Goal: Information Seeking & Learning: Learn about a topic

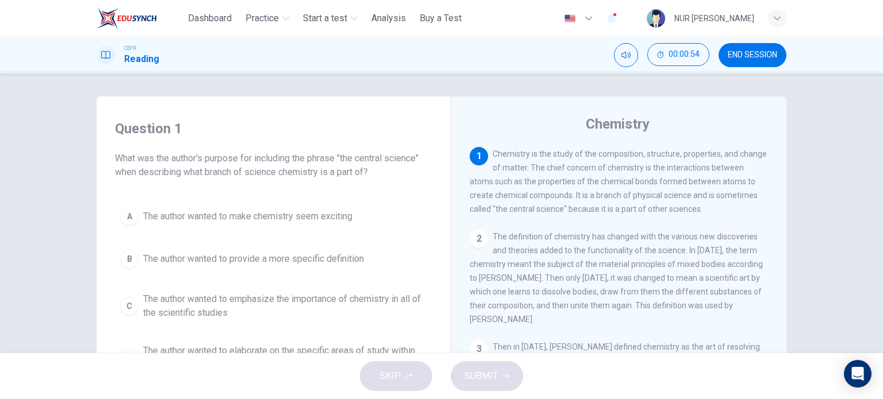
scroll to position [48, 0]
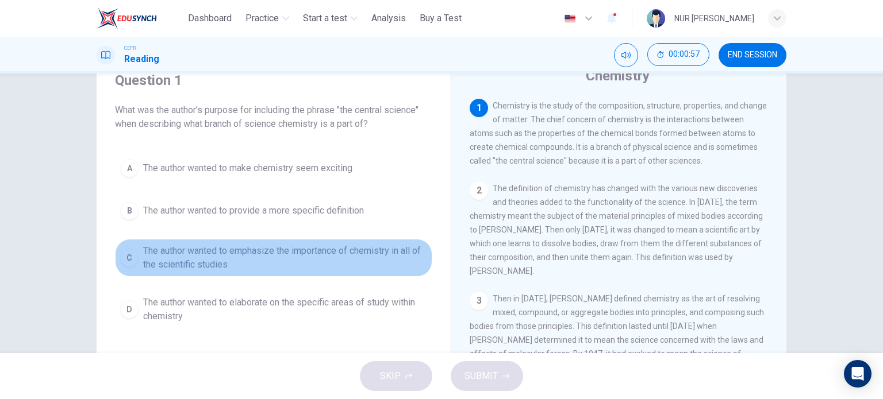
click at [274, 255] on span "The author wanted to emphasize the importance of chemistry in all of the scient…" at bounding box center [285, 258] width 284 height 28
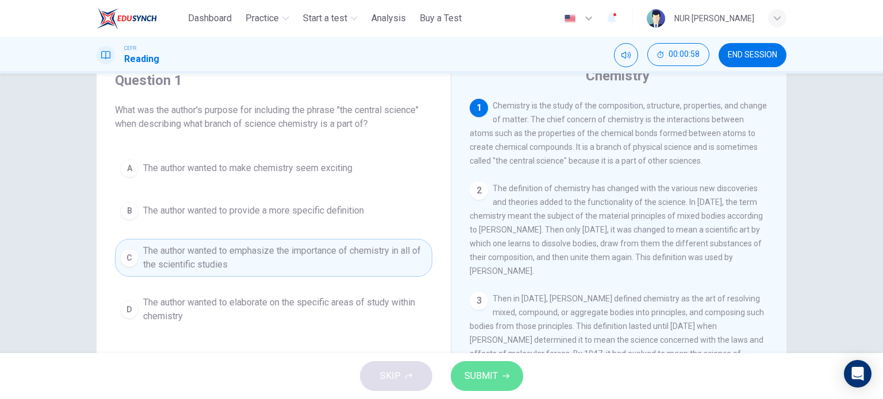
click at [478, 368] on span "SUBMIT" at bounding box center [480, 376] width 33 height 16
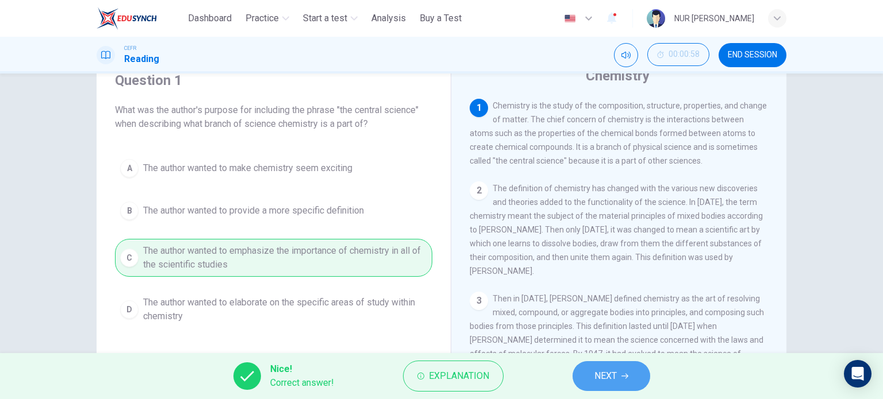
click at [633, 385] on button "NEXT" at bounding box center [611, 376] width 78 height 30
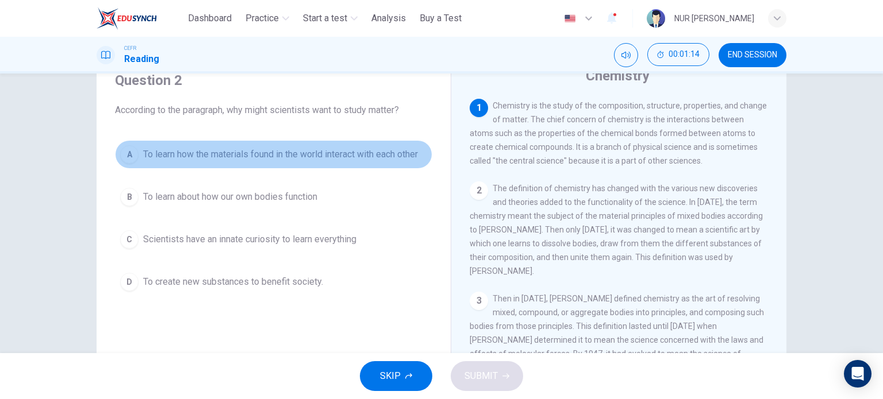
click at [394, 156] on span "To learn how the materials found in the world interact with each other" at bounding box center [280, 155] width 275 height 14
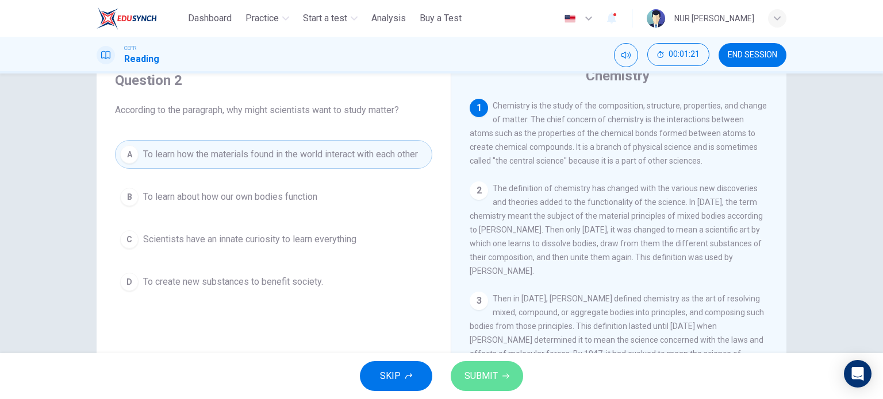
click at [496, 381] on span "SUBMIT" at bounding box center [480, 376] width 33 height 16
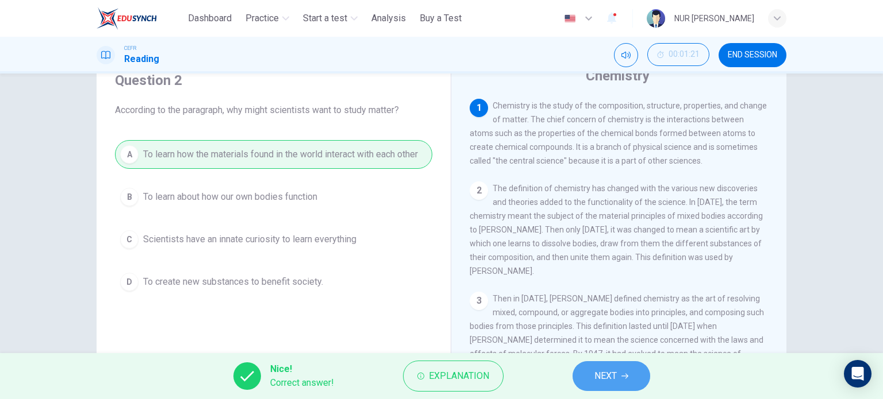
click at [596, 384] on button "NEXT" at bounding box center [611, 376] width 78 height 30
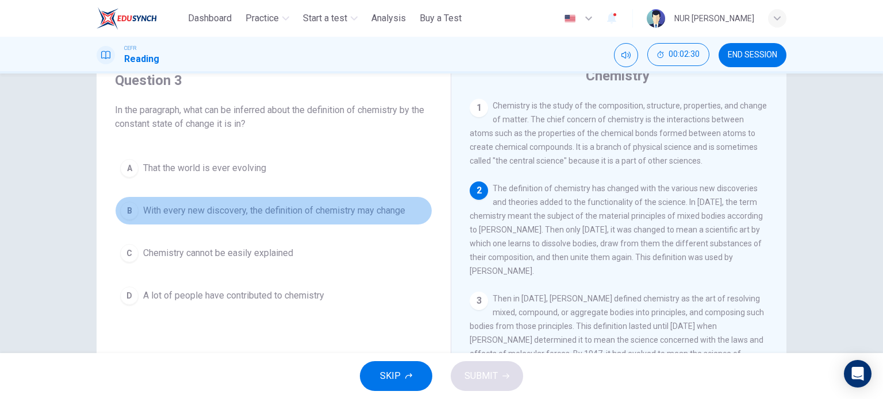
click at [384, 215] on span "With every new discovery, the definition of chemistry may change" at bounding box center [274, 211] width 262 height 14
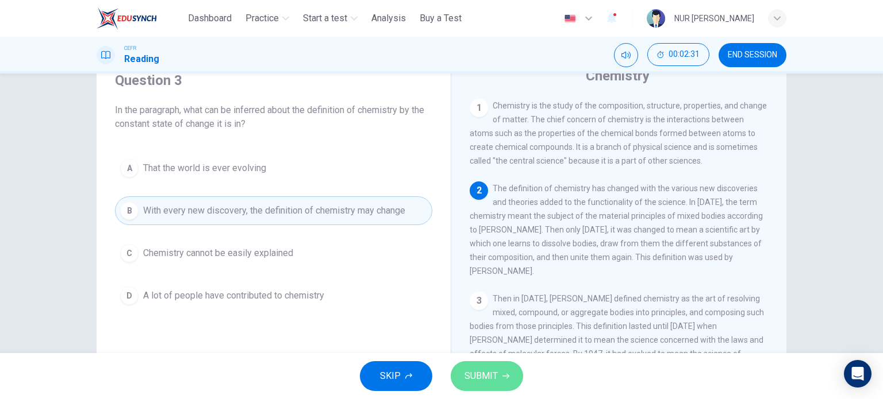
click at [481, 368] on span "SUBMIT" at bounding box center [480, 376] width 33 height 16
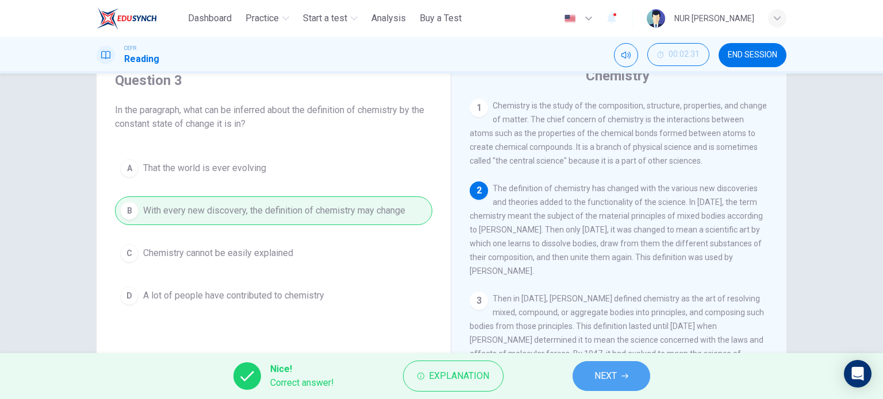
click at [592, 378] on button "NEXT" at bounding box center [611, 376] width 78 height 30
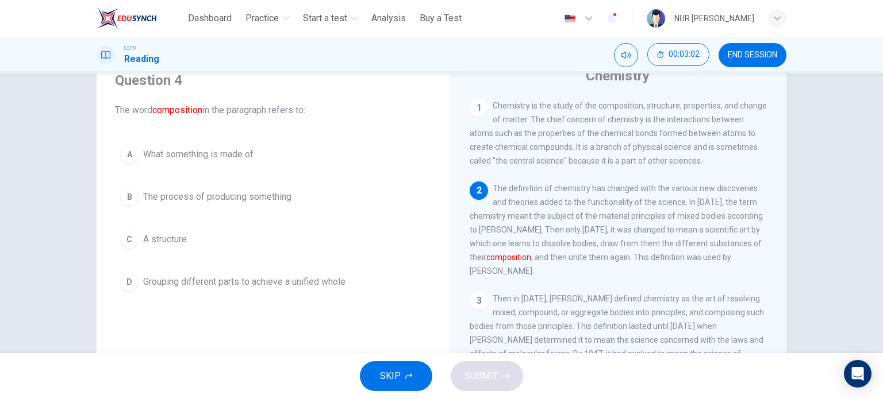
click at [319, 274] on button "D Grouping different parts to achieve a unified whole" at bounding box center [273, 282] width 317 height 29
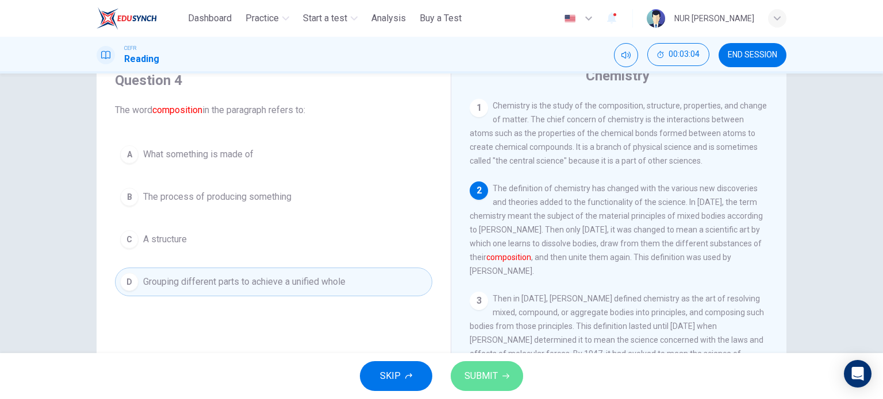
click at [470, 365] on button "SUBMIT" at bounding box center [486, 376] width 72 height 30
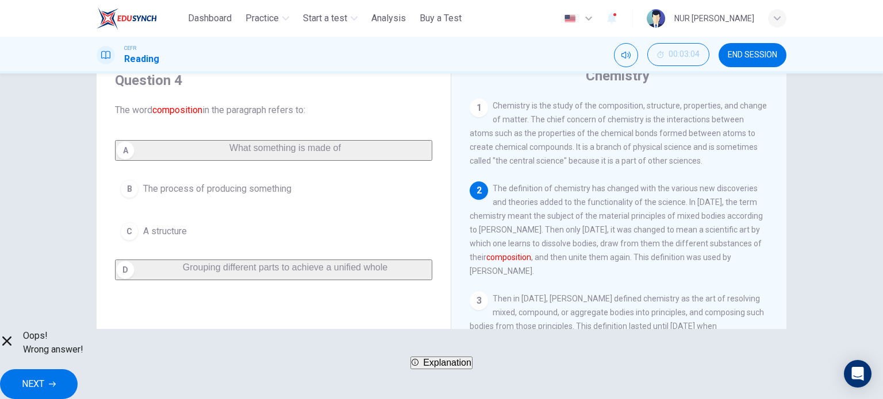
click at [78, 369] on button "NEXT" at bounding box center [39, 384] width 78 height 30
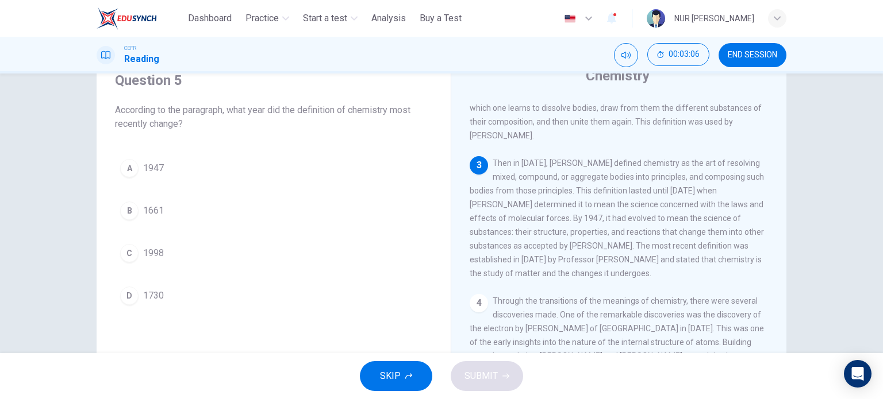
scroll to position [137, 0]
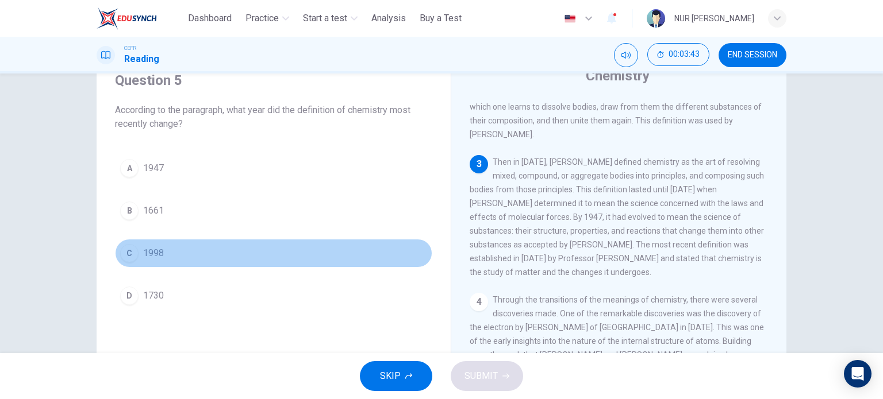
click at [162, 265] on button "C 1998" at bounding box center [273, 253] width 317 height 29
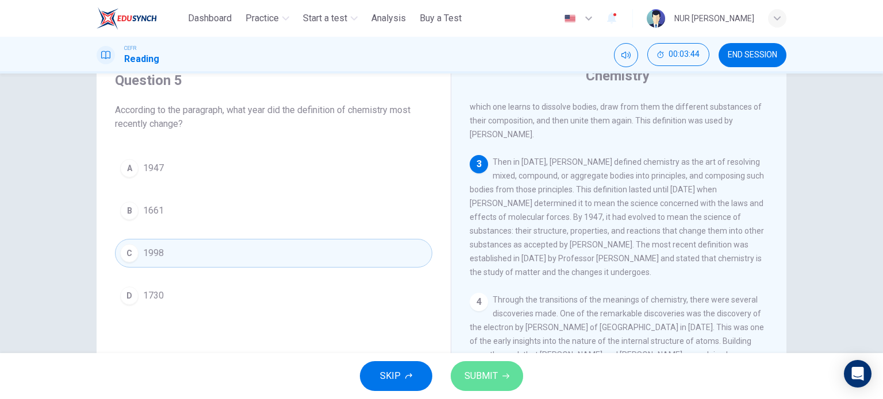
click at [501, 372] on button "SUBMIT" at bounding box center [486, 376] width 72 height 30
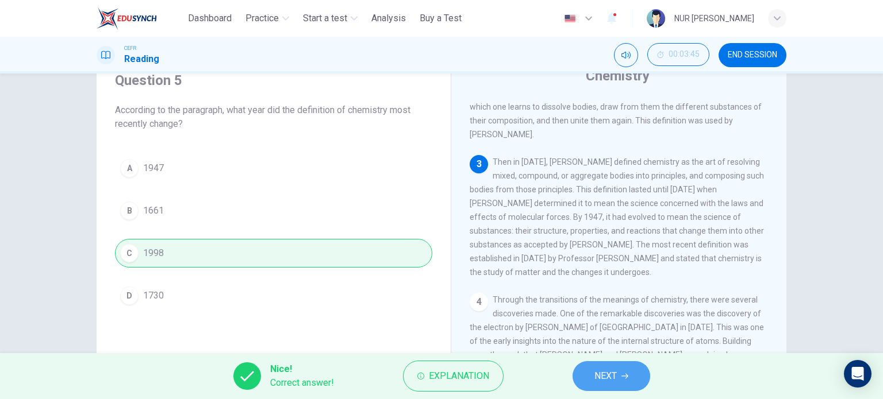
click at [598, 365] on button "NEXT" at bounding box center [611, 376] width 78 height 30
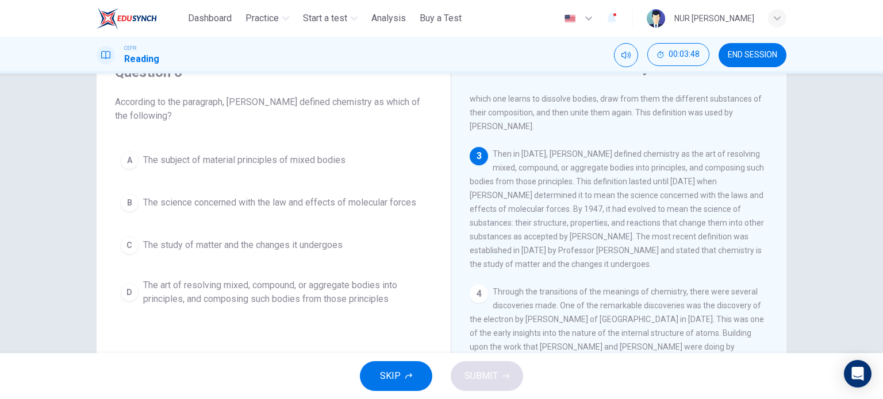
scroll to position [57, 0]
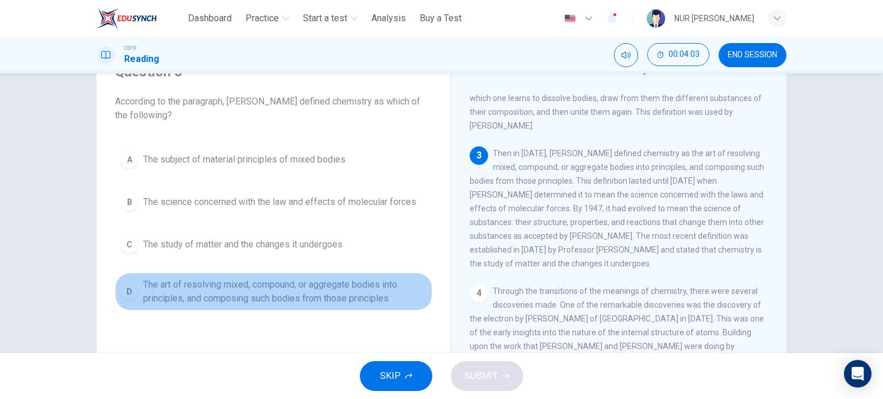
click at [379, 292] on span "The art of resolving mixed, compound, or aggregate bodies into principles, and …" at bounding box center [285, 292] width 284 height 28
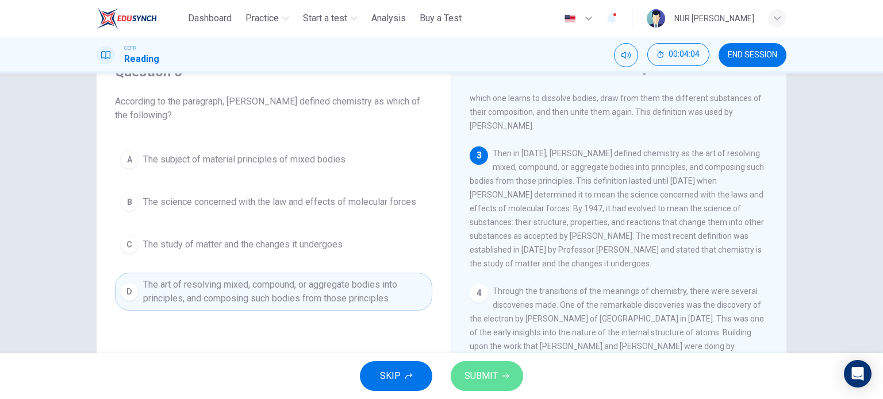
click at [484, 372] on span "SUBMIT" at bounding box center [480, 376] width 33 height 16
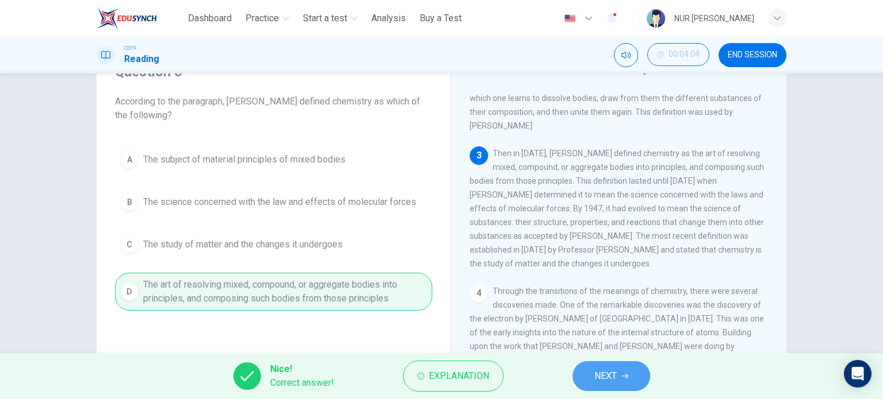
click at [595, 366] on button "NEXT" at bounding box center [611, 376] width 78 height 30
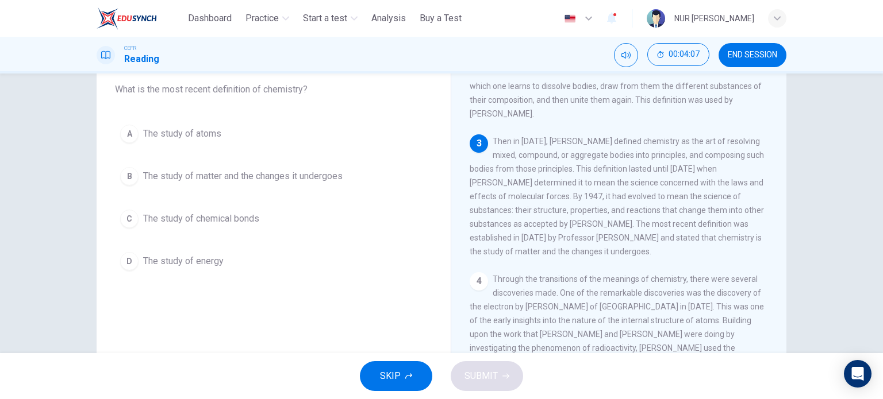
scroll to position [68, 0]
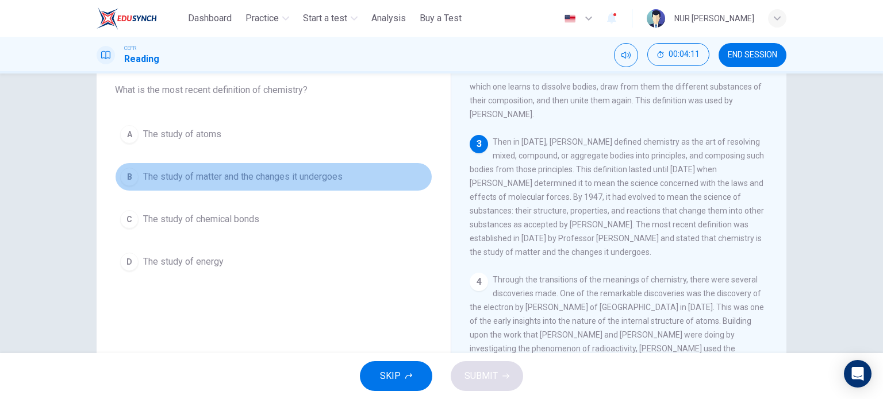
click at [303, 167] on button "B The study of matter and the changes it undergoes" at bounding box center [273, 177] width 317 height 29
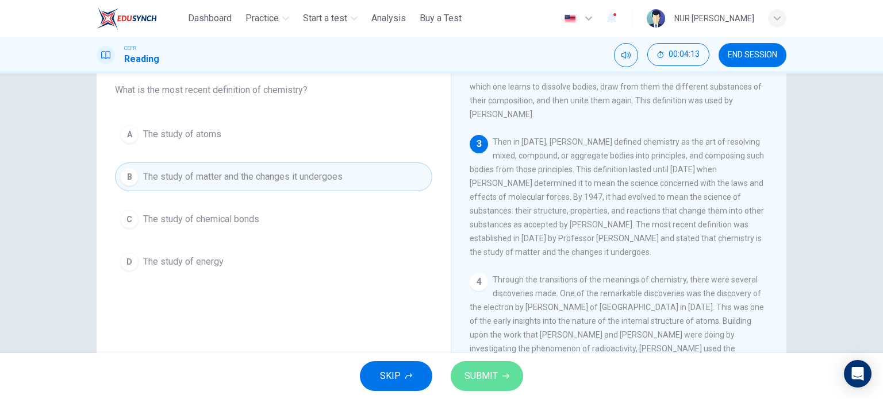
click at [510, 373] on button "SUBMIT" at bounding box center [486, 376] width 72 height 30
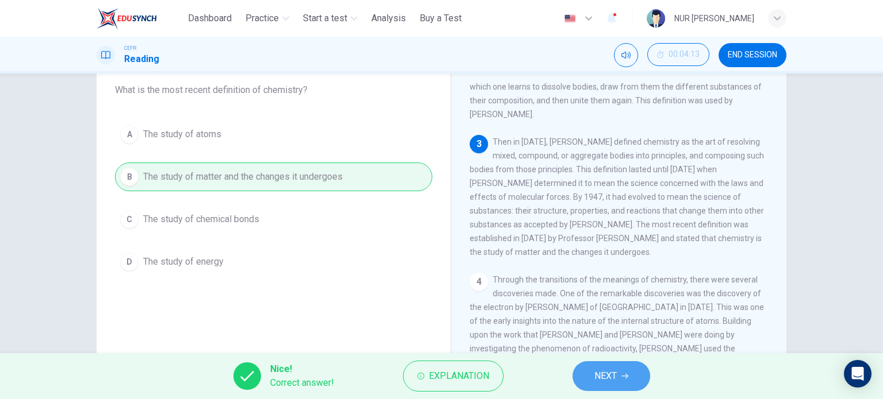
click at [588, 367] on button "NEXT" at bounding box center [611, 376] width 78 height 30
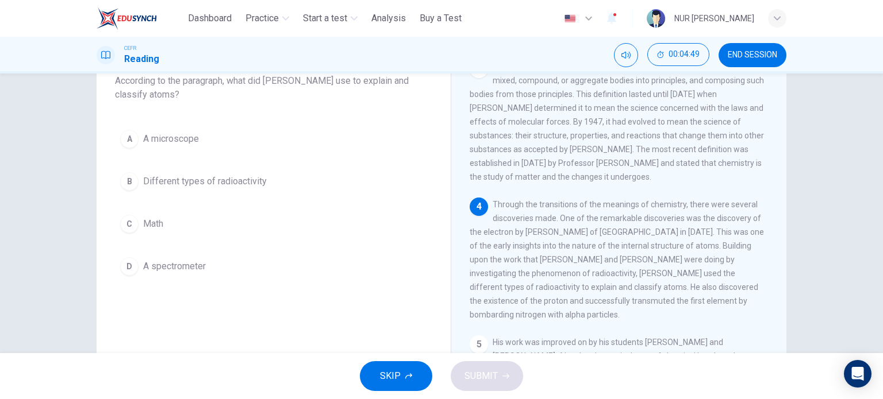
scroll to position [74, 0]
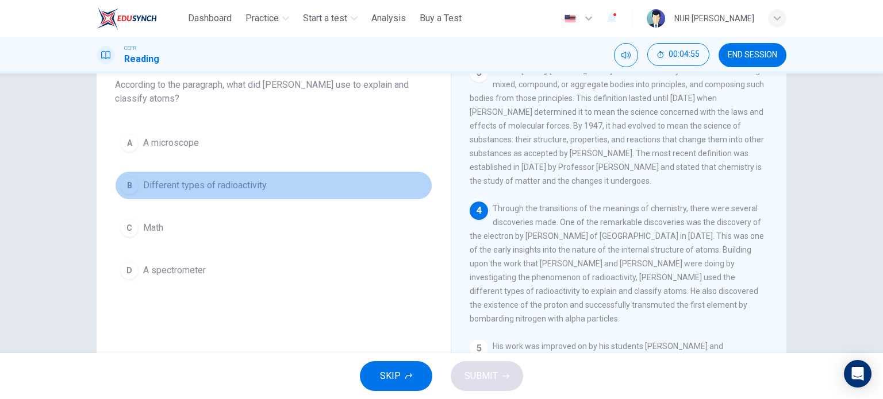
click at [234, 195] on button "B Different types of radioactivity" at bounding box center [273, 185] width 317 height 29
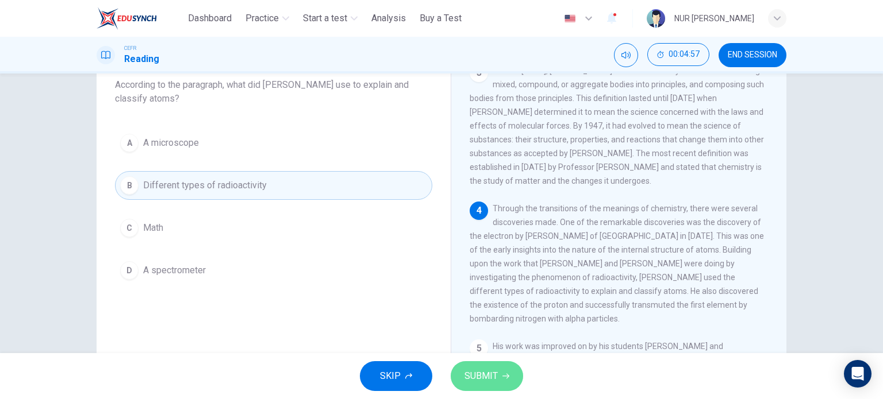
click at [471, 367] on button "SUBMIT" at bounding box center [486, 376] width 72 height 30
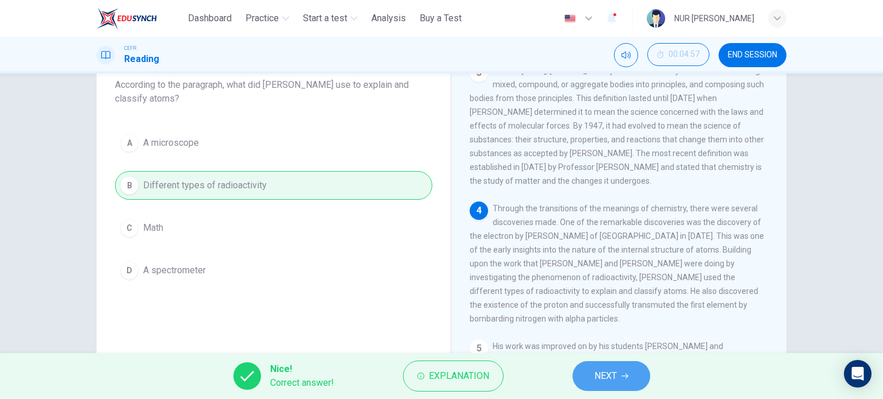
click at [578, 373] on button "NEXT" at bounding box center [611, 376] width 78 height 30
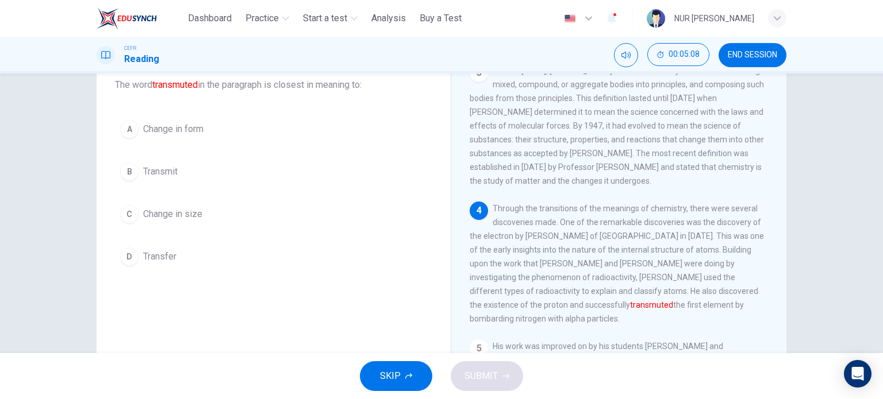
click at [219, 132] on button "A Change in form" at bounding box center [273, 129] width 317 height 29
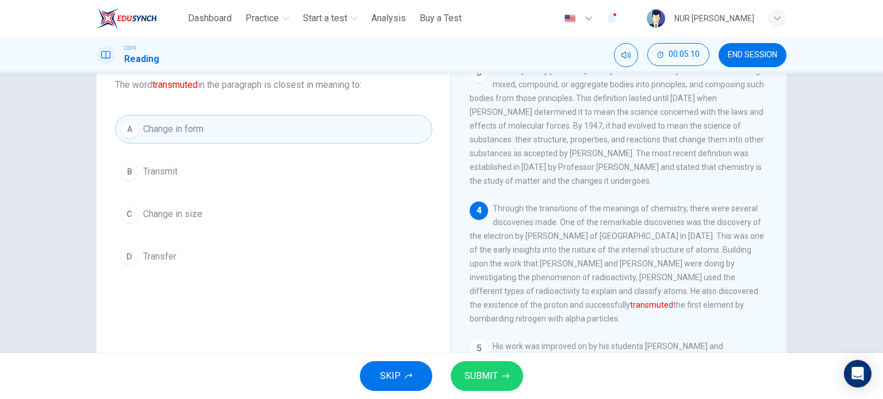
click at [485, 386] on button "SUBMIT" at bounding box center [486, 376] width 72 height 30
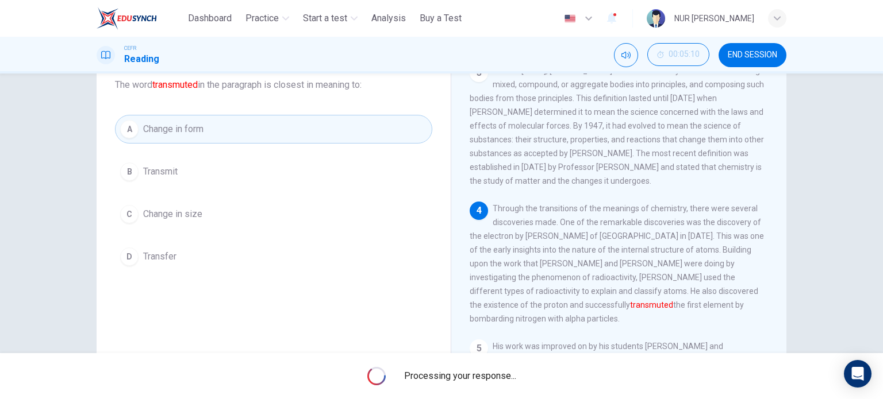
click at [485, 386] on div "Processing your response..." at bounding box center [441, 376] width 883 height 46
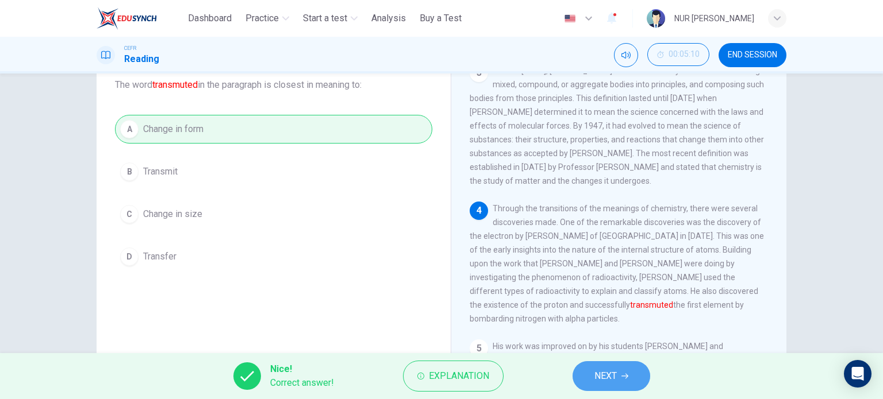
click at [617, 373] on span "NEXT" at bounding box center [605, 376] width 22 height 16
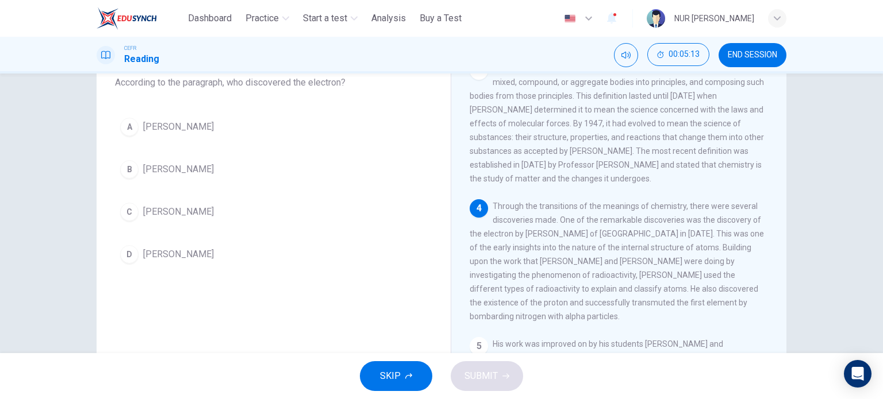
scroll to position [78, 0]
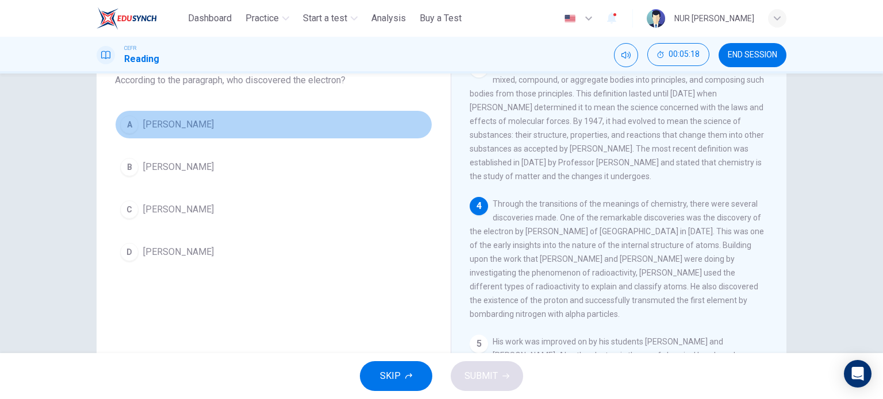
click at [198, 121] on button "A JJ Thomson" at bounding box center [273, 124] width 317 height 29
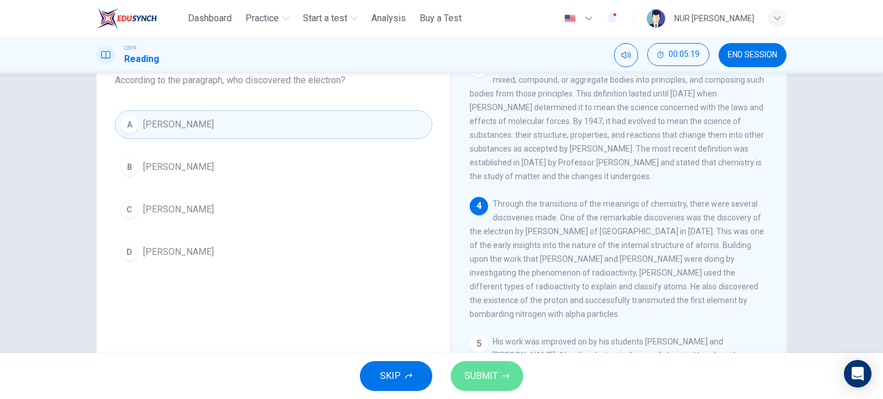
click at [501, 369] on button "SUBMIT" at bounding box center [486, 376] width 72 height 30
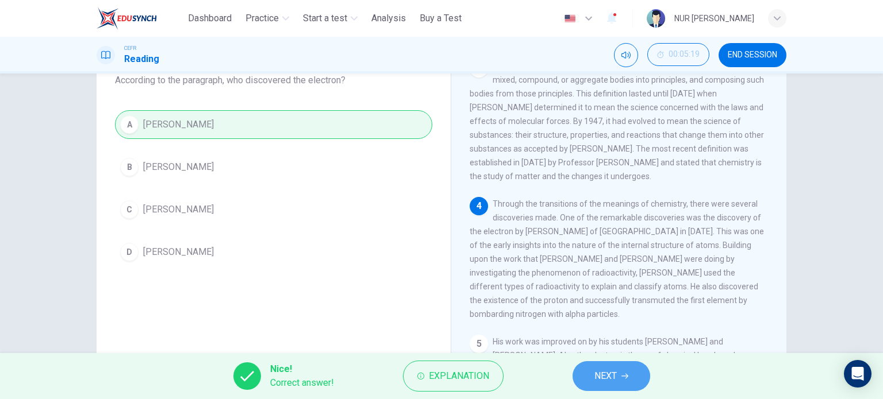
click at [590, 372] on button "NEXT" at bounding box center [611, 376] width 78 height 30
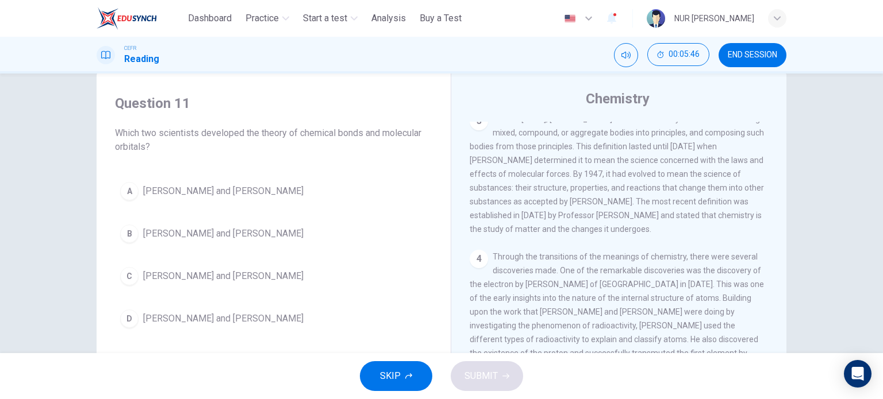
scroll to position [23, 0]
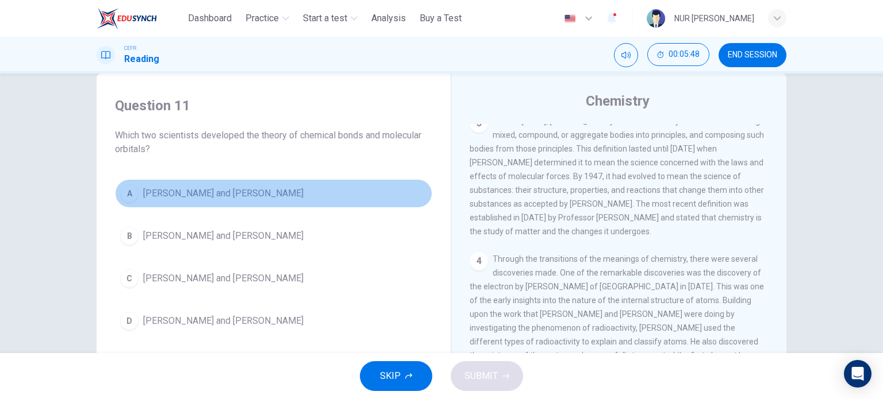
click at [267, 187] on span "Linus Pauling and Gilbert Lewis" at bounding box center [223, 194] width 160 height 14
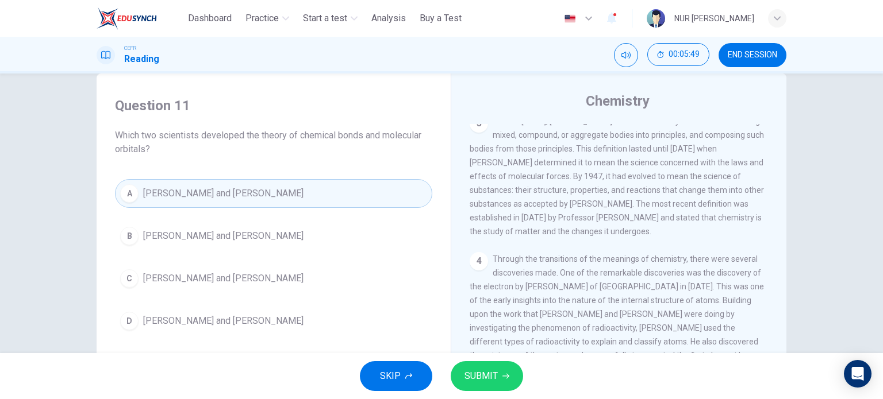
click at [496, 375] on span "SUBMIT" at bounding box center [480, 376] width 33 height 16
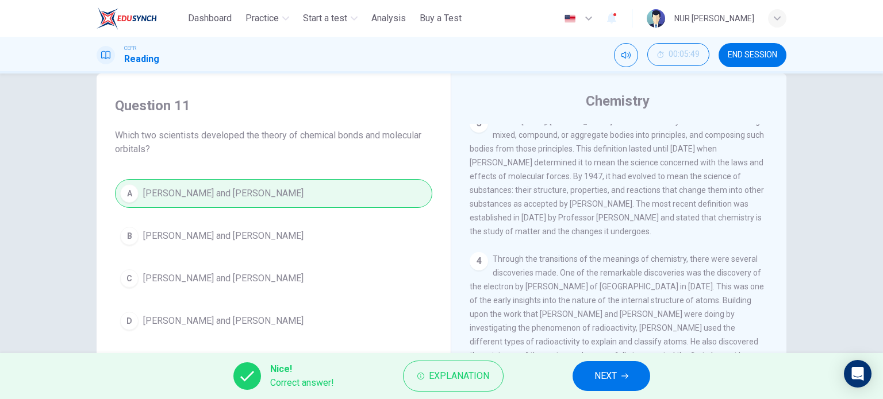
click at [594, 374] on span "NEXT" at bounding box center [605, 376] width 22 height 16
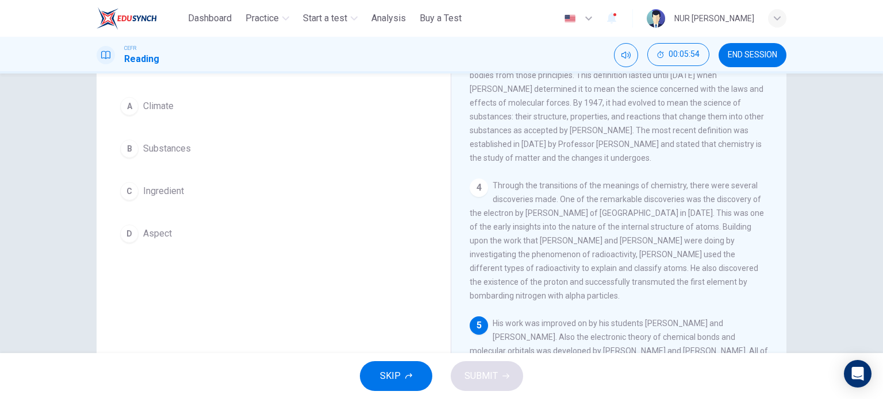
scroll to position [97, 0]
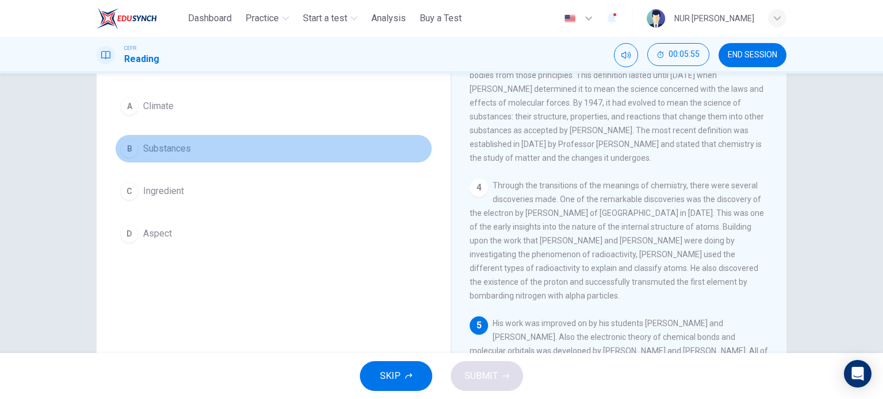
click at [138, 141] on button "B Substances" at bounding box center [273, 148] width 317 height 29
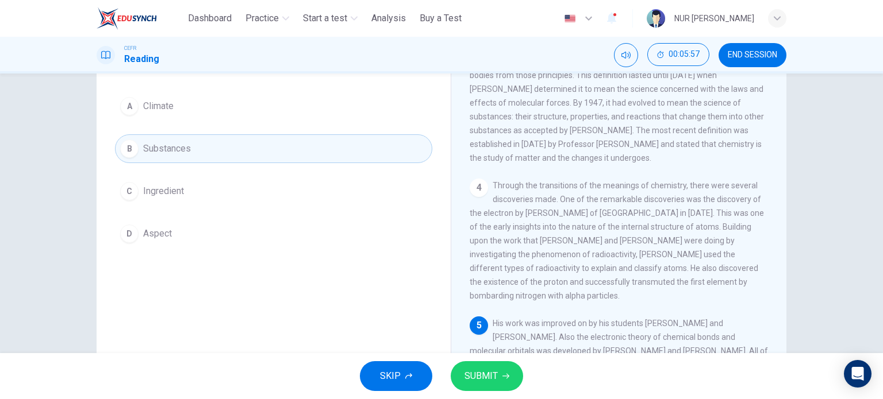
click at [496, 376] on button "SUBMIT" at bounding box center [486, 376] width 72 height 30
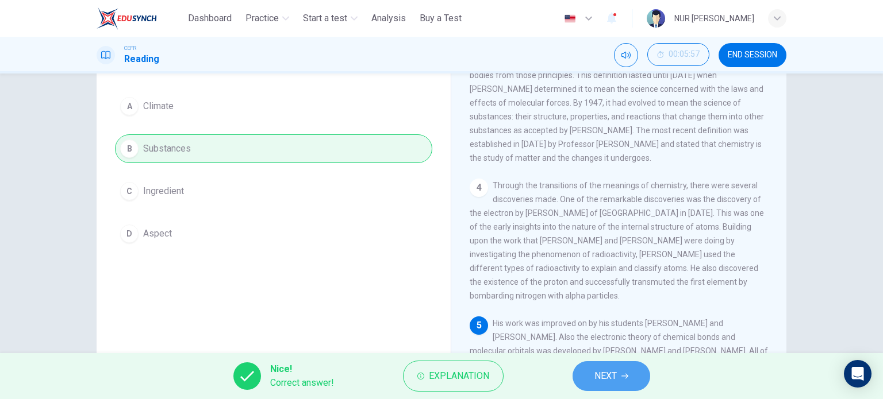
click at [593, 388] on button "NEXT" at bounding box center [611, 376] width 78 height 30
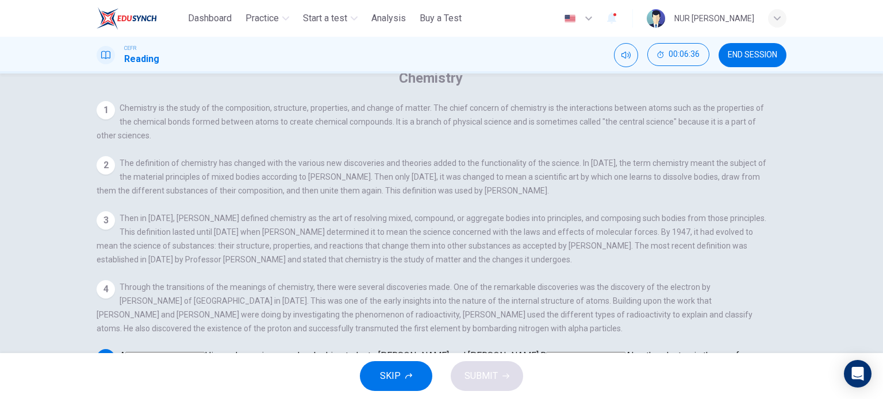
scroll to position [165, 0]
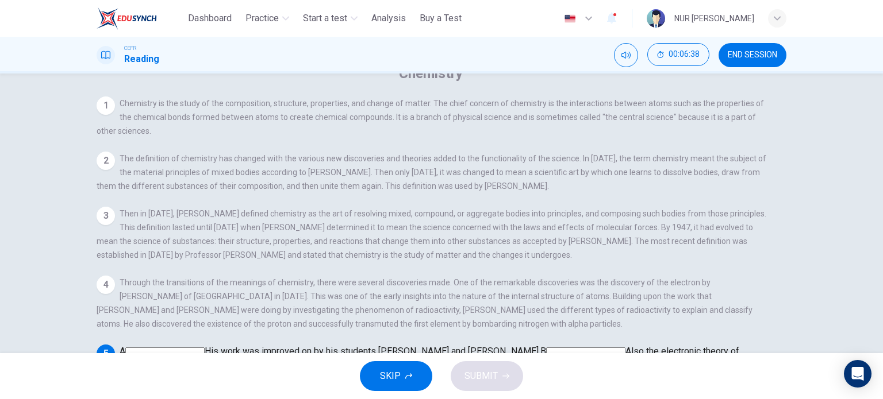
drag, startPoint x: 503, startPoint y: 315, endPoint x: 501, endPoint y: 307, distance: 7.7
click at [501, 307] on div "Chemistry 1 Chemistry is the study of the composition, structure, properties, a…" at bounding box center [441, 232] width 689 height 336
click at [494, 375] on input at bounding box center [454, 380] width 79 height 10
click at [503, 384] on button "SUBMIT" at bounding box center [486, 376] width 72 height 30
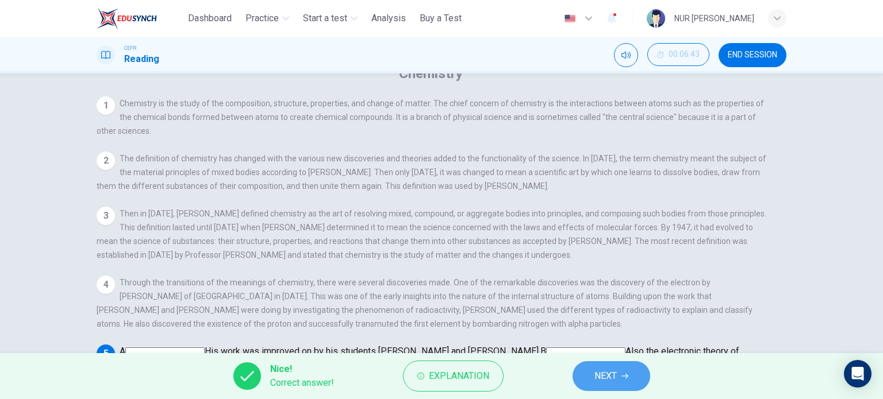
click at [625, 374] on icon "button" at bounding box center [624, 376] width 7 height 7
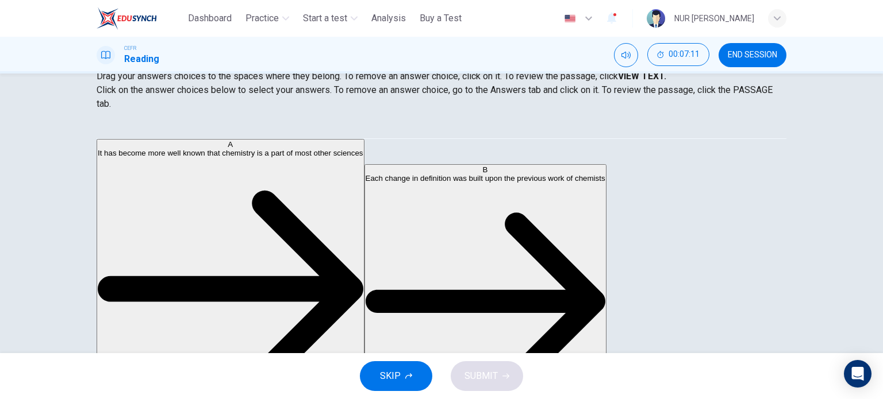
scroll to position [0, 0]
drag, startPoint x: 211, startPoint y: 176, endPoint x: 386, endPoint y: 179, distance: 174.7
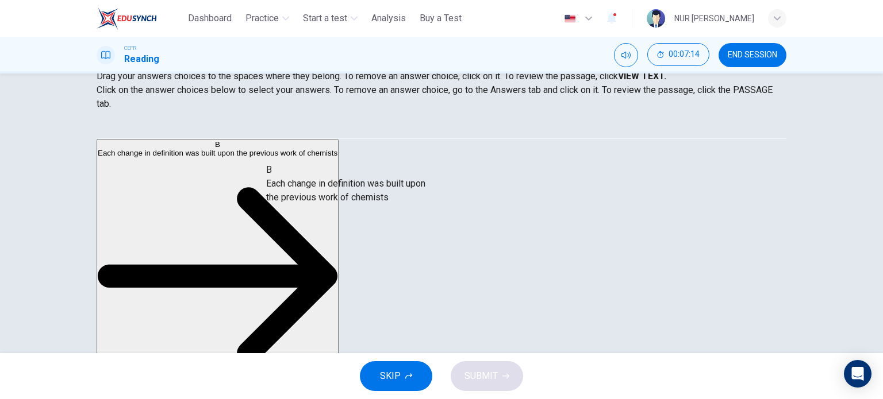
drag, startPoint x: 212, startPoint y: 163, endPoint x: 429, endPoint y: 210, distance: 222.2
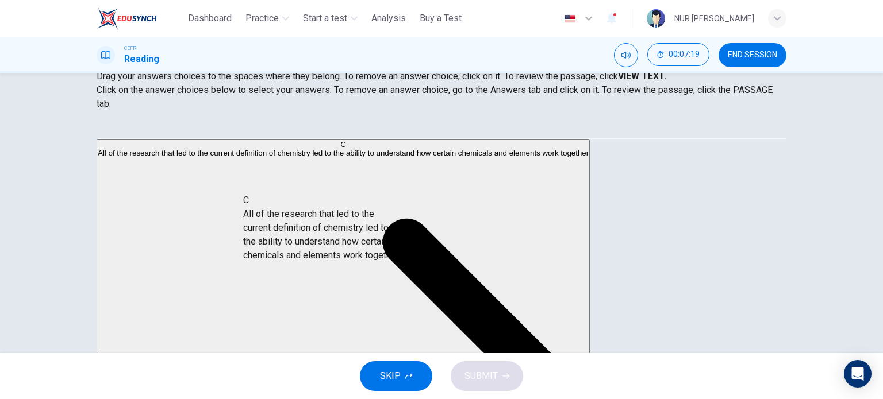
drag, startPoint x: 210, startPoint y: 182, endPoint x: 414, endPoint y: 275, distance: 224.5
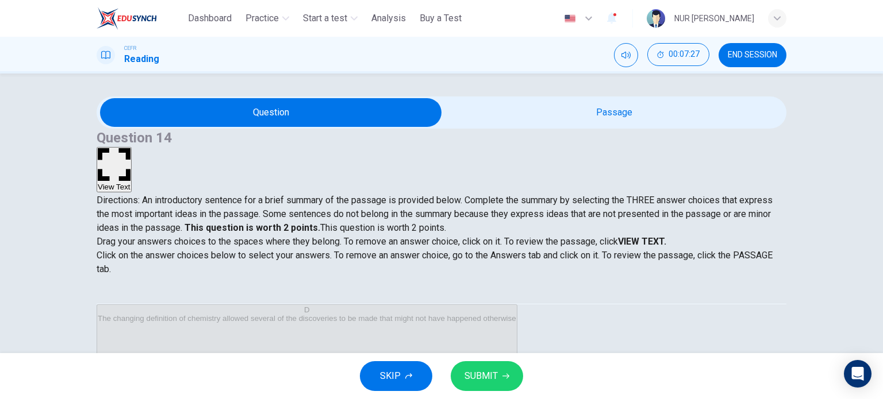
click at [132, 147] on button "View Text" at bounding box center [114, 169] width 35 height 45
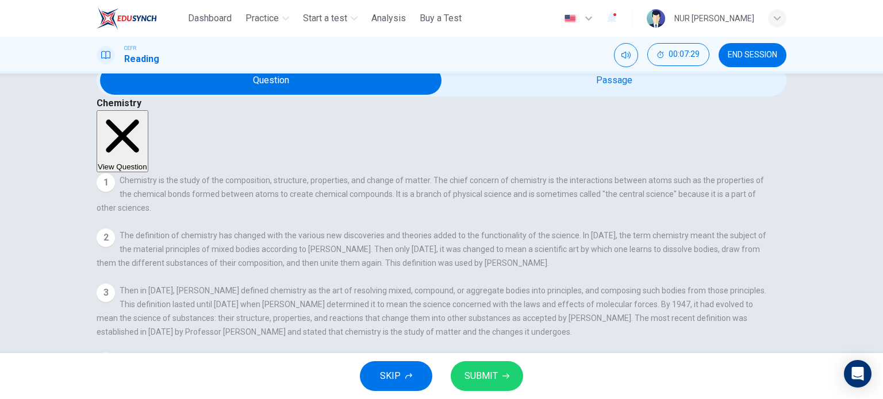
scroll to position [37, 0]
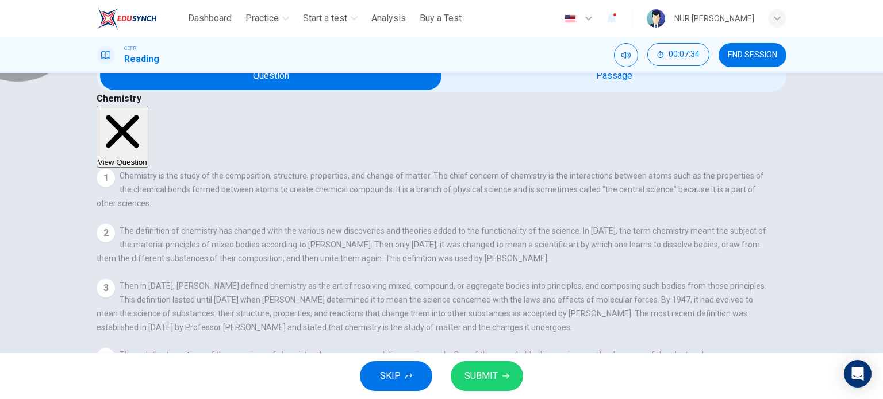
click at [148, 106] on button "View Question" at bounding box center [123, 137] width 52 height 62
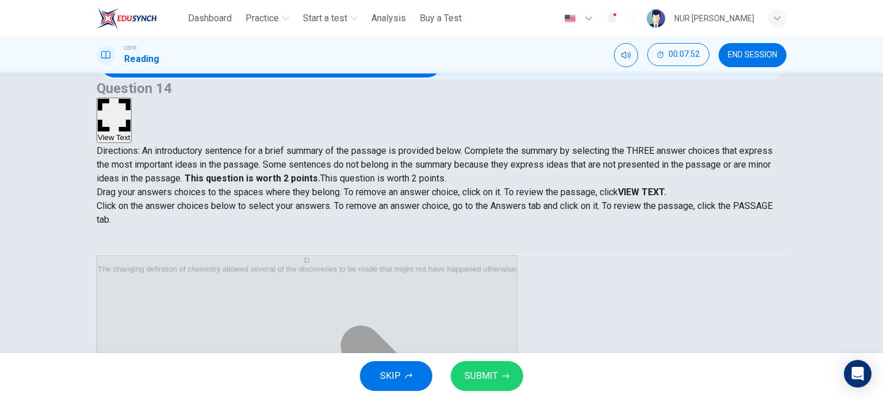
scroll to position [0, 0]
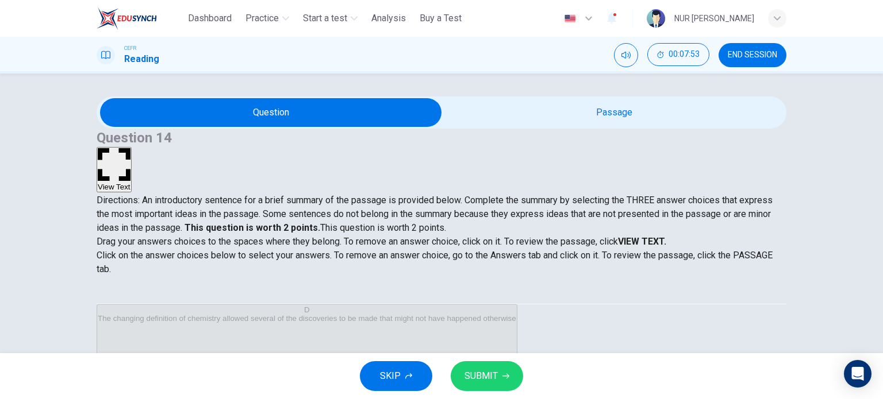
click at [132, 147] on button "View Text" at bounding box center [114, 169] width 35 height 45
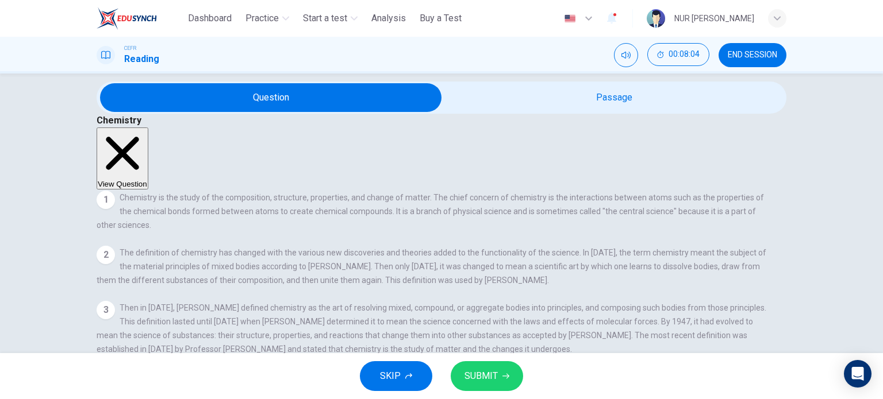
scroll to position [24, 0]
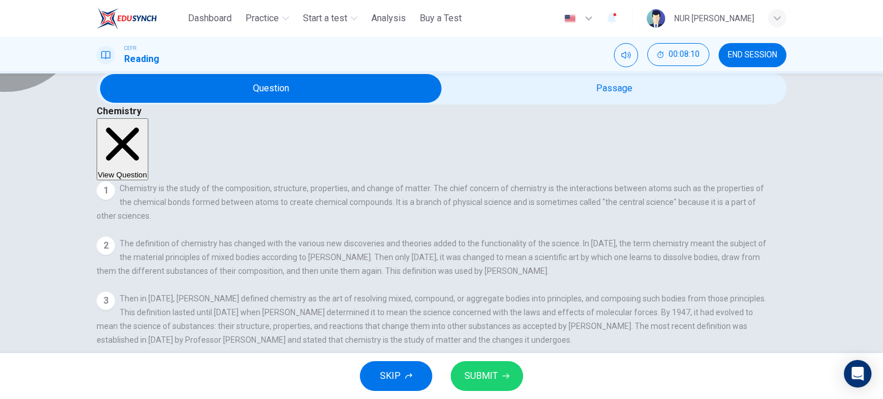
click at [148, 118] on button "View Question" at bounding box center [123, 149] width 52 height 62
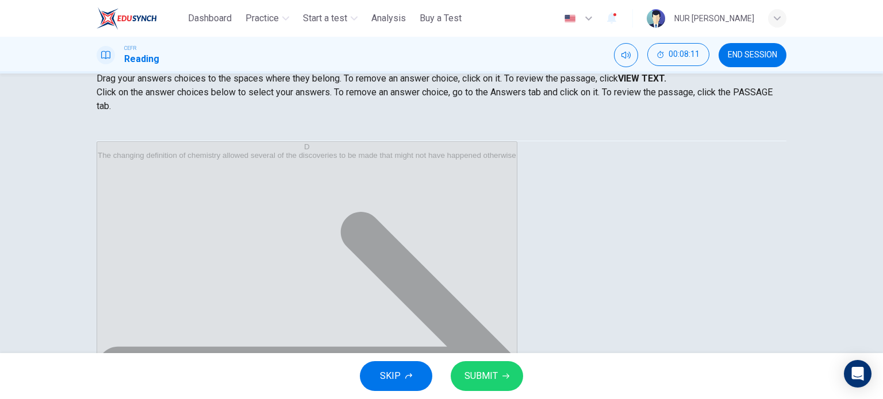
scroll to position [163, 0]
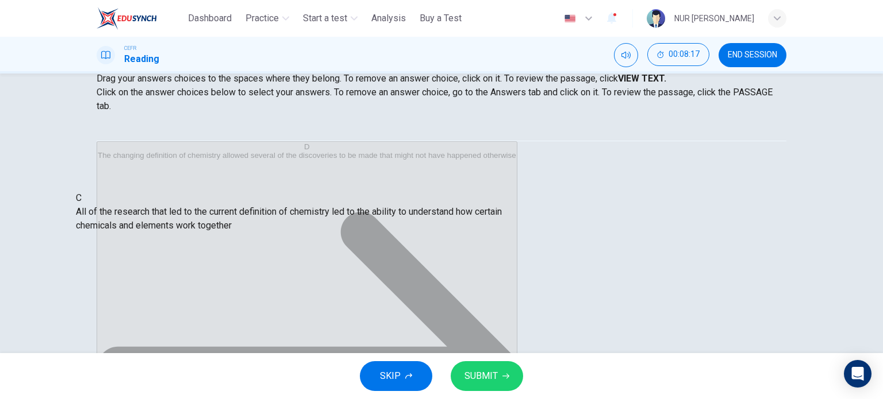
drag, startPoint x: 441, startPoint y: 267, endPoint x: 188, endPoint y: 224, distance: 255.9
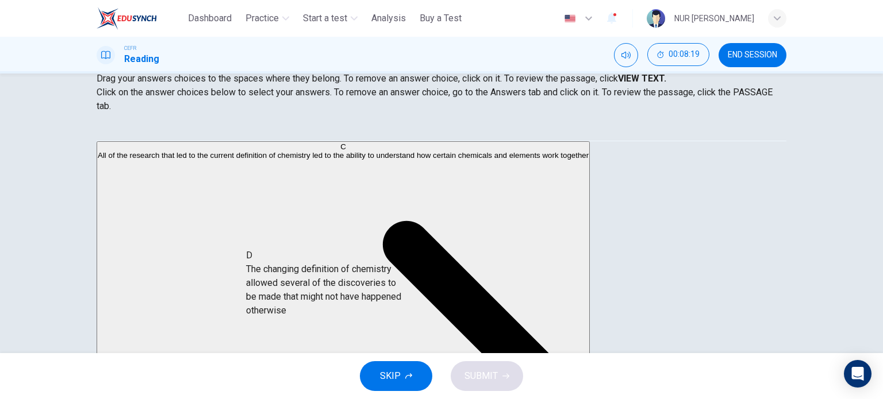
scroll to position [22, 0]
drag, startPoint x: 188, startPoint y: 260, endPoint x: 417, endPoint y: 264, distance: 228.2
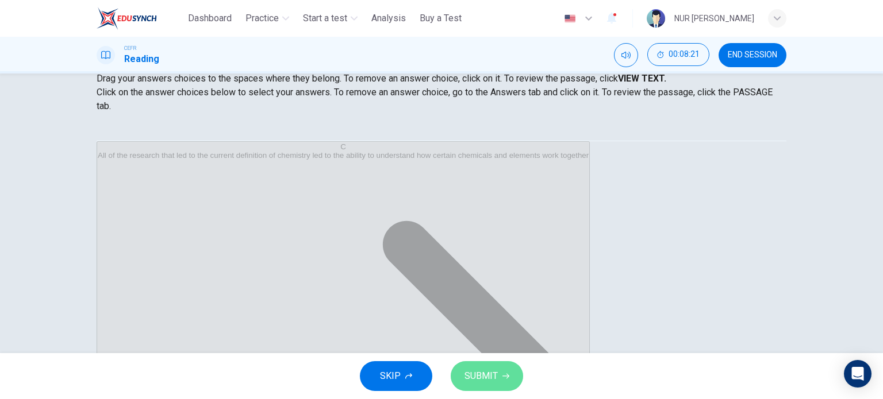
click at [503, 373] on icon "button" at bounding box center [505, 376] width 7 height 7
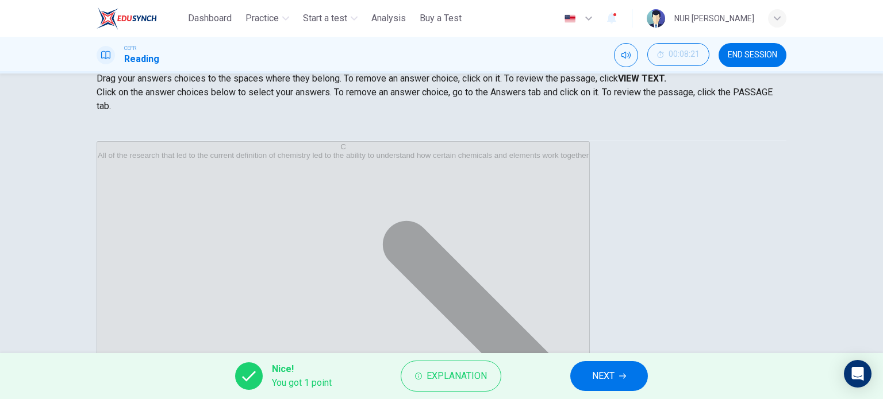
click at [756, 61] on button "END SESSION" at bounding box center [752, 55] width 68 height 24
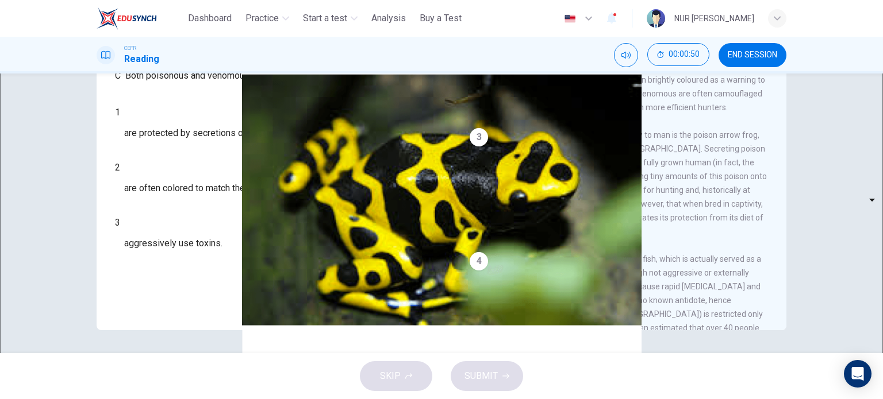
scroll to position [115, 0]
click at [186, 179] on body "This site uses cookies, as explained in our Privacy Policy . If you agree to th…" at bounding box center [441, 199] width 883 height 399
click at [187, 399] on li "A" at bounding box center [441, 406] width 883 height 14
type input "*"
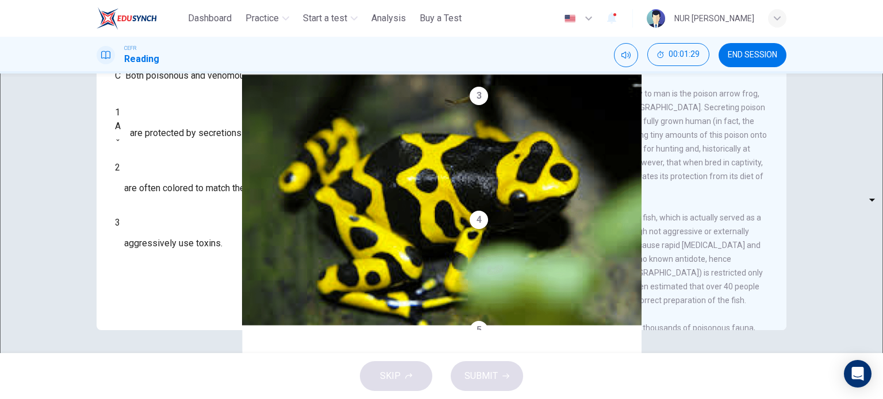
scroll to position [158, 0]
click at [198, 250] on body "This site uses cookies, as explained in our Privacy Policy . If you agree to th…" at bounding box center [441, 199] width 883 height 399
type input "*"
click at [184, 215] on body "This site uses cookies, as explained in our Privacy Policy . If you agree to th…" at bounding box center [441, 199] width 883 height 399
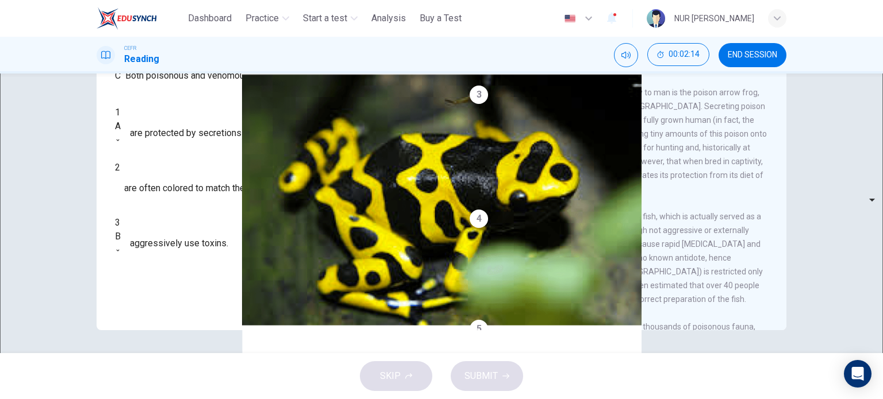
type input "*"
click at [489, 379] on span "SUBMIT" at bounding box center [480, 376] width 33 height 16
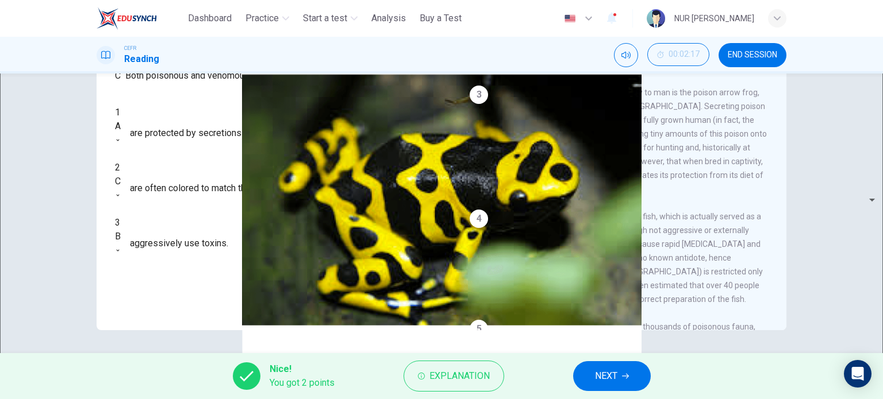
click at [621, 369] on button "NEXT" at bounding box center [612, 376] width 78 height 30
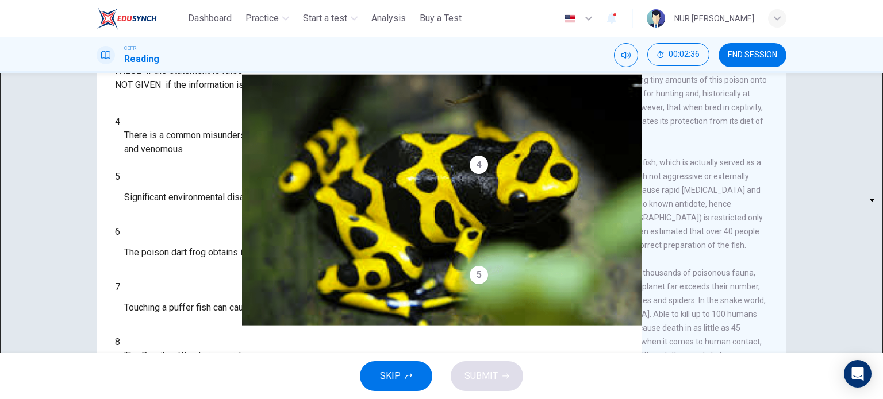
scroll to position [324, 0]
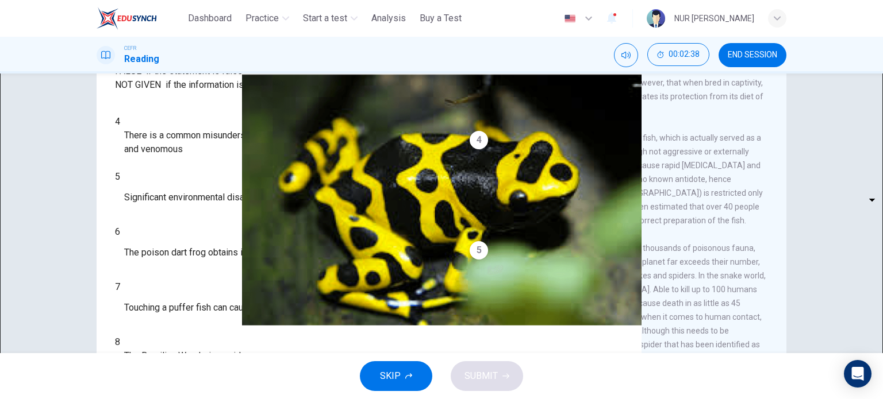
click at [186, 198] on body "This site uses cookies, as explained in our Privacy Policy . If you agree to th…" at bounding box center [441, 199] width 883 height 399
type input "*********"
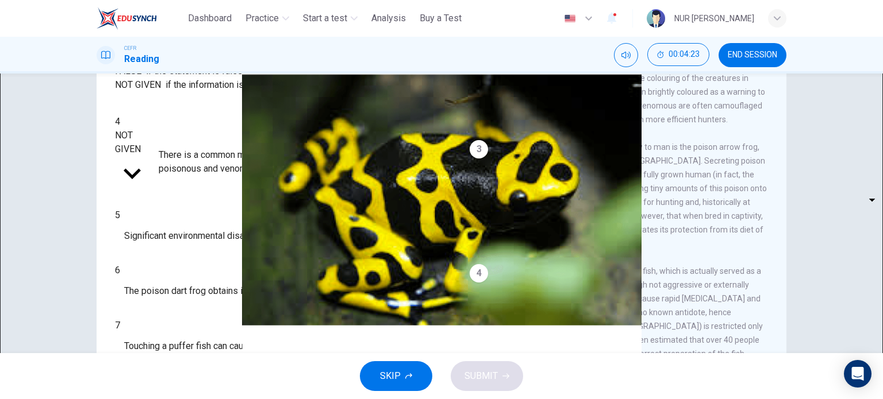
scroll to position [188, 0]
click at [168, 228] on body "This site uses cookies, as explained in our Privacy Policy . If you agree to th…" at bounding box center [441, 199] width 883 height 399
type input "*****"
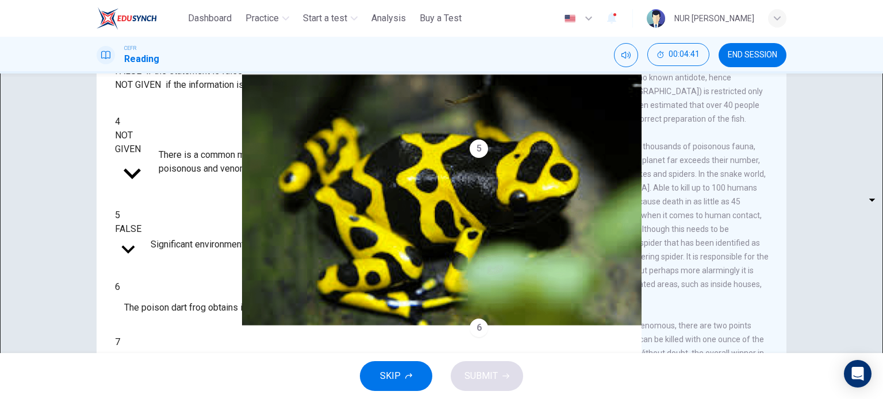
scroll to position [428, 0]
click at [191, 255] on body "This site uses cookies, as explained in our Privacy Policy . If you agree to th…" at bounding box center [441, 199] width 883 height 399
type input "*****"
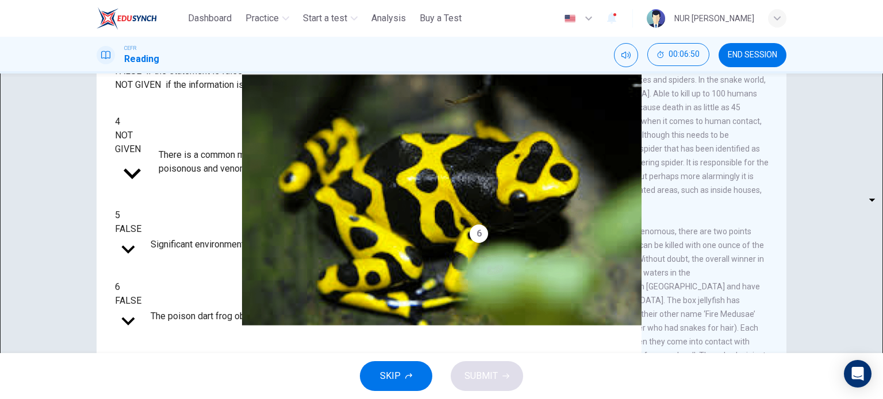
scroll to position [524, 0]
click at [172, 284] on body "This site uses cookies, as explained in our Privacy Policy . If you agree to th…" at bounding box center [441, 199] width 883 height 399
click at [175, 399] on li "TRUE" at bounding box center [441, 406] width 883 height 14
type input "****"
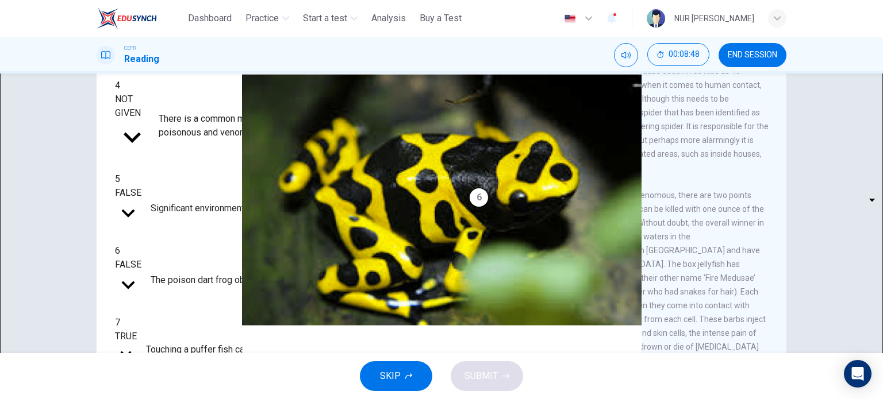
scroll to position [664, 0]
click at [156, 286] on body "This site uses cookies, as explained in our Privacy Policy . If you agree to th…" at bounding box center [441, 199] width 883 height 399
click at [163, 399] on li "TRUE" at bounding box center [441, 406] width 883 height 14
type input "****"
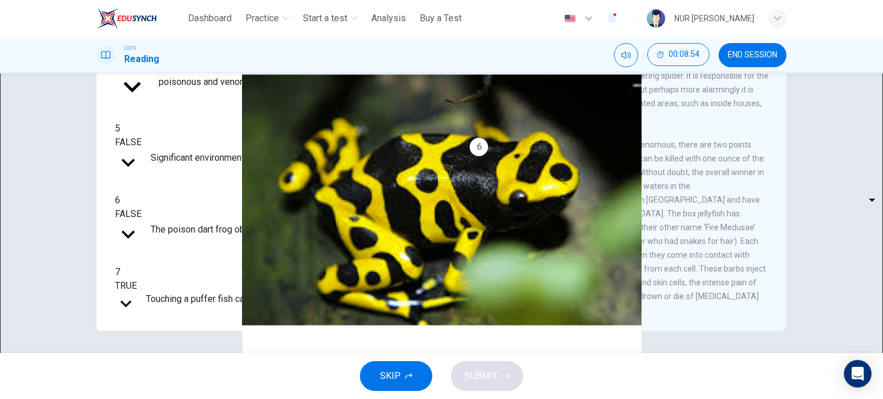
scroll to position [745, 0]
click at [170, 255] on body "This site uses cookies, as explained in our Privacy Policy . If you agree to th…" at bounding box center [441, 199] width 883 height 399
click at [191, 263] on body "This site uses cookies, as explained in our Privacy Policy . If you agree to th…" at bounding box center [441, 199] width 883 height 399
click at [194, 399] on li "TRUE" at bounding box center [441, 406] width 883 height 14
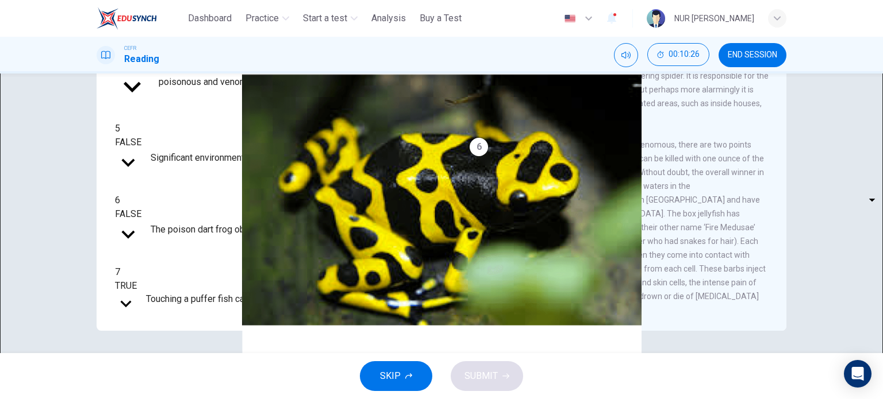
type input "****"
click at [184, 313] on body "This site uses cookies, as explained in our Privacy Policy . If you agree to th…" at bounding box center [441, 199] width 883 height 399
type input "*****"
click at [483, 374] on span "SUBMIT" at bounding box center [480, 376] width 33 height 16
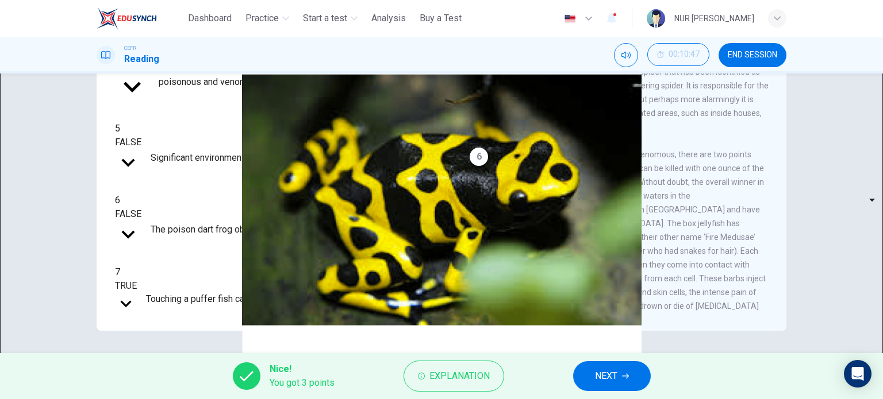
scroll to position [483, 0]
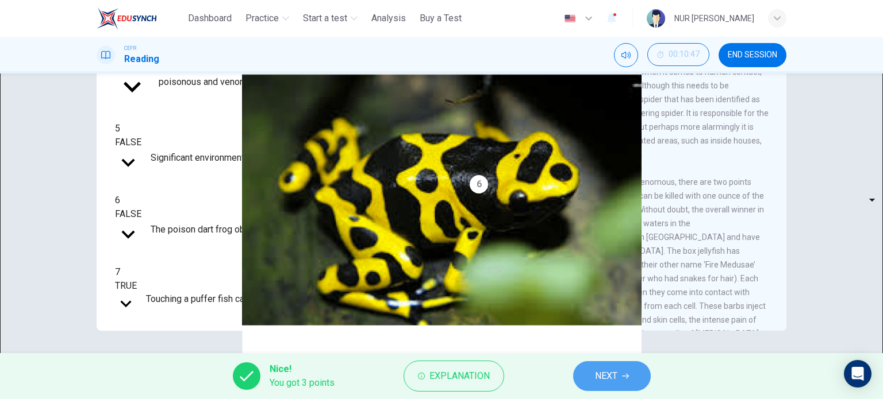
click at [610, 368] on span "NEXT" at bounding box center [606, 376] width 22 height 16
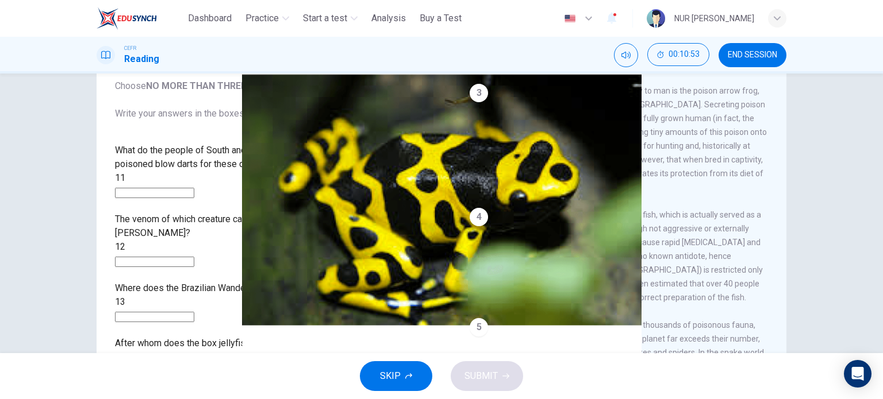
scroll to position [147, 0]
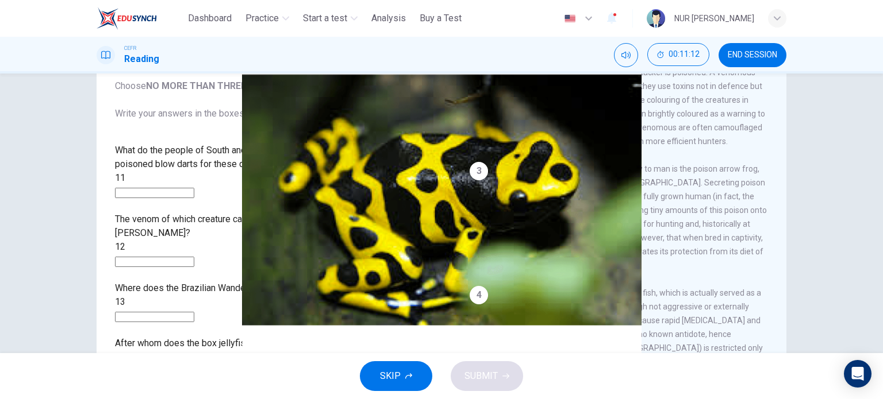
click at [338, 257] on div "What do the people of South and Central America principally use poisoned blow d…" at bounding box center [273, 261] width 317 height 234
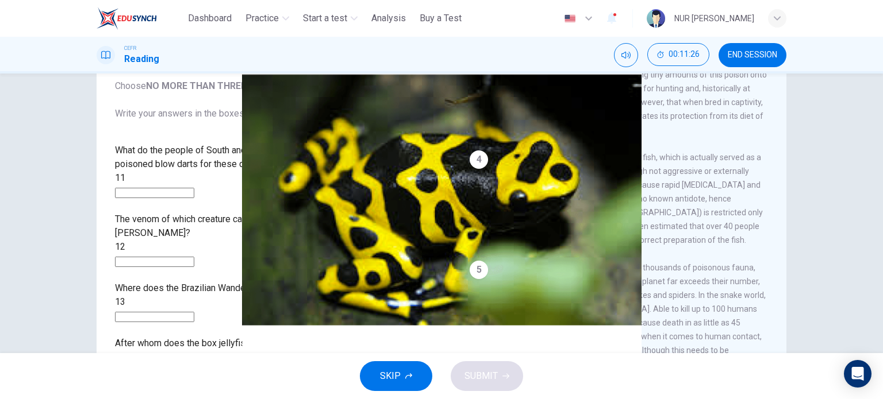
scroll to position [286, 0]
click at [194, 188] on input at bounding box center [154, 193] width 79 height 10
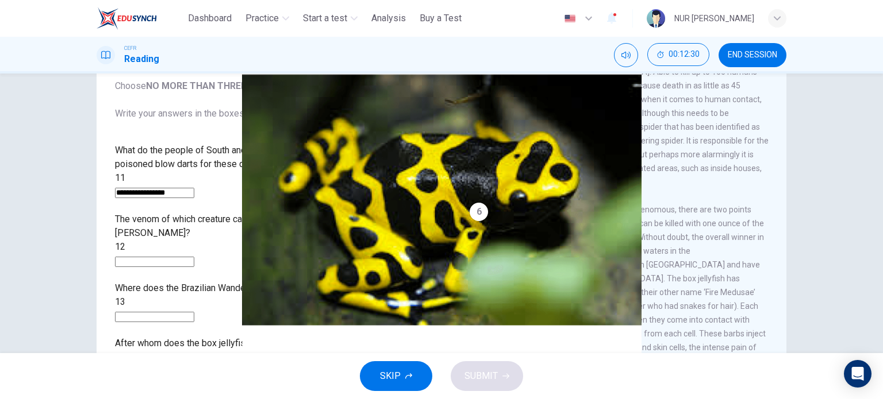
scroll to position [585, 0]
type input "**********"
click at [194, 257] on input at bounding box center [154, 262] width 79 height 10
type input "**********"
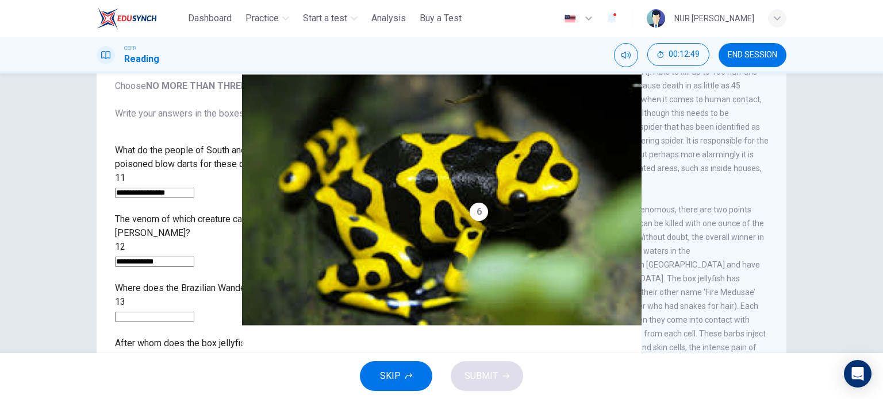
click at [194, 312] on input at bounding box center [154, 317] width 79 height 10
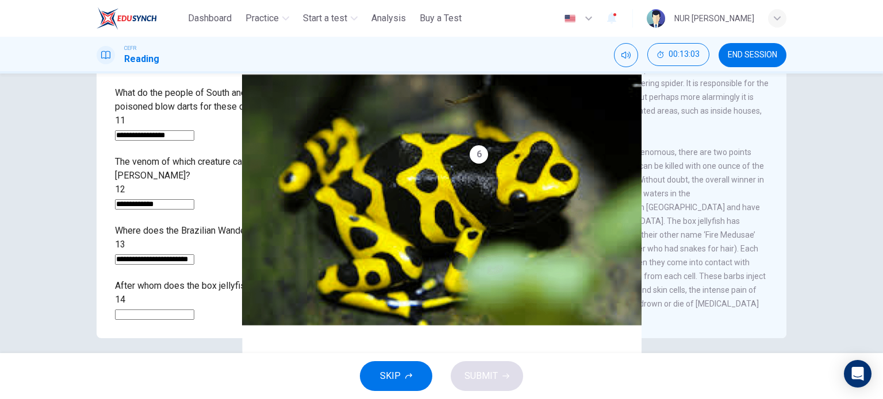
scroll to position [165, 0]
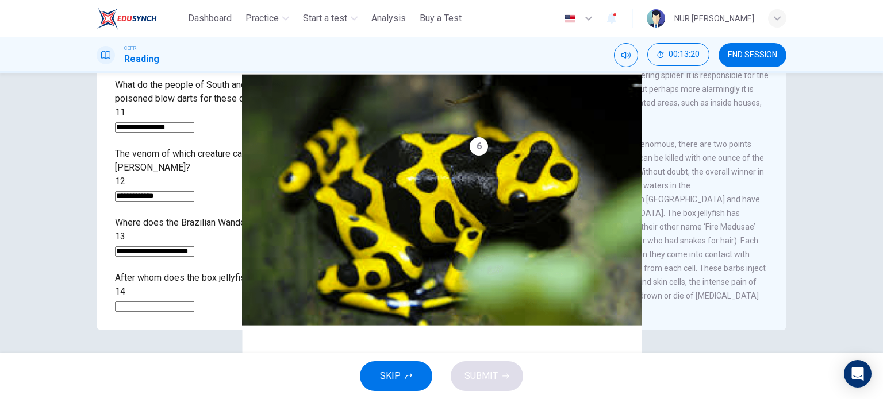
type input "**********"
click at [194, 302] on input at bounding box center [154, 307] width 79 height 10
type input "******"
click at [487, 383] on span "SUBMIT" at bounding box center [480, 376] width 33 height 16
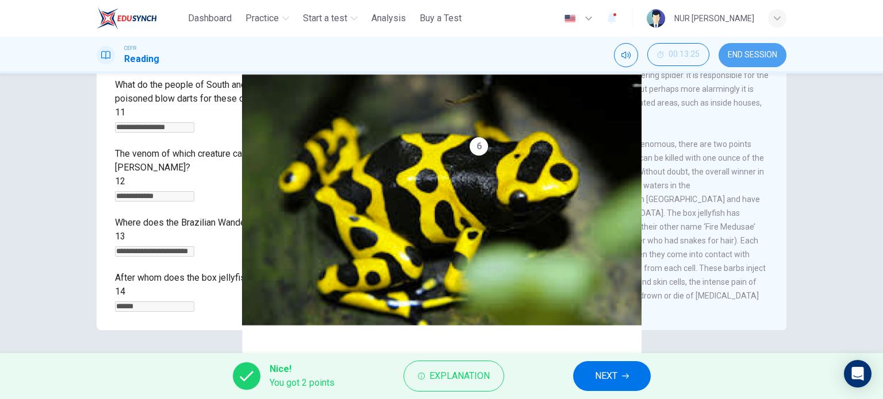
click at [734, 59] on span "END SESSION" at bounding box center [751, 55] width 49 height 9
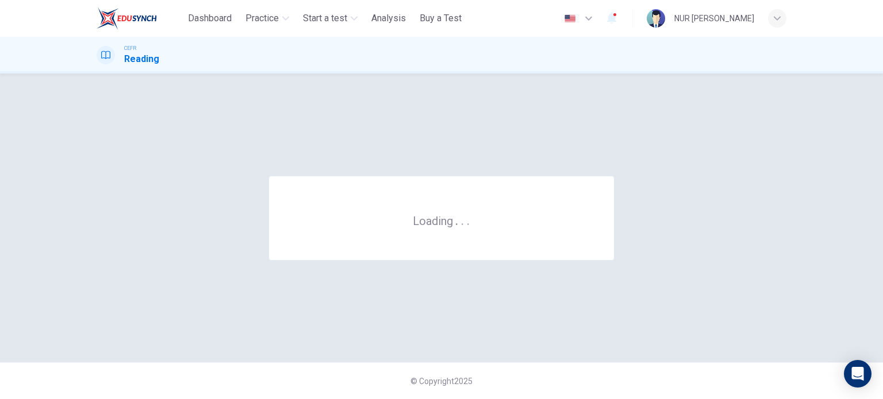
scroll to position [0, 0]
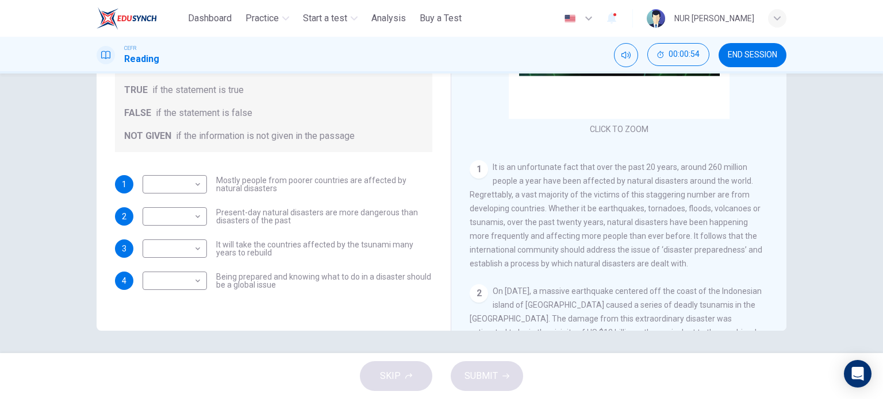
scroll to position [43, 0]
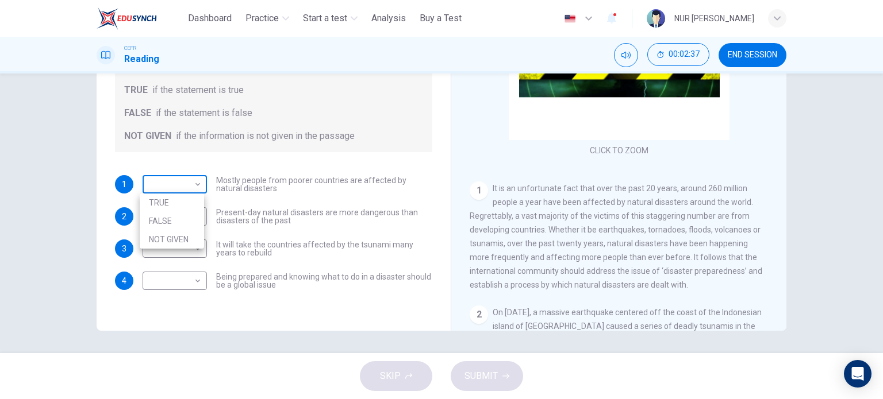
click at [180, 180] on body "This site uses cookies, as explained in our Privacy Policy . If you agree to th…" at bounding box center [441, 199] width 883 height 399
click at [182, 228] on li "FALSE" at bounding box center [172, 221] width 64 height 18
type input "*****"
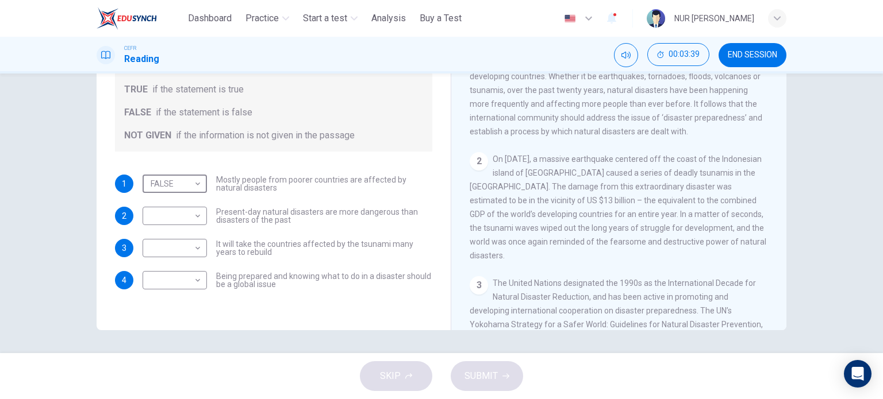
scroll to position [197, 0]
click at [182, 216] on body "This site uses cookies, as explained in our Privacy Policy . If you agree to th…" at bounding box center [441, 199] width 883 height 399
click at [193, 271] on li "NOT GIVEN" at bounding box center [172, 271] width 64 height 18
type input "*********"
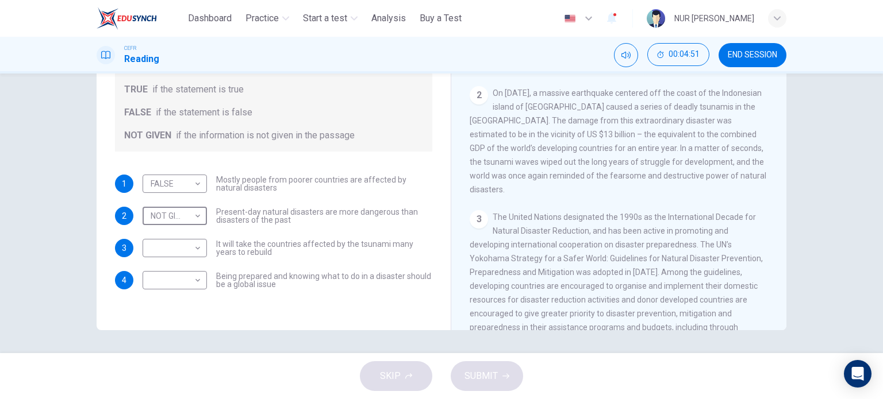
scroll to position [261, 0]
click at [185, 246] on body "This site uses cookies, as explained in our Privacy Policy . If you agree to th…" at bounding box center [441, 199] width 883 height 399
click at [537, 200] on div at bounding box center [441, 199] width 883 height 399
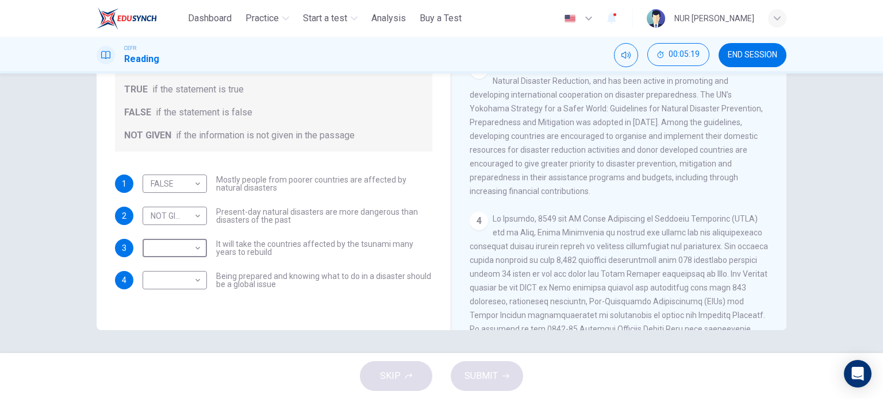
scroll to position [411, 0]
click at [175, 251] on body "This site uses cookies, as explained in our Privacy Policy . If you agree to th…" at bounding box center [441, 199] width 883 height 399
click at [176, 261] on li "TRUE" at bounding box center [172, 266] width 64 height 18
type input "****"
click at [184, 280] on body "This site uses cookies, as explained in our Privacy Policy . If you agree to th…" at bounding box center [441, 199] width 883 height 399
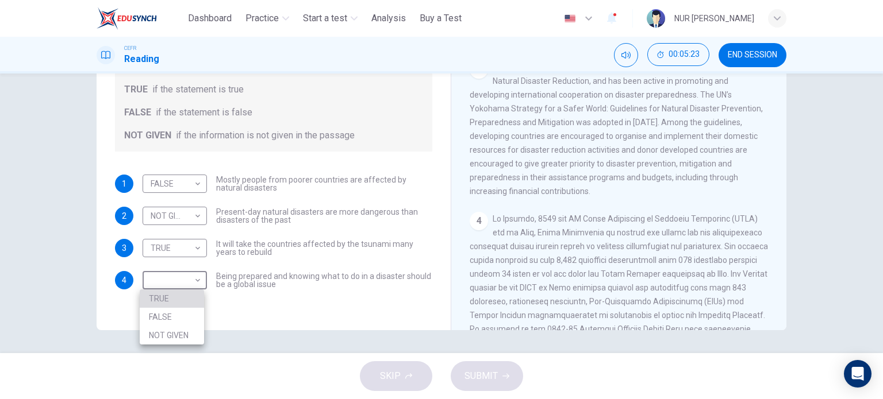
click at [188, 291] on li "TRUE" at bounding box center [172, 299] width 64 height 18
type input "****"
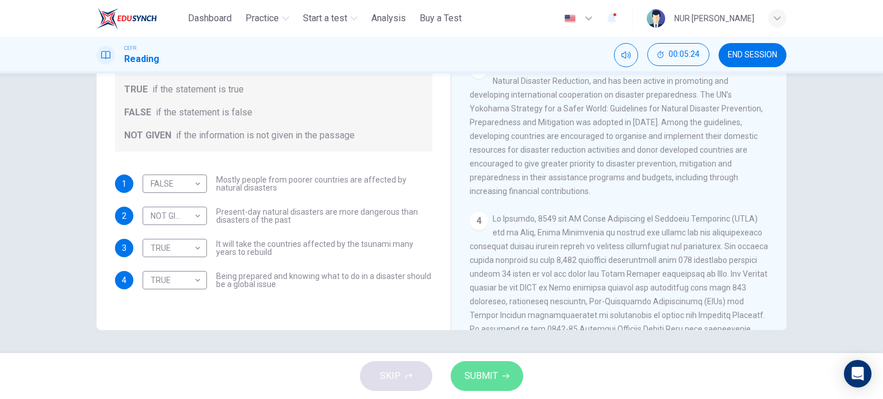
click at [482, 363] on button "SUBMIT" at bounding box center [486, 376] width 72 height 30
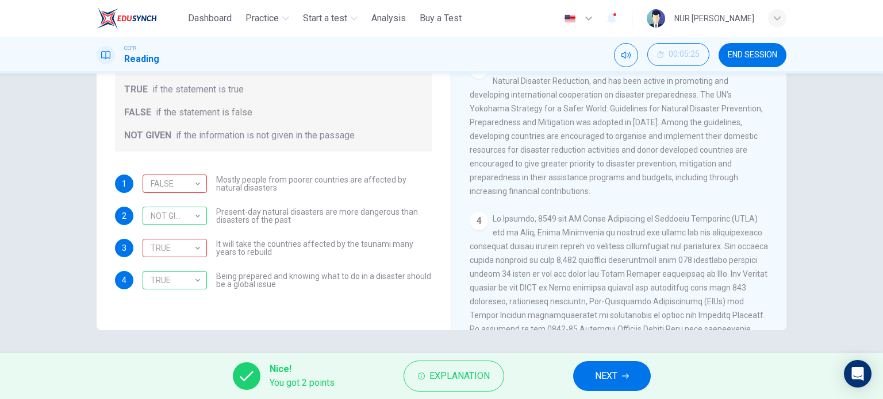
click at [425, 186] on span "Mostly people from poorer countries are affected by natural disasters" at bounding box center [324, 184] width 216 height 16
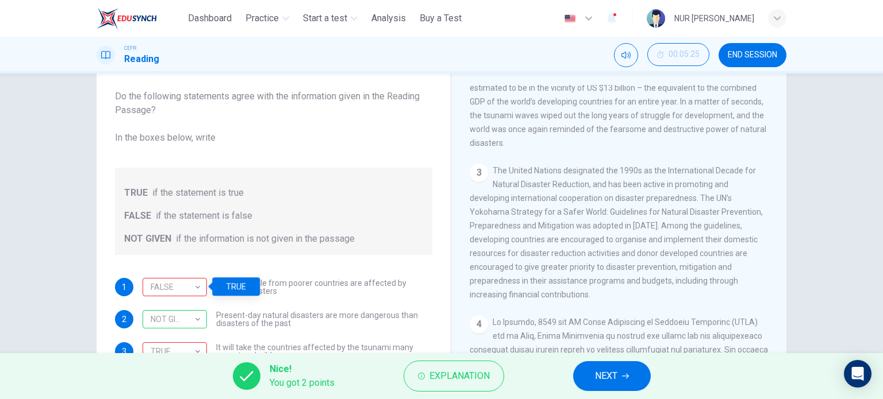
scroll to position [165, 0]
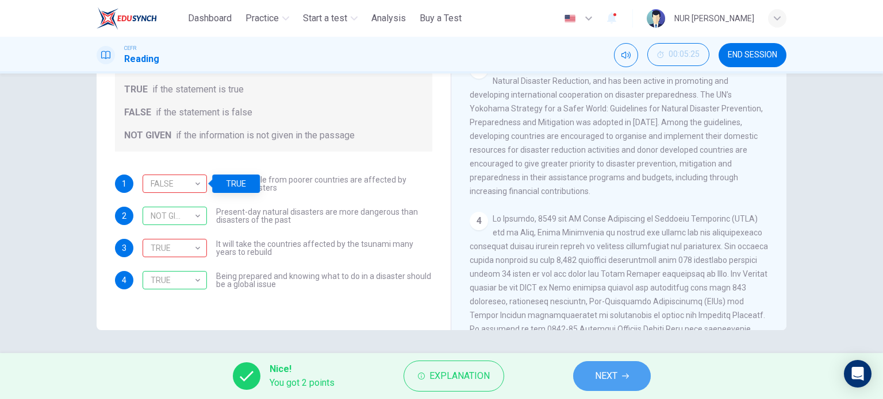
click at [602, 385] on button "NEXT" at bounding box center [612, 376] width 78 height 30
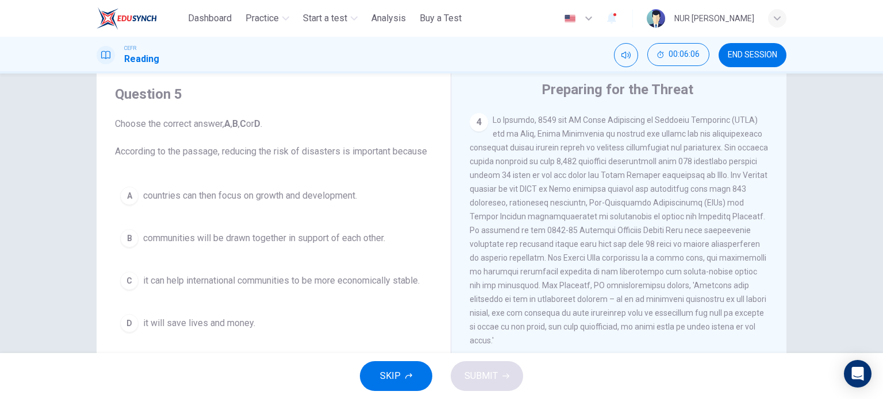
scroll to position [641, 0]
click at [213, 342] on div "Question 5 Choose the correct answer, A , B , C or D . According to the passage…" at bounding box center [274, 212] width 336 height 276
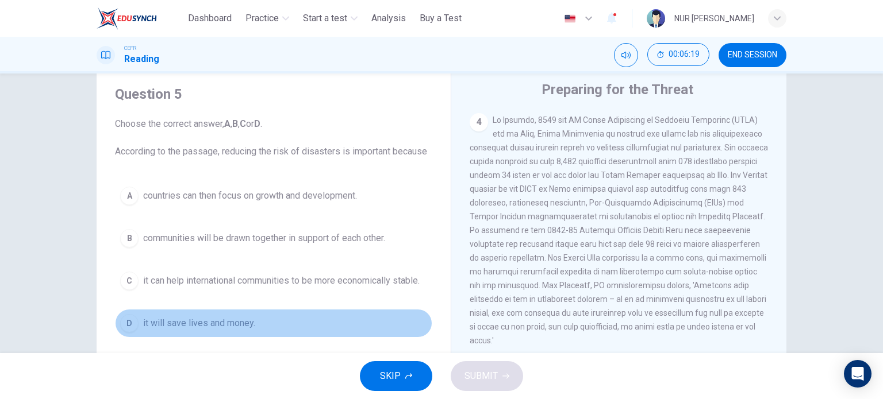
click at [207, 329] on span "it will save lives and money." at bounding box center [199, 324] width 112 height 14
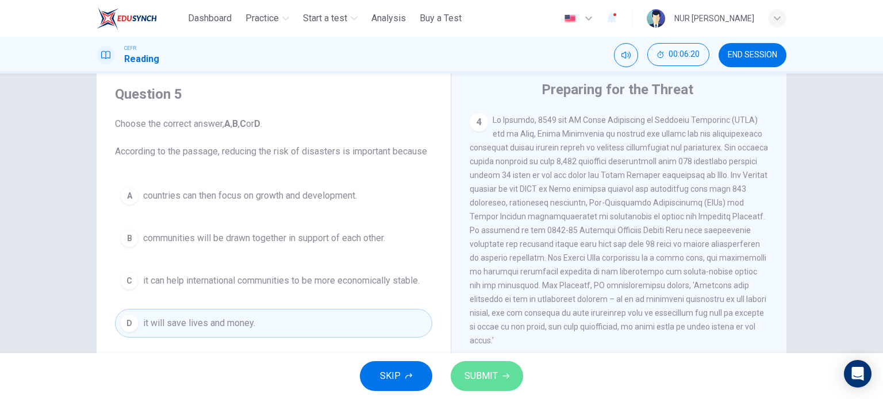
click at [490, 367] on button "SUBMIT" at bounding box center [486, 376] width 72 height 30
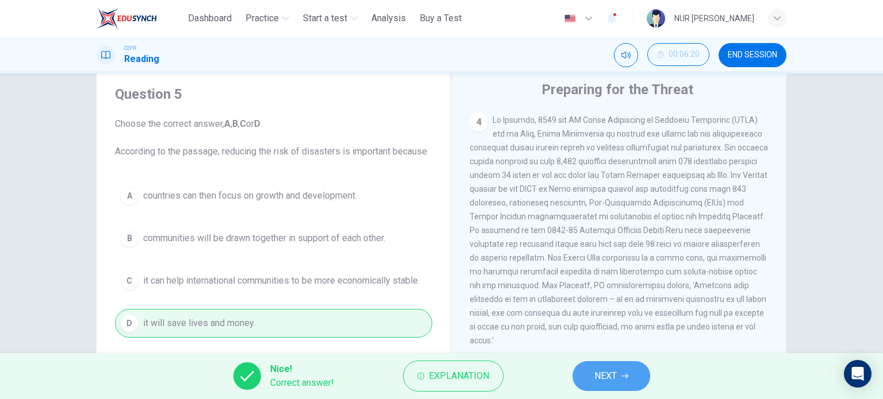
click at [634, 376] on button "NEXT" at bounding box center [611, 376] width 78 height 30
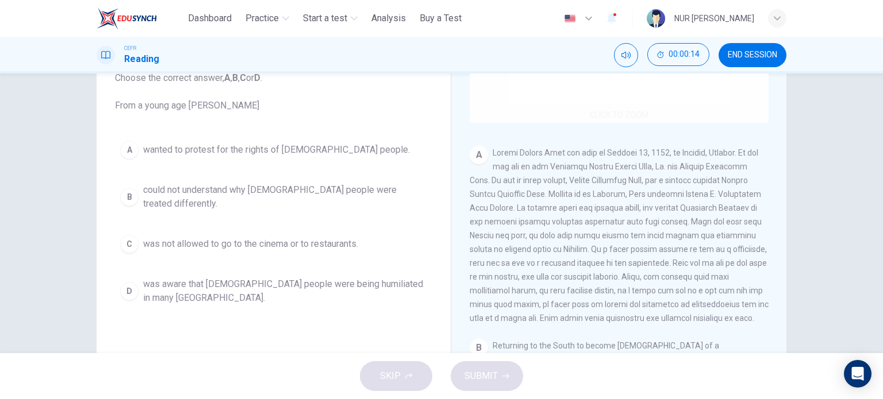
scroll to position [162, 0]
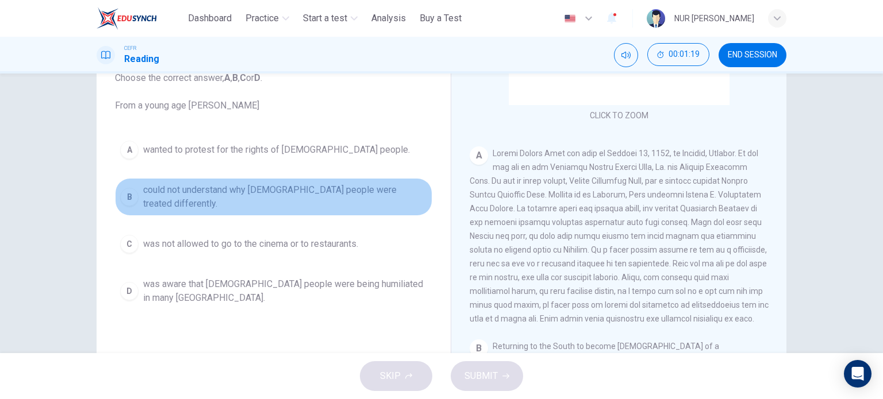
click at [329, 197] on span "could not understand why black people were treated differently." at bounding box center [285, 197] width 284 height 28
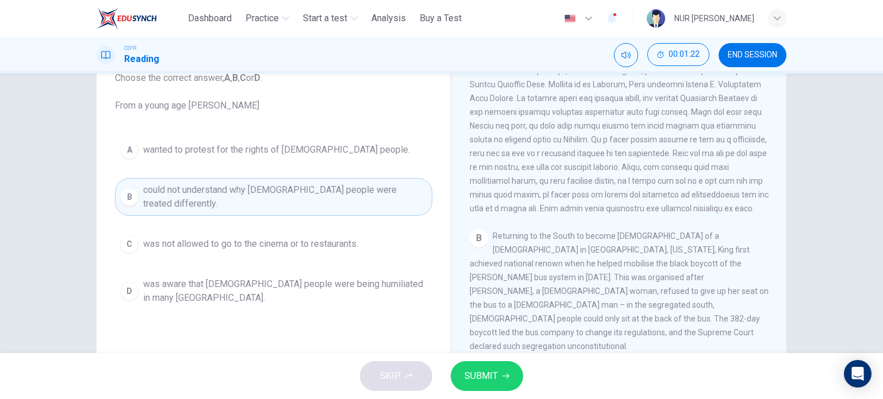
scroll to position [273, 0]
click at [494, 365] on button "SUBMIT" at bounding box center [486, 376] width 72 height 30
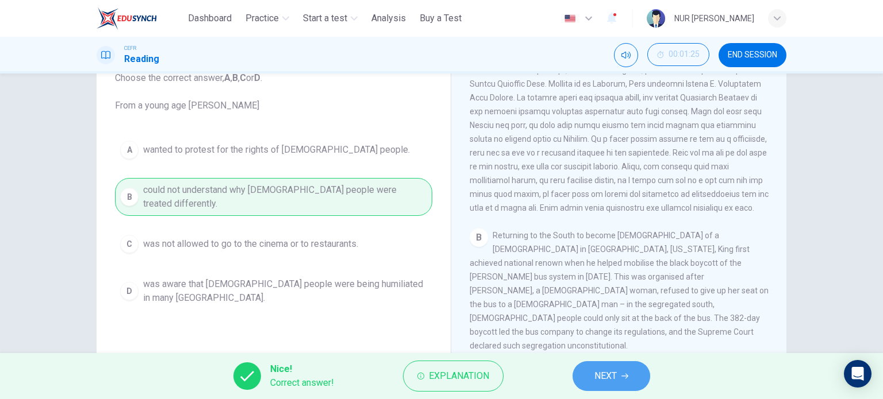
click at [604, 369] on span "NEXT" at bounding box center [605, 376] width 22 height 16
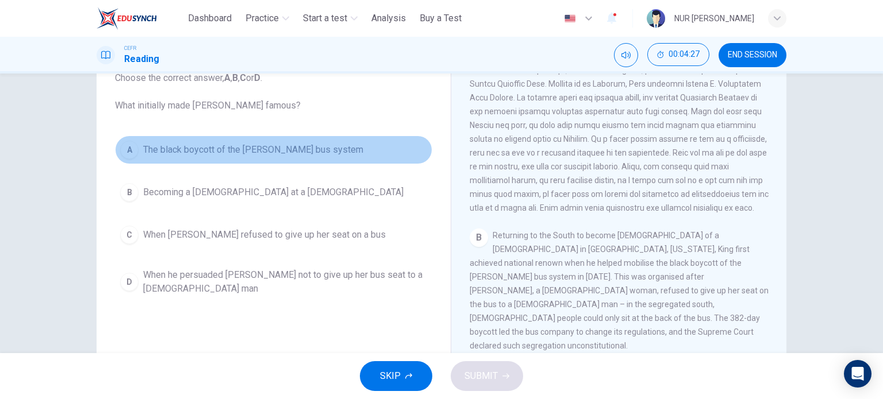
click at [313, 144] on span "The black boycott of the Montgomery bus system" at bounding box center [253, 150] width 220 height 14
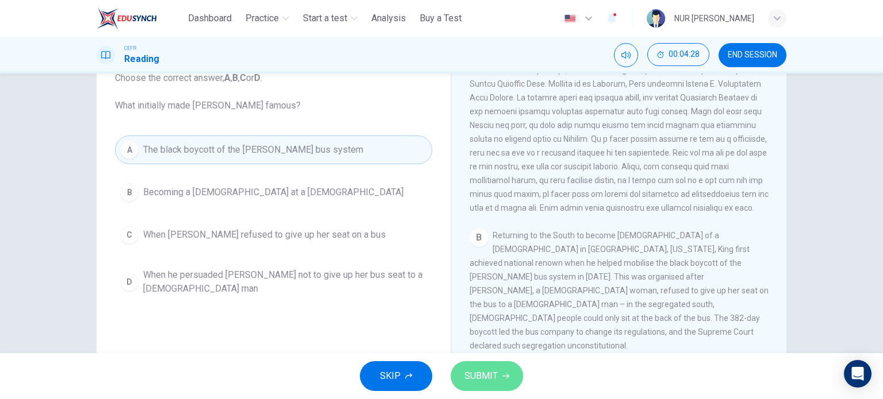
click at [506, 371] on button "SUBMIT" at bounding box center [486, 376] width 72 height 30
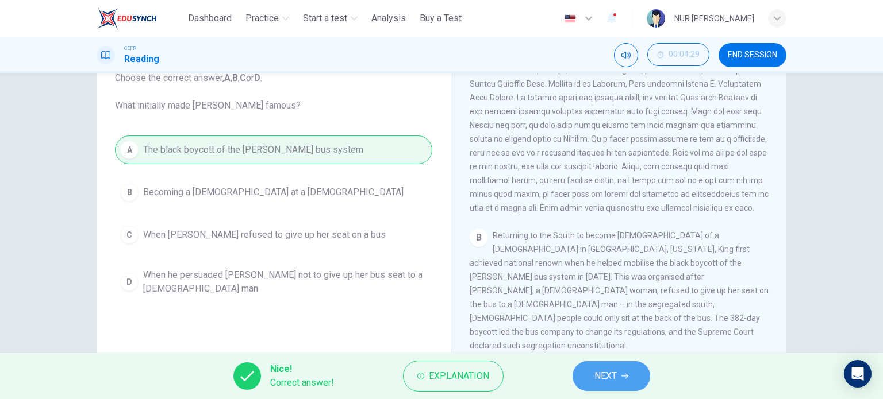
click at [608, 375] on span "NEXT" at bounding box center [605, 376] width 22 height 16
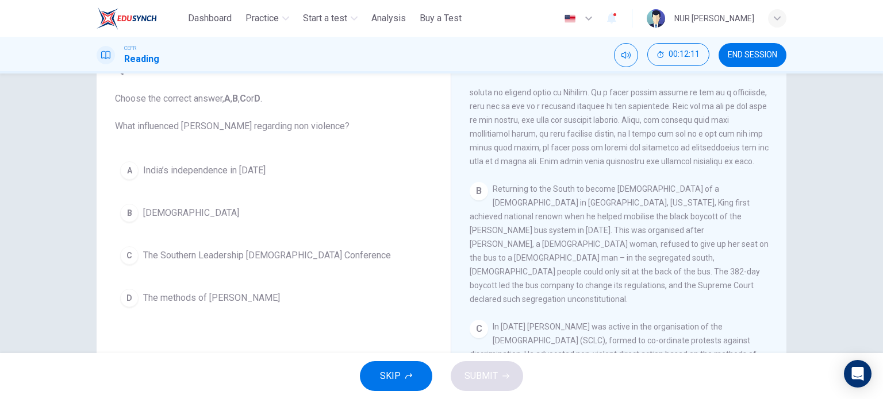
scroll to position [375, 0]
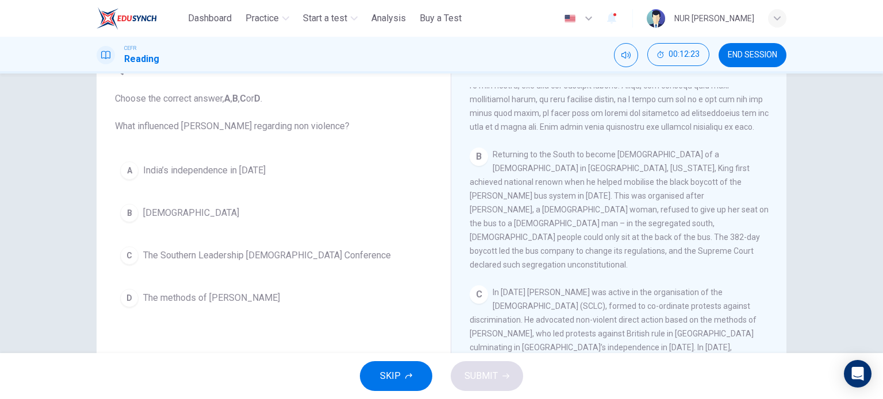
click at [218, 284] on button "D The methods of Gandhi" at bounding box center [273, 298] width 317 height 29
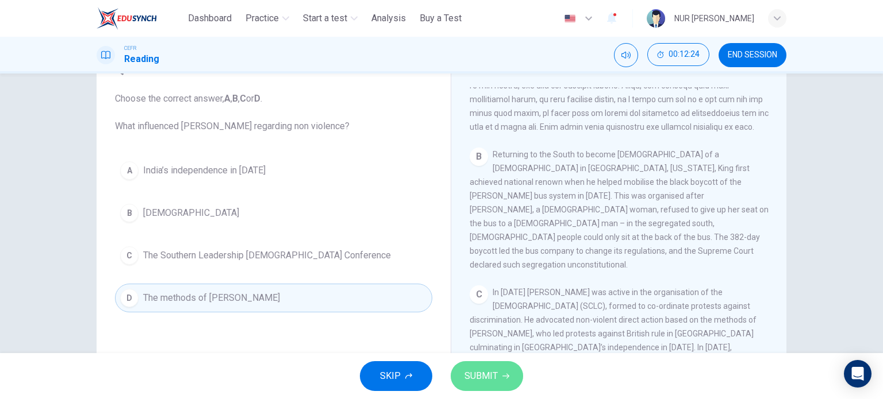
click at [464, 383] on span "SUBMIT" at bounding box center [480, 376] width 33 height 16
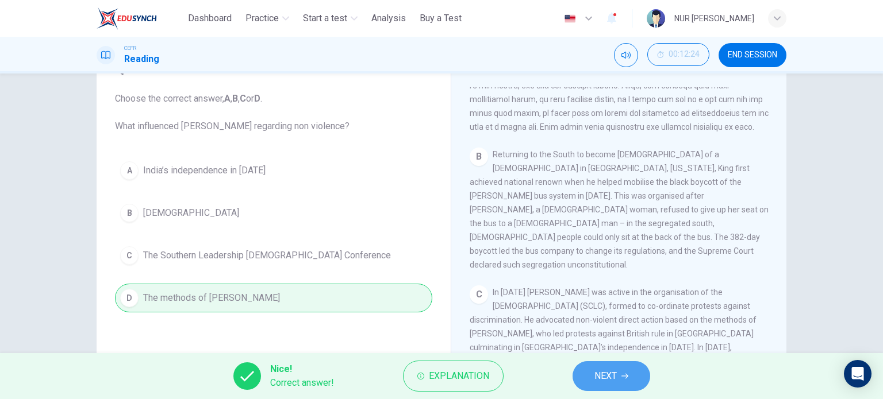
click at [597, 378] on span "NEXT" at bounding box center [605, 376] width 22 height 16
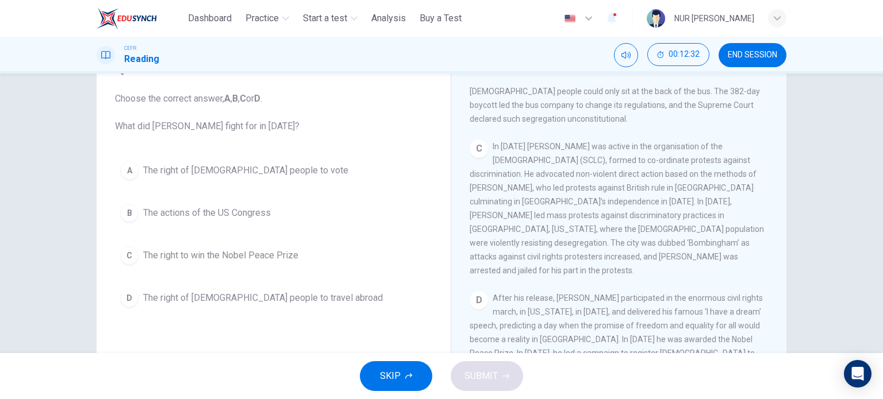
scroll to position [519, 0]
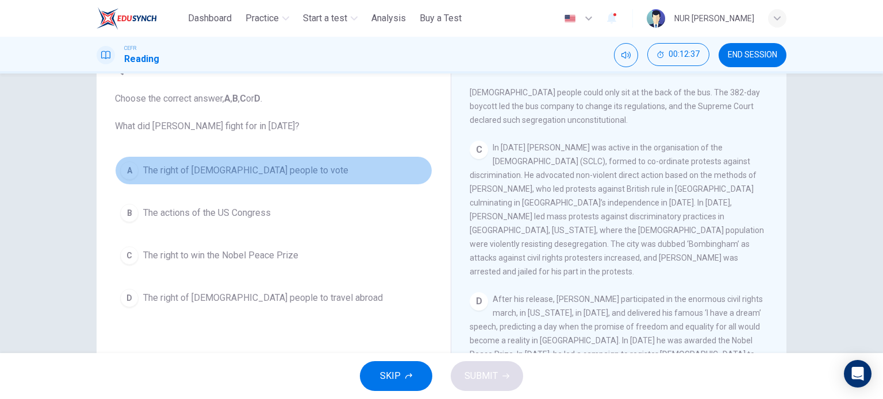
click at [251, 182] on button "A The right of black people to vote" at bounding box center [273, 170] width 317 height 29
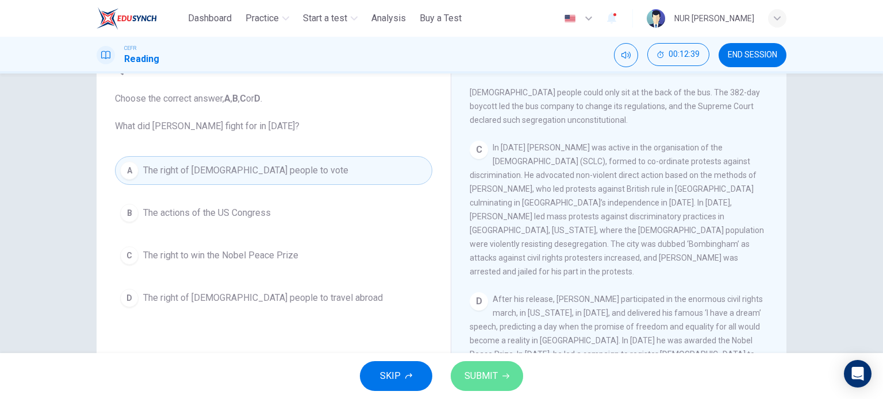
click at [502, 369] on button "SUBMIT" at bounding box center [486, 376] width 72 height 30
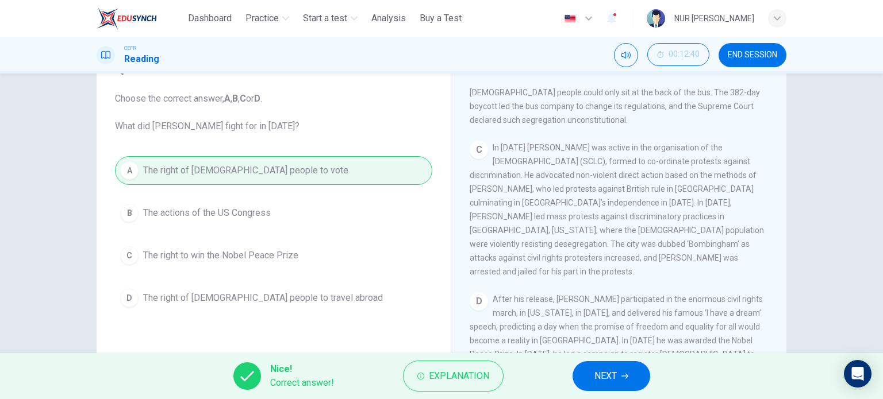
click at [630, 360] on div "Nice! Correct answer! Explanation NEXT" at bounding box center [441, 376] width 883 height 46
click at [630, 369] on button "NEXT" at bounding box center [611, 376] width 78 height 30
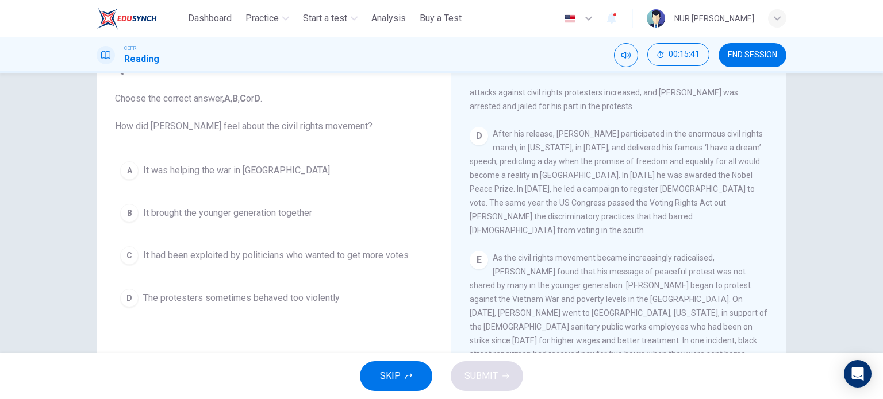
scroll to position [731, 0]
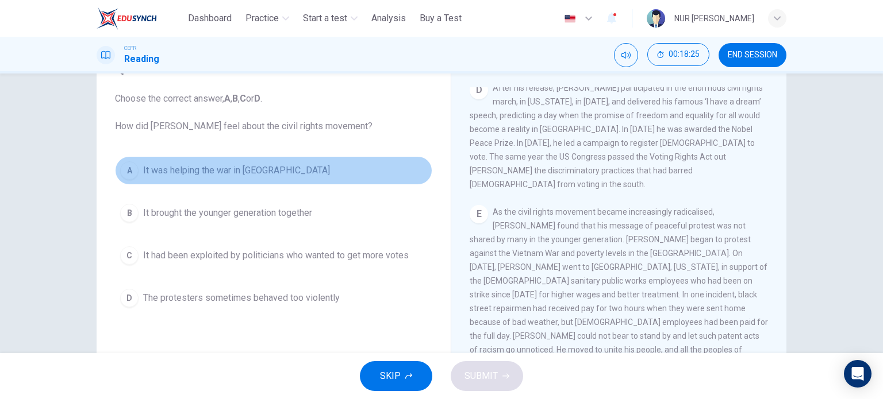
click at [260, 163] on button "A It was helping the war in Vietnam" at bounding box center [273, 170] width 317 height 29
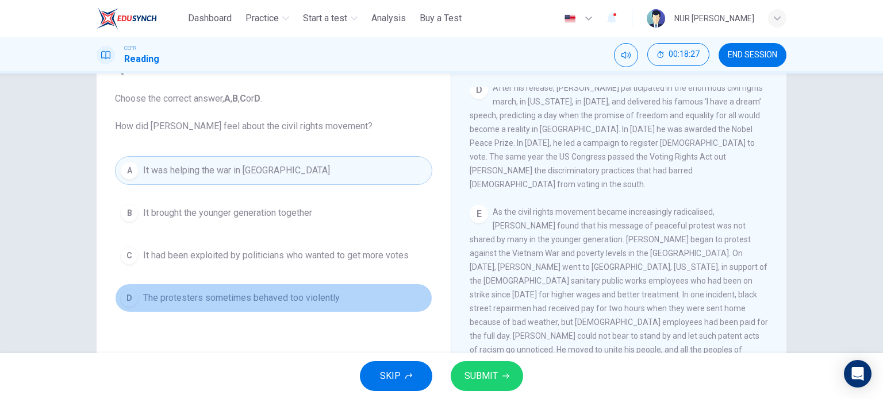
click at [319, 299] on span "The protesters sometimes behaved too violently" at bounding box center [241, 298] width 197 height 14
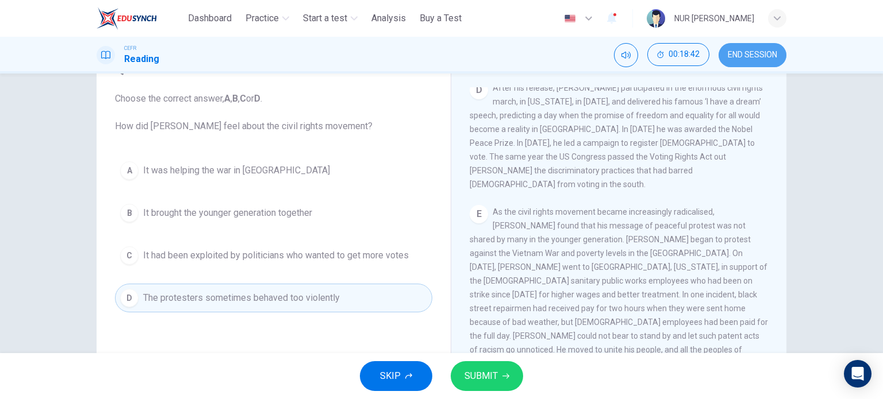
click at [754, 56] on span "END SESSION" at bounding box center [751, 55] width 49 height 9
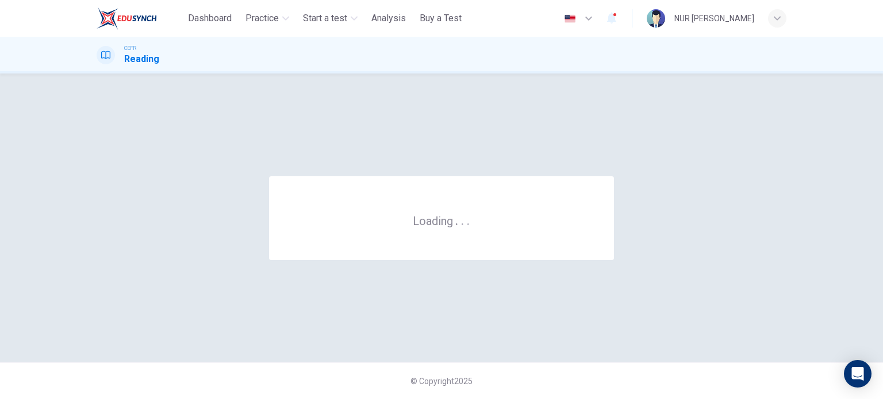
scroll to position [0, 0]
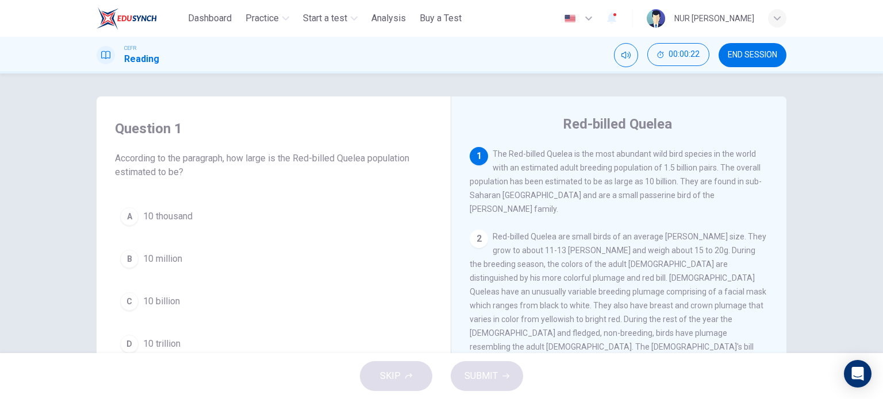
scroll to position [45, 0]
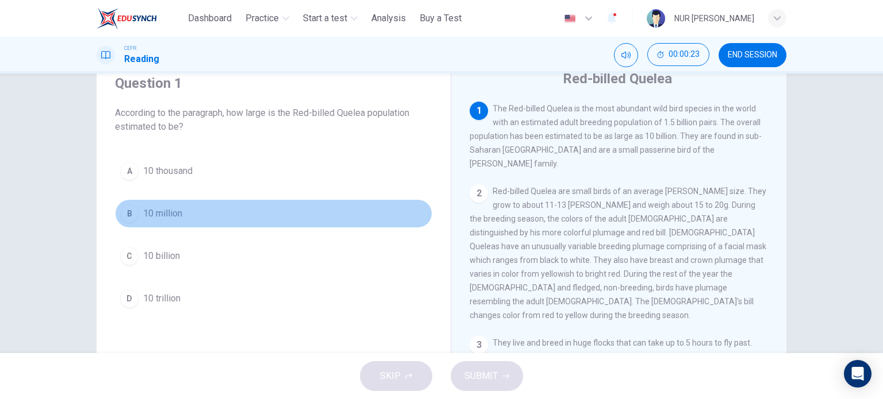
click at [175, 210] on span "10 million" at bounding box center [162, 214] width 39 height 14
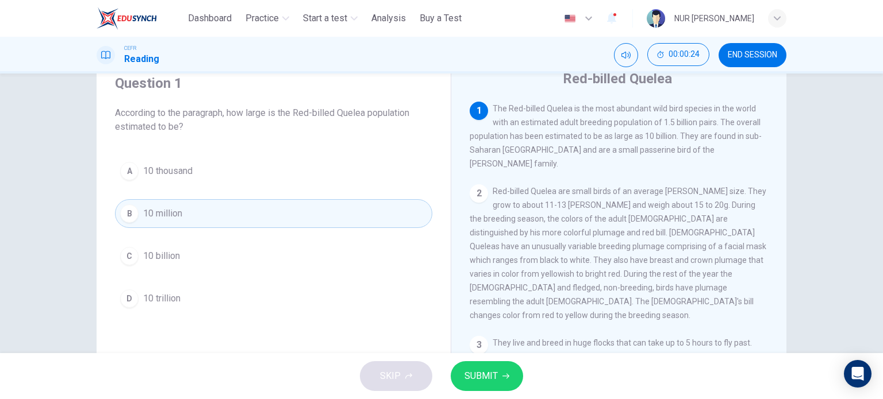
click at [177, 233] on div "A 10 thousand B 10 million C 10 billion D 10 trillion" at bounding box center [273, 235] width 317 height 156
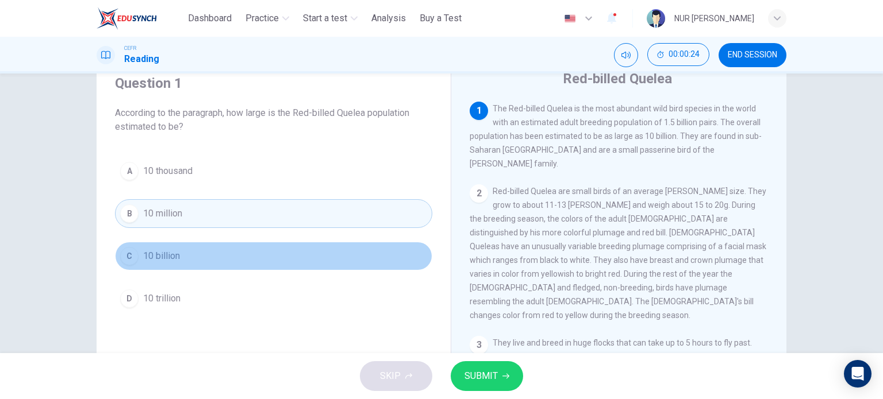
click at [177, 242] on button "C 10 billion" at bounding box center [273, 256] width 317 height 29
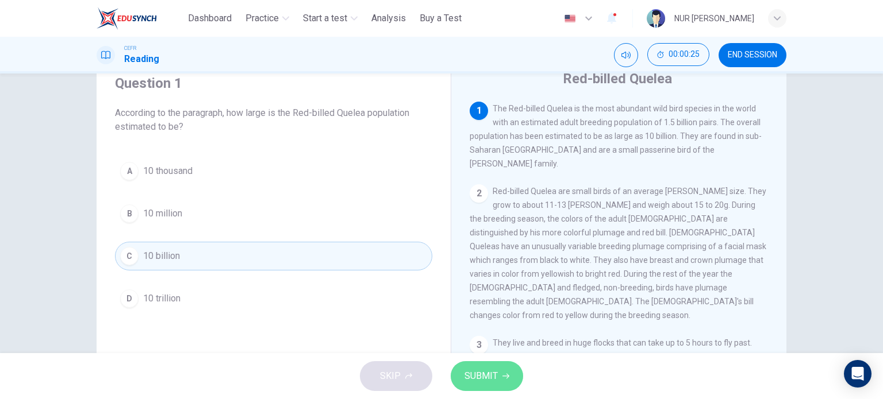
click at [473, 380] on span "SUBMIT" at bounding box center [480, 376] width 33 height 16
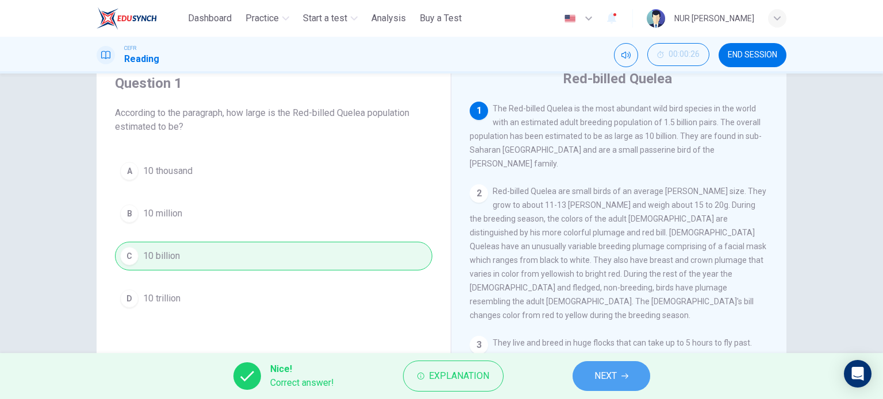
click at [591, 378] on button "NEXT" at bounding box center [611, 376] width 78 height 30
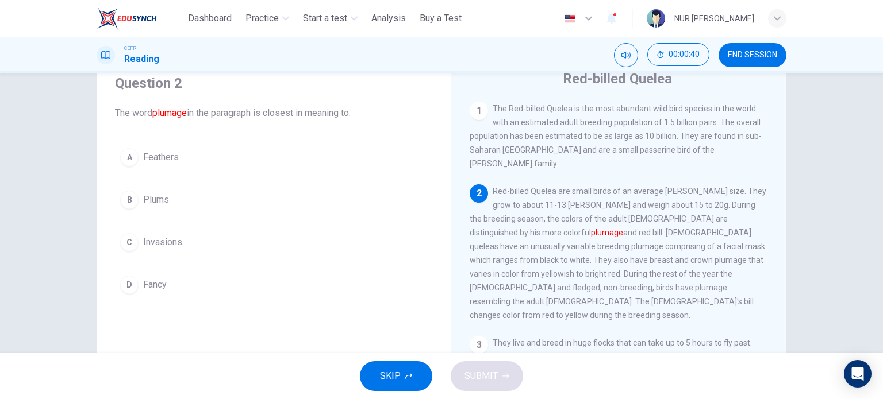
click at [157, 173] on div "A Feathers B Plums C Invasions D Fancy" at bounding box center [273, 221] width 317 height 156
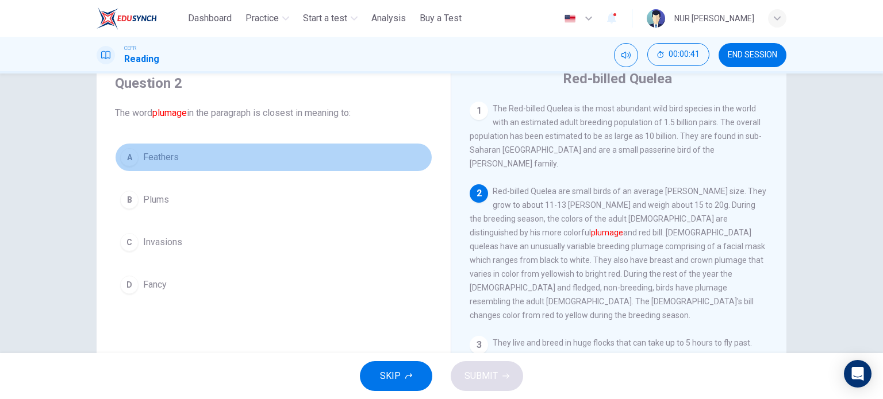
click at [147, 163] on span "Feathers" at bounding box center [161, 158] width 36 height 14
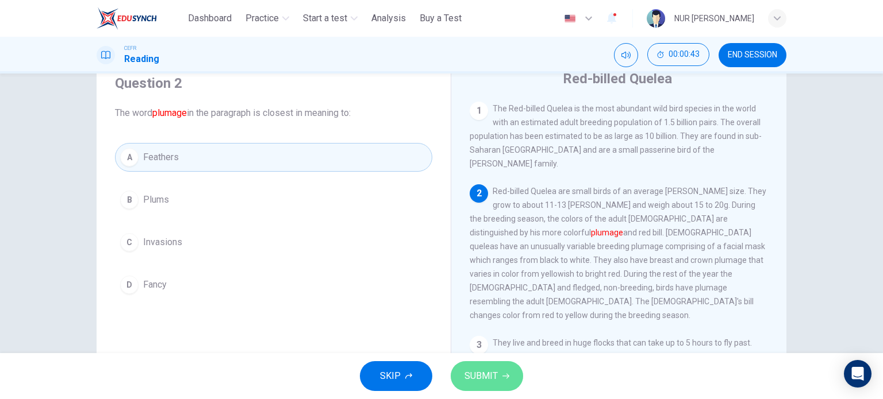
click at [500, 369] on button "SUBMIT" at bounding box center [486, 376] width 72 height 30
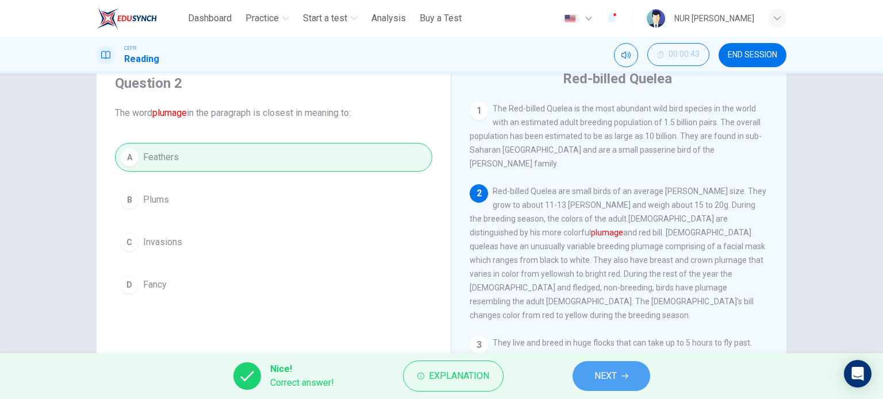
click at [606, 363] on button "NEXT" at bounding box center [611, 376] width 78 height 30
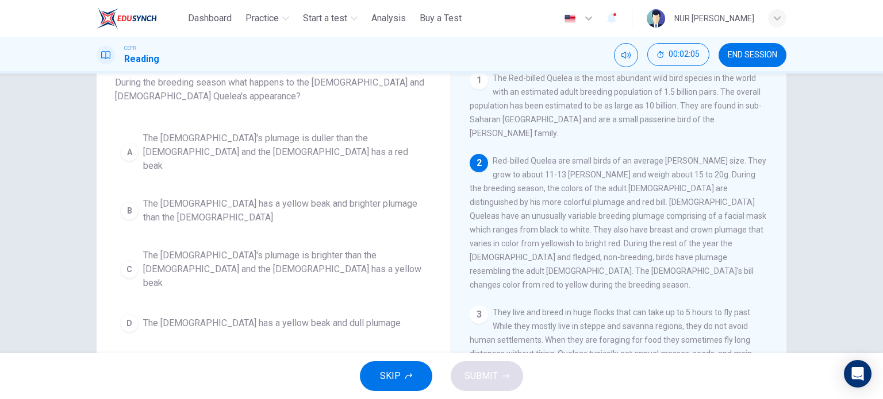
scroll to position [78, 0]
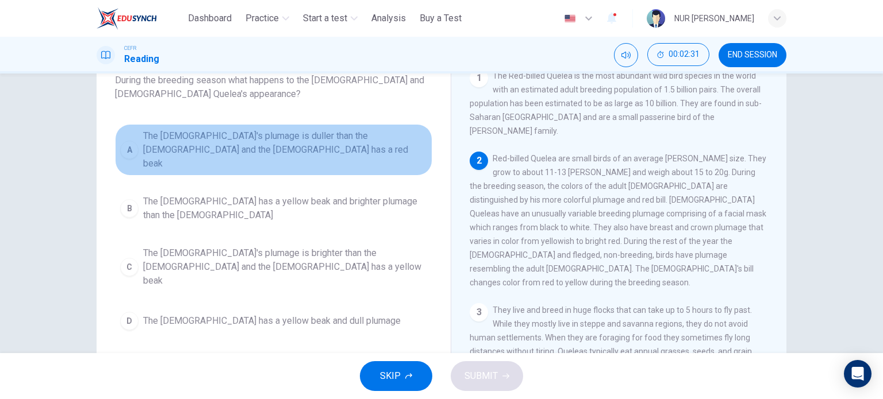
click at [371, 142] on span "The [DEMOGRAPHIC_DATA]'s plumage is duller than the [DEMOGRAPHIC_DATA] and the …" at bounding box center [285, 149] width 284 height 41
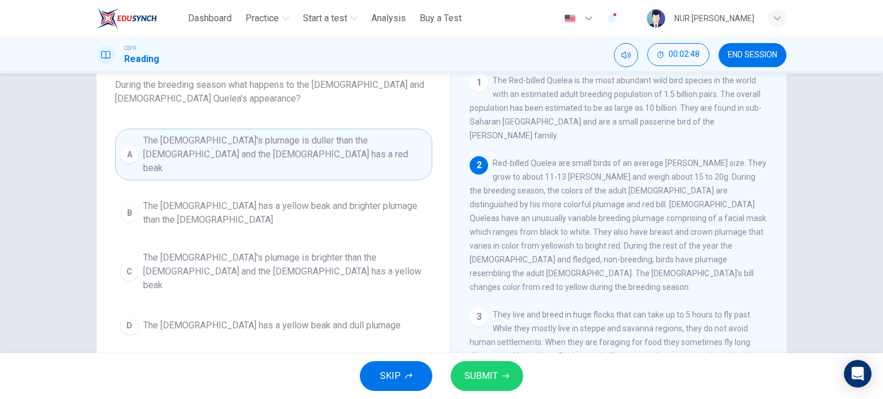
scroll to position [63, 0]
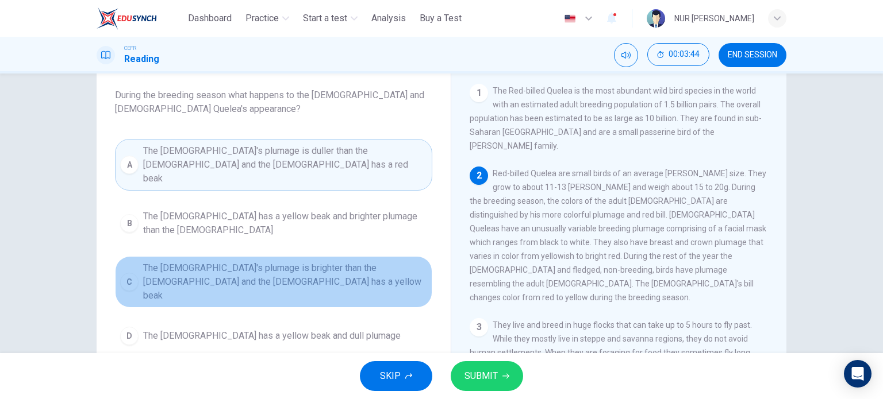
click at [338, 265] on span "The [DEMOGRAPHIC_DATA]'s plumage is brighter than the [DEMOGRAPHIC_DATA] and th…" at bounding box center [285, 281] width 284 height 41
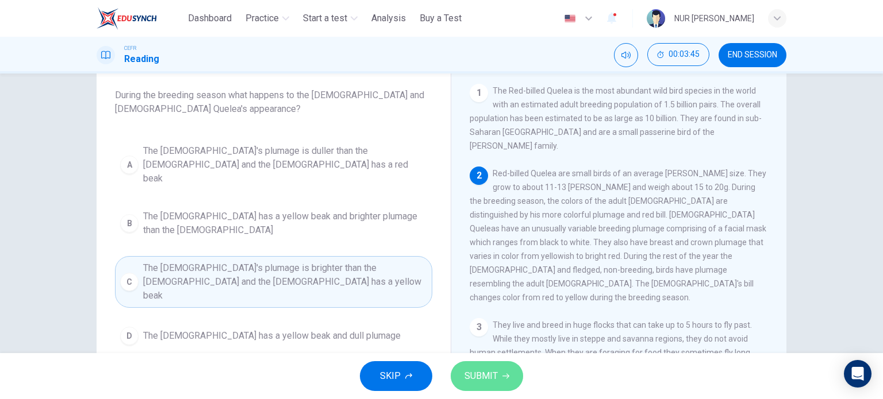
click at [493, 386] on button "SUBMIT" at bounding box center [486, 376] width 72 height 30
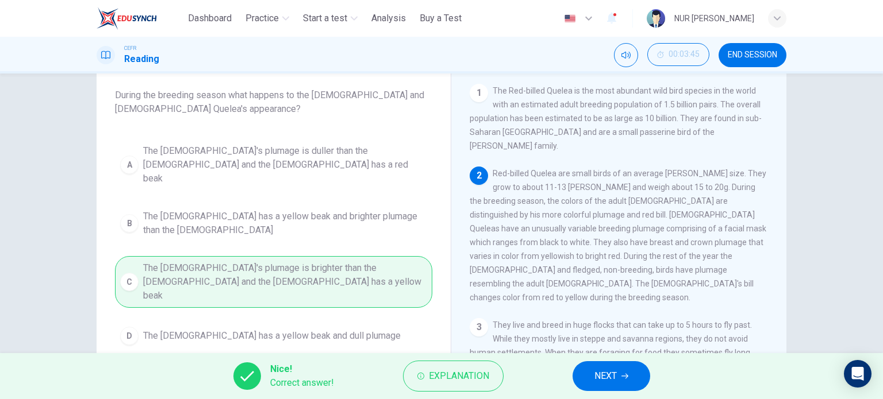
click at [604, 369] on span "NEXT" at bounding box center [605, 376] width 22 height 16
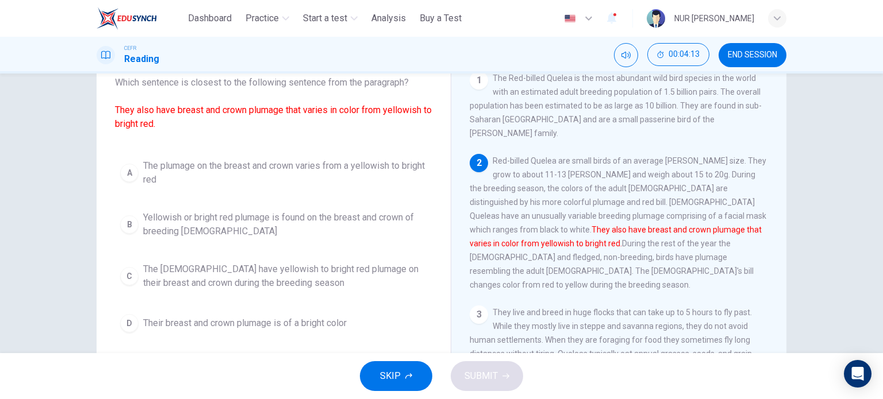
scroll to position [75, 0]
click at [368, 271] on span "The [DEMOGRAPHIC_DATA] have yellowish to bright red plumage on their breast and…" at bounding box center [285, 277] width 284 height 28
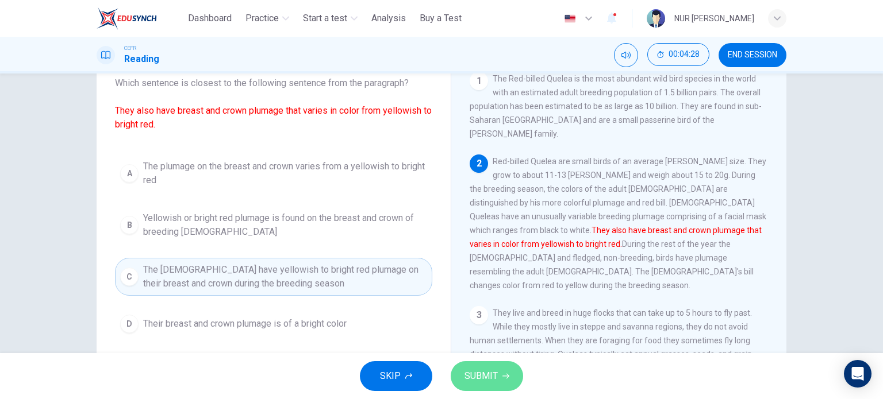
click at [467, 367] on button "SUBMIT" at bounding box center [486, 376] width 72 height 30
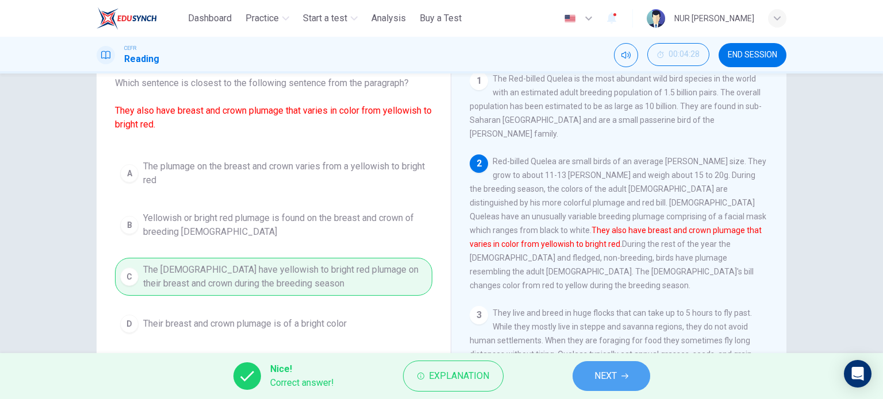
click at [612, 369] on span "NEXT" at bounding box center [605, 376] width 22 height 16
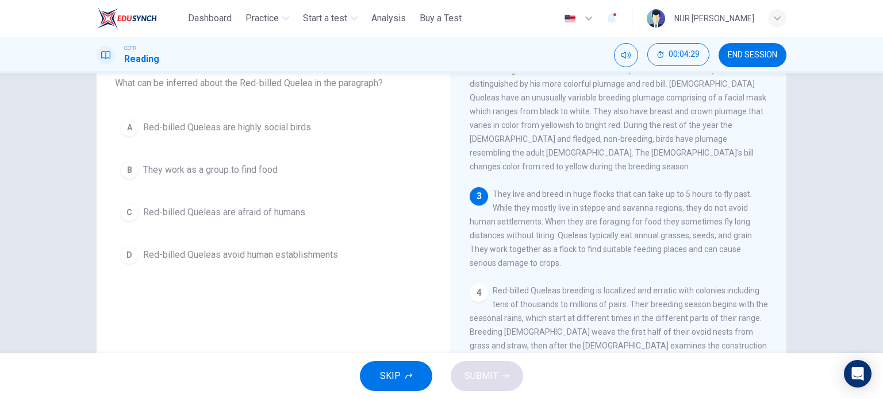
scroll to position [120, 0]
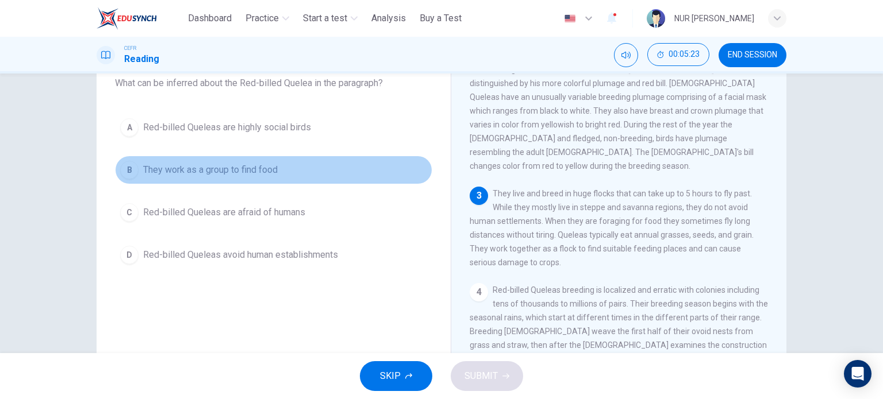
click at [257, 165] on span "They work as a group to find food" at bounding box center [210, 170] width 134 height 14
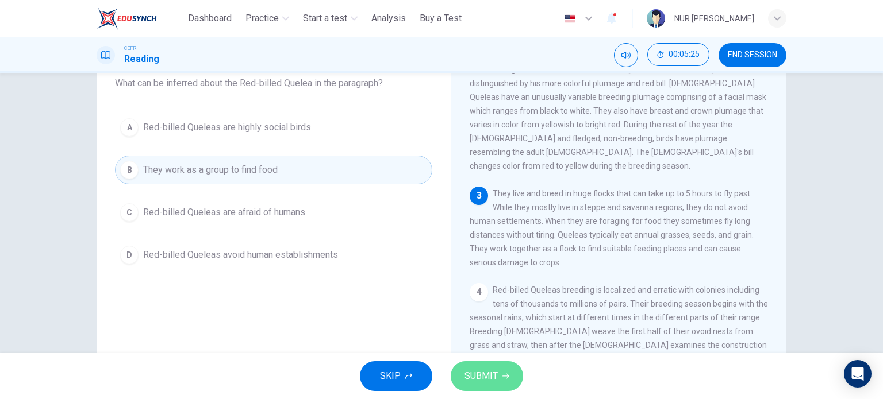
click at [472, 377] on span "SUBMIT" at bounding box center [480, 376] width 33 height 16
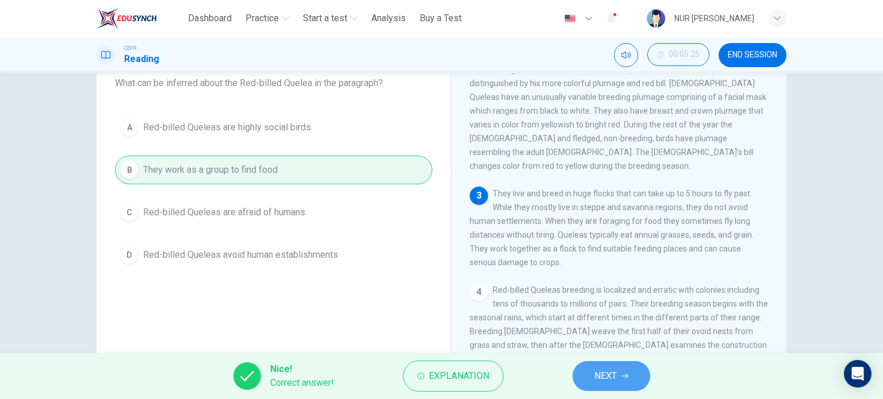
click at [595, 369] on span "NEXT" at bounding box center [605, 376] width 22 height 16
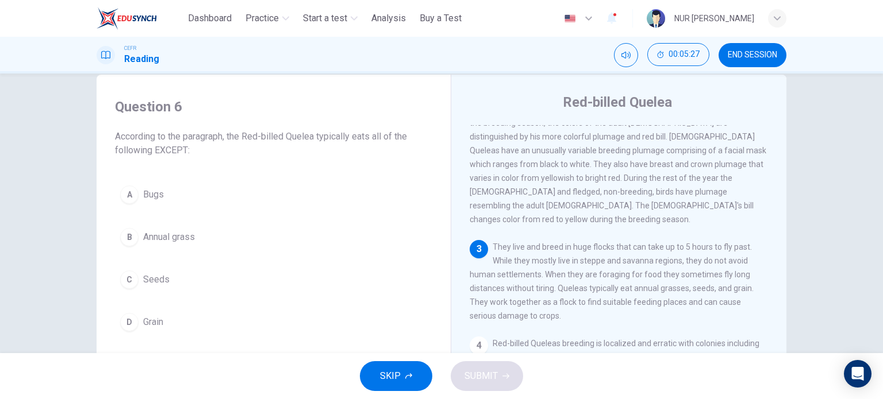
scroll to position [23, 0]
drag, startPoint x: 413, startPoint y: 221, endPoint x: 274, endPoint y: 187, distance: 142.6
click at [274, 187] on div "A Bugs B Annual grass C Seeds D Grain" at bounding box center [273, 257] width 317 height 156
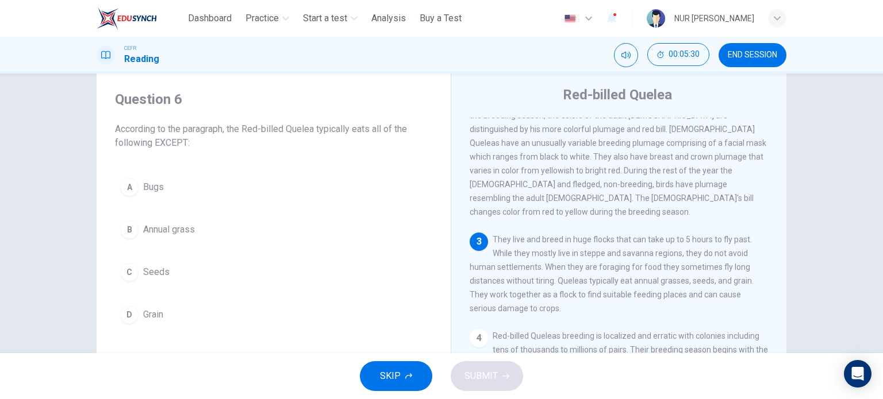
scroll to position [30, 0]
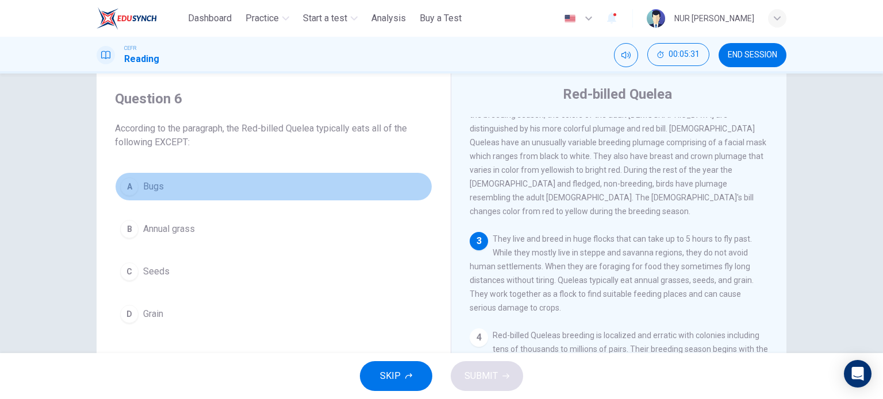
click at [166, 187] on button "A Bugs" at bounding box center [273, 186] width 317 height 29
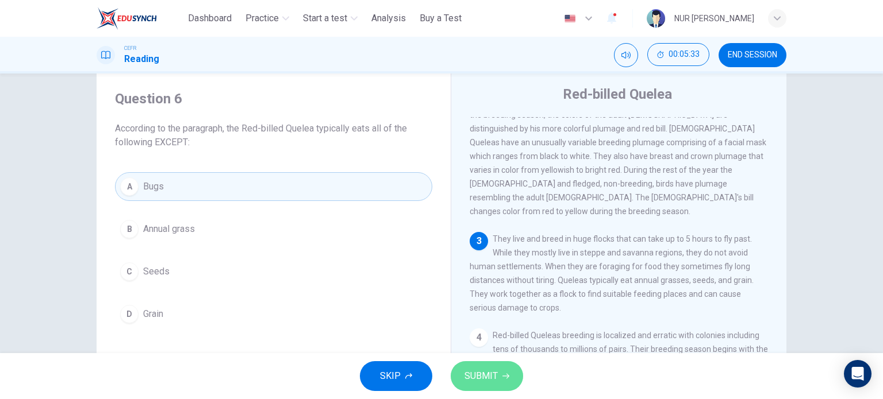
click at [509, 379] on button "SUBMIT" at bounding box center [486, 376] width 72 height 30
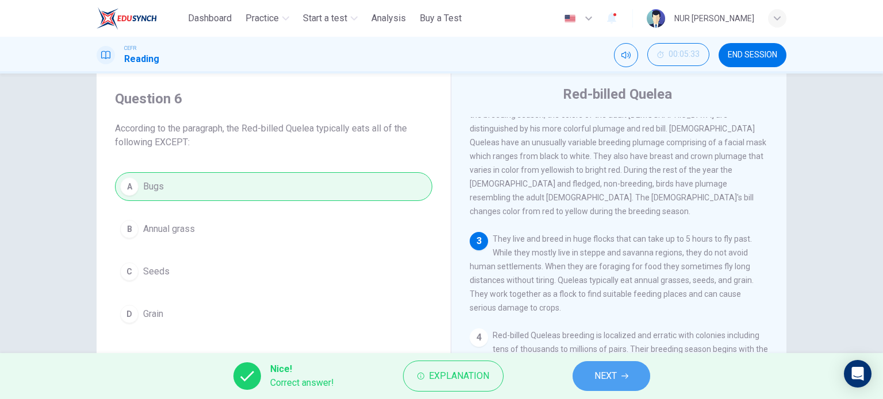
click at [603, 379] on span "NEXT" at bounding box center [605, 376] width 22 height 16
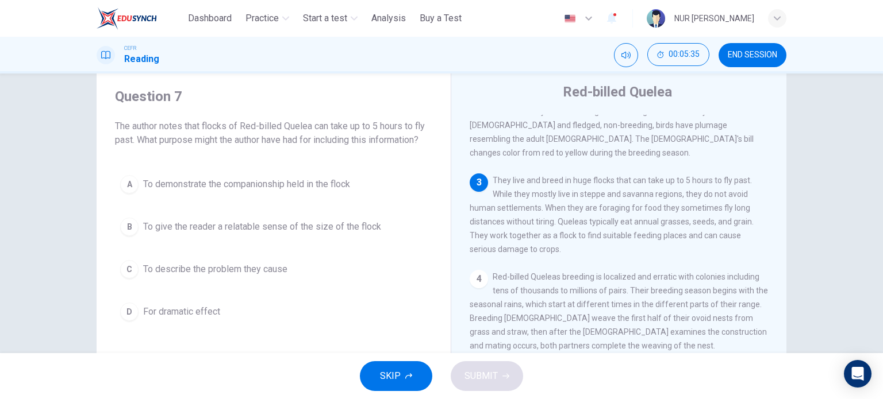
scroll to position [34, 0]
click at [357, 233] on button "B To give the reader a relatable sense of the size of the flock" at bounding box center [273, 225] width 317 height 29
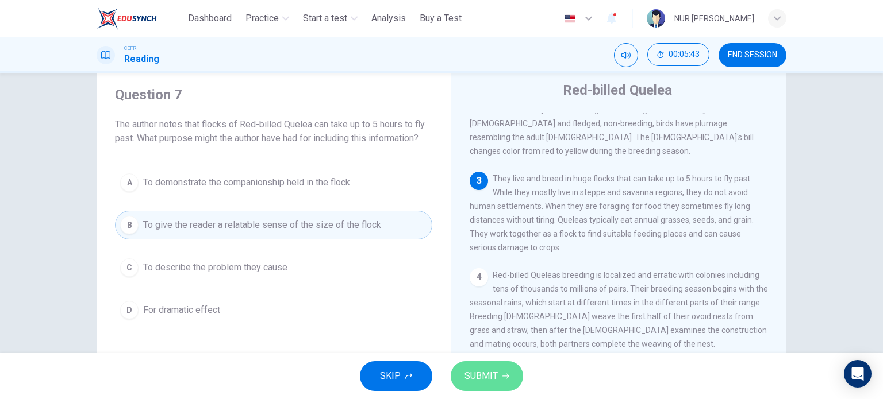
click at [476, 362] on button "SUBMIT" at bounding box center [486, 376] width 72 height 30
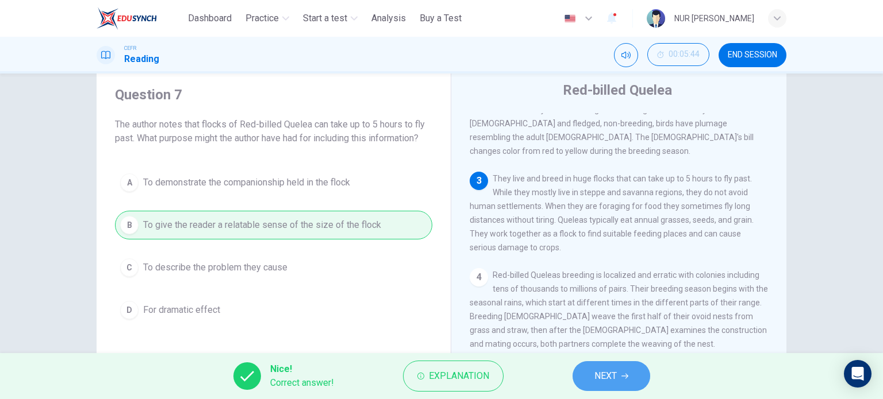
click at [603, 372] on span "NEXT" at bounding box center [605, 376] width 22 height 16
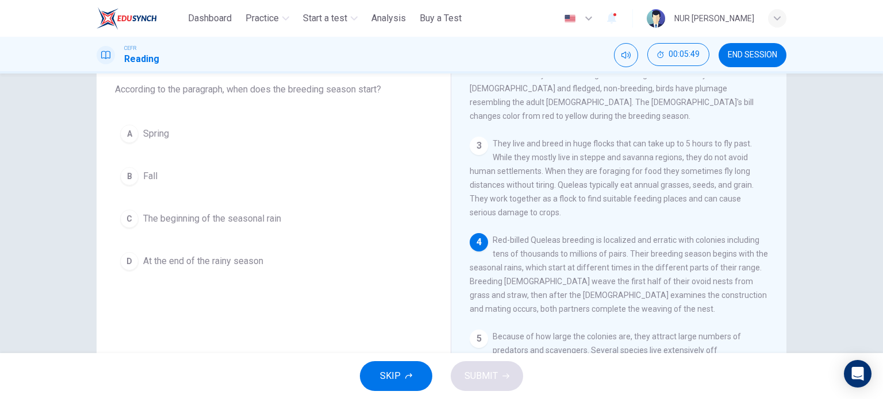
scroll to position [69, 0]
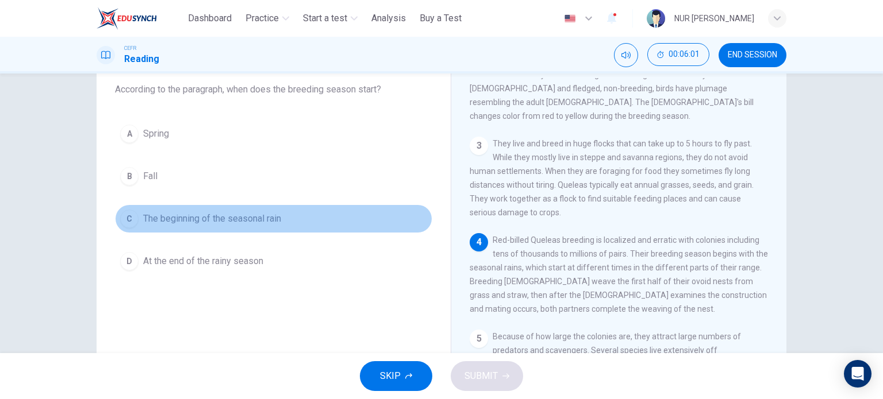
click at [253, 217] on span "The beginning of the seasonal rain" at bounding box center [212, 219] width 138 height 14
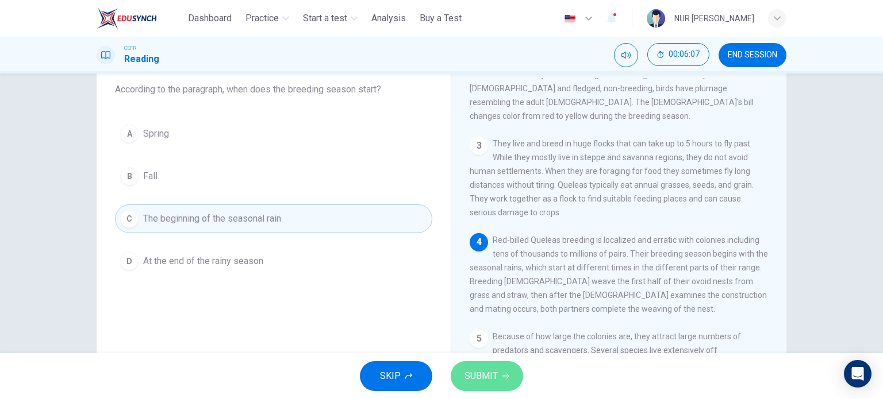
click at [487, 382] on span "SUBMIT" at bounding box center [480, 376] width 33 height 16
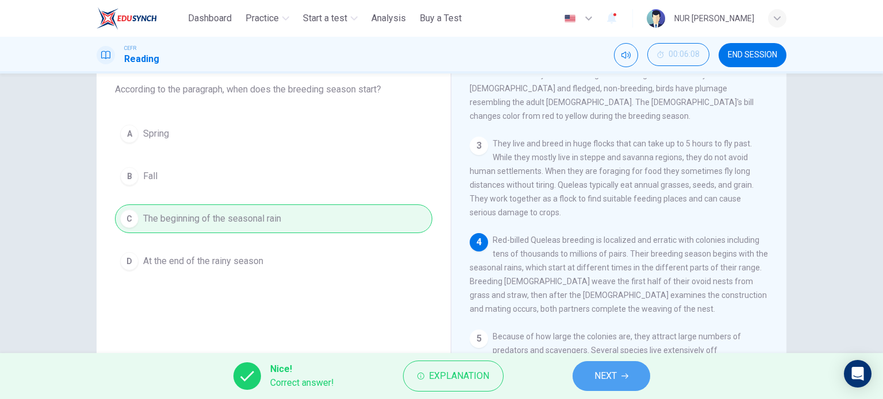
click at [645, 372] on button "NEXT" at bounding box center [611, 376] width 78 height 30
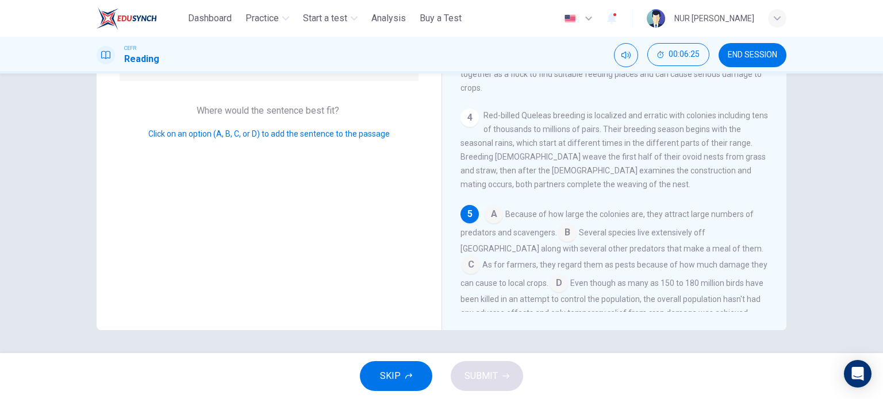
scroll to position [209, 0]
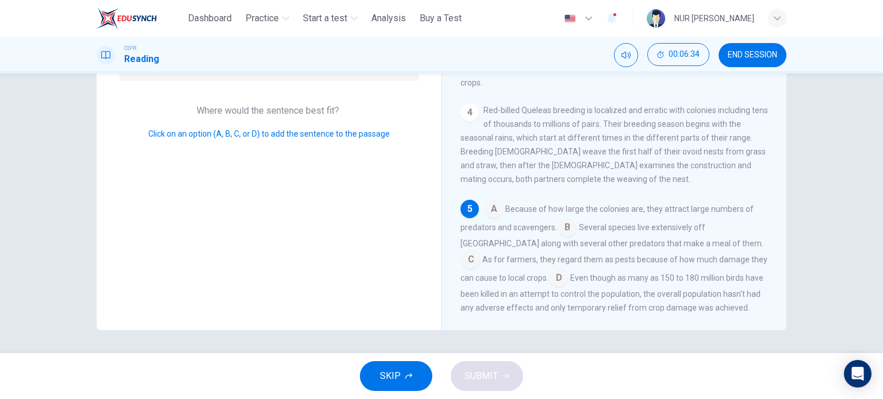
click at [549, 270] on input at bounding box center [558, 279] width 18 height 18
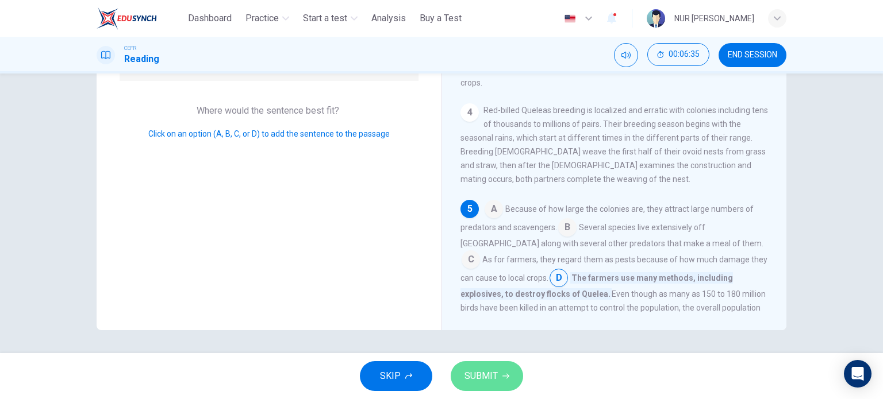
click at [502, 373] on icon "button" at bounding box center [505, 376] width 7 height 7
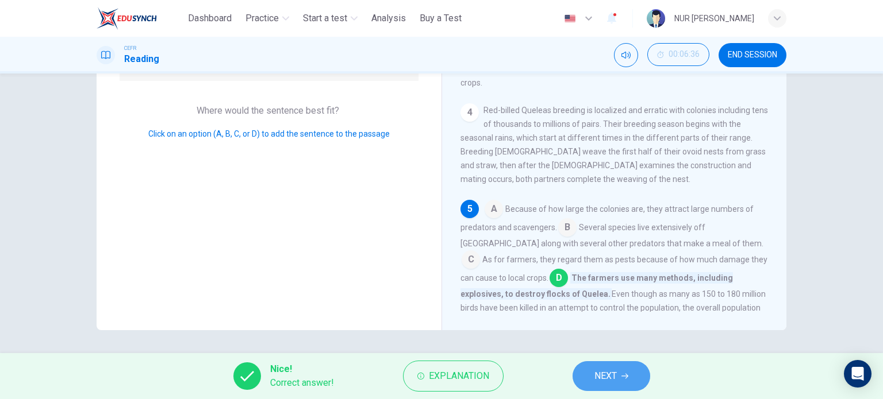
click at [587, 376] on button "NEXT" at bounding box center [611, 376] width 78 height 30
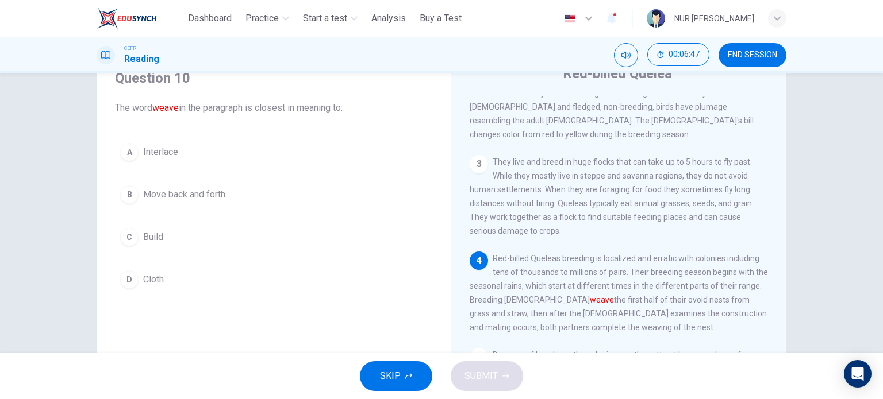
scroll to position [52, 0]
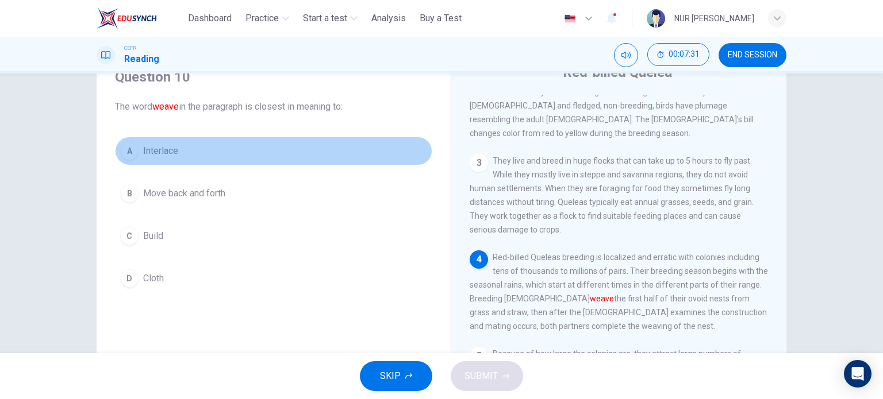
click at [172, 147] on span "Interlace" at bounding box center [160, 151] width 35 height 14
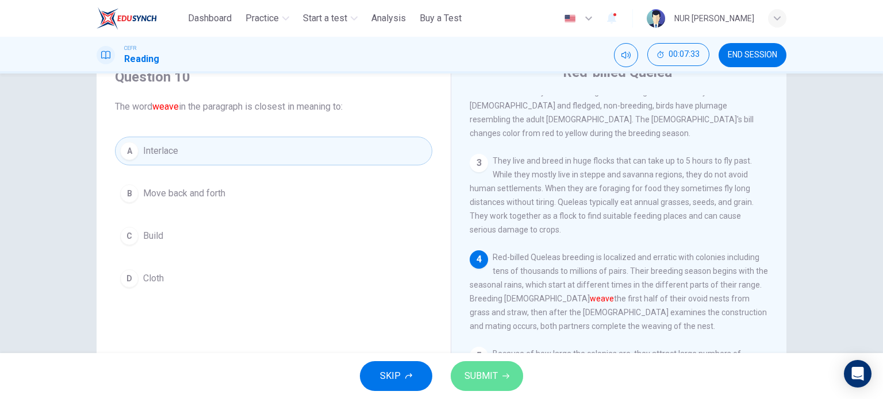
click at [483, 378] on span "SUBMIT" at bounding box center [480, 376] width 33 height 16
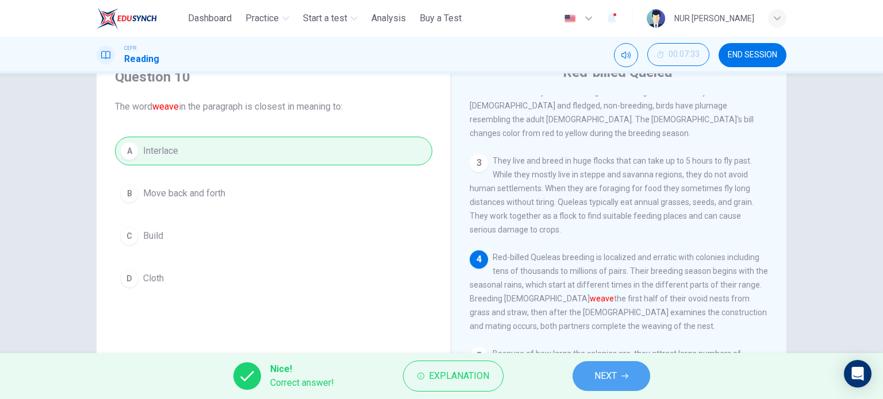
click at [583, 377] on button "NEXT" at bounding box center [611, 376] width 78 height 30
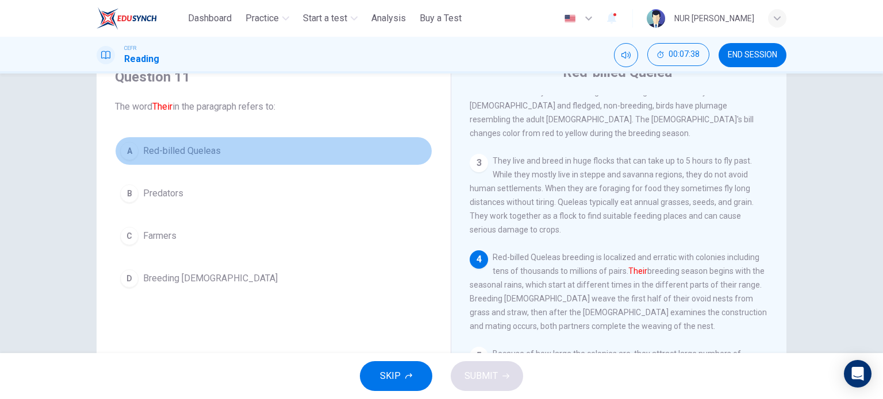
click at [186, 155] on span "Red-billed Queleas" at bounding box center [182, 151] width 78 height 14
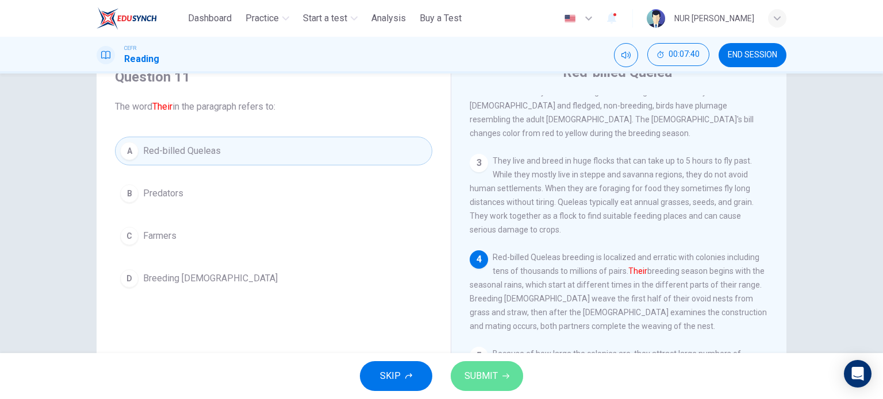
click at [505, 368] on button "SUBMIT" at bounding box center [486, 376] width 72 height 30
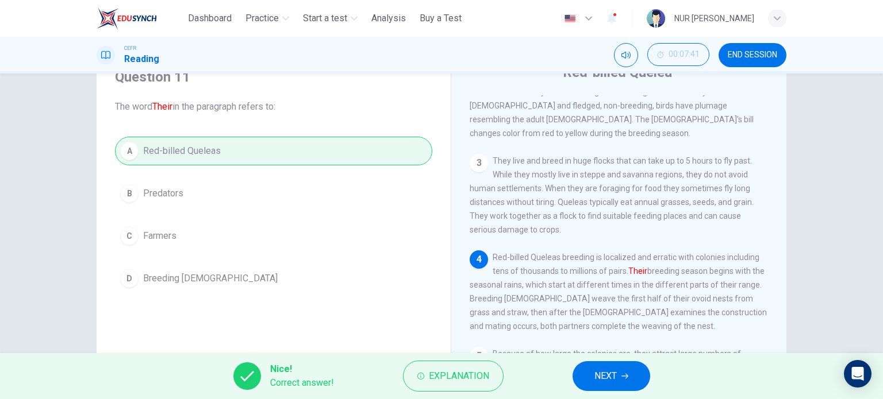
click at [588, 378] on button "NEXT" at bounding box center [611, 376] width 78 height 30
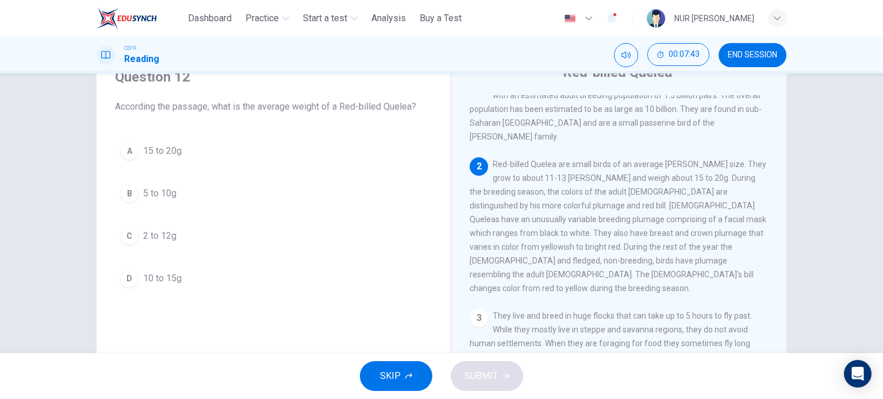
scroll to position [20, 0]
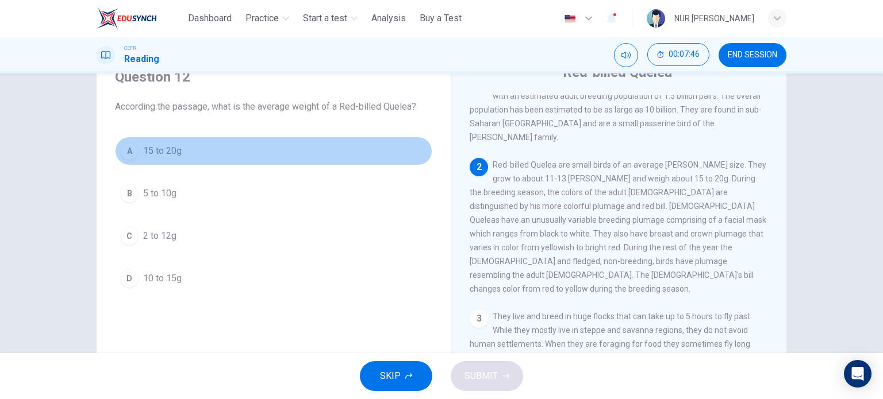
click at [163, 163] on button "A 15 to 20g" at bounding box center [273, 151] width 317 height 29
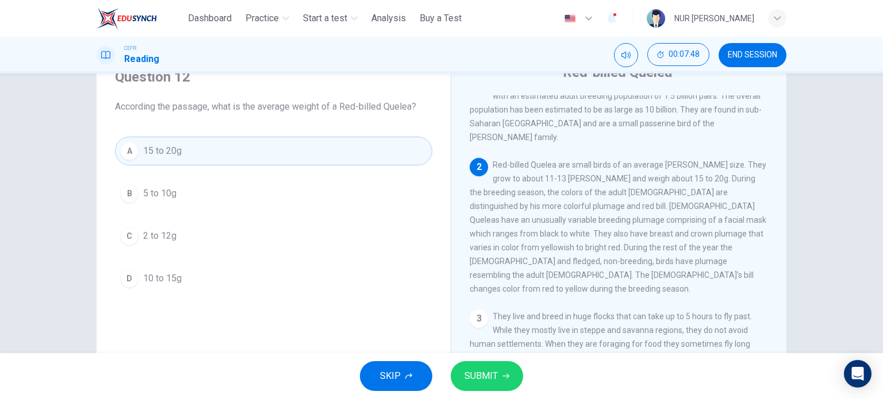
click at [478, 371] on span "SUBMIT" at bounding box center [480, 376] width 33 height 16
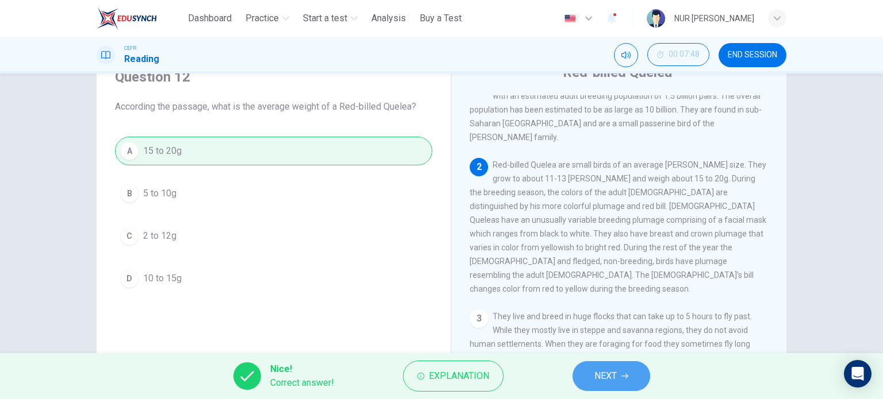
click at [600, 373] on span "NEXT" at bounding box center [605, 376] width 22 height 16
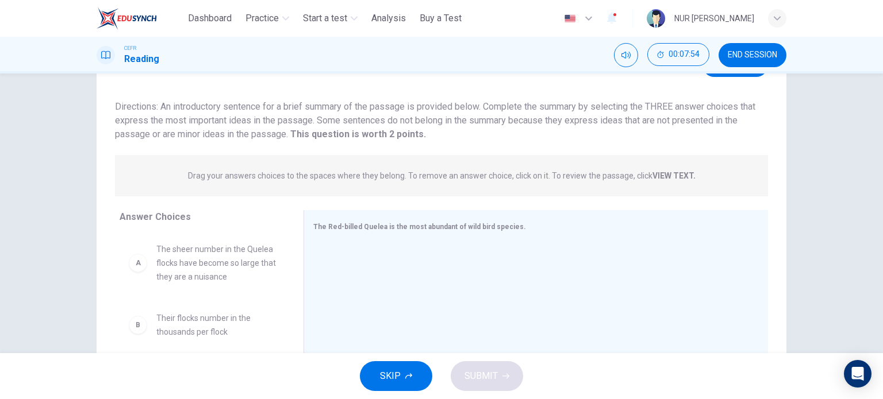
scroll to position [0, 0]
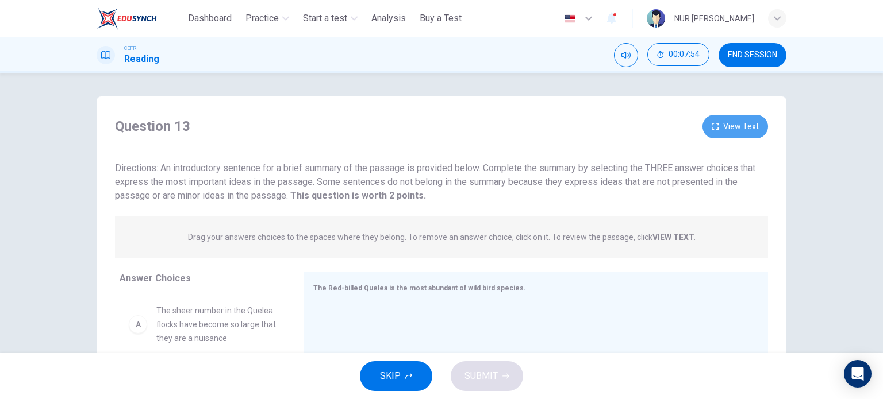
click at [734, 126] on button "View Text" at bounding box center [735, 127] width 66 height 24
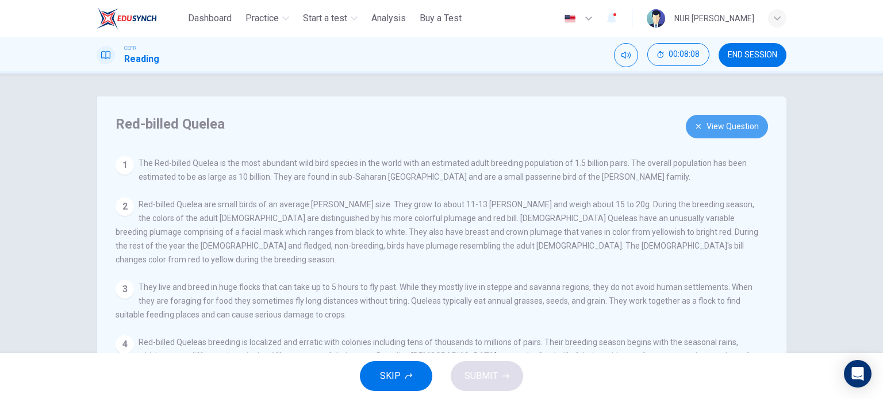
click at [723, 128] on button "View Question" at bounding box center [726, 127] width 82 height 24
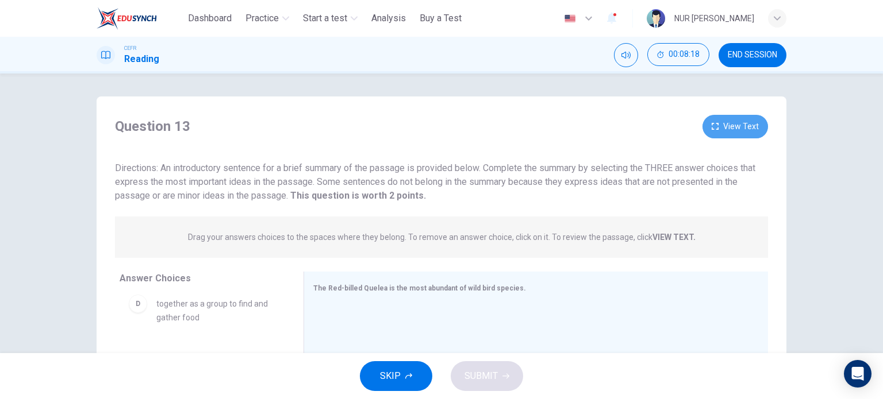
click at [722, 126] on button "View Text" at bounding box center [735, 127] width 66 height 24
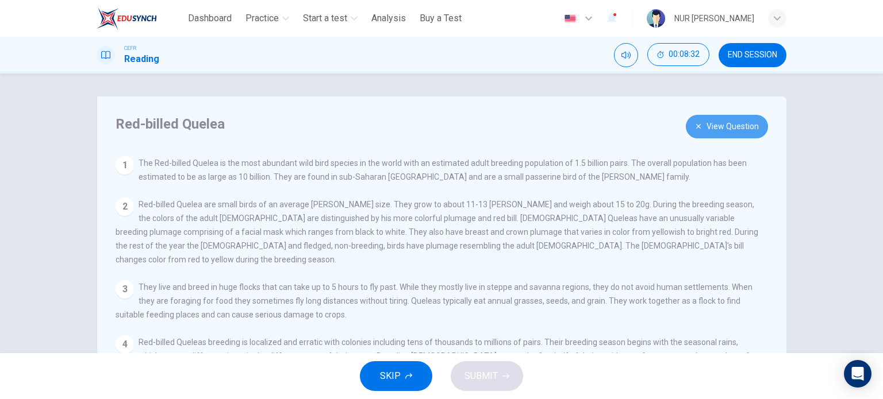
click at [714, 115] on button "View Question" at bounding box center [726, 127] width 82 height 24
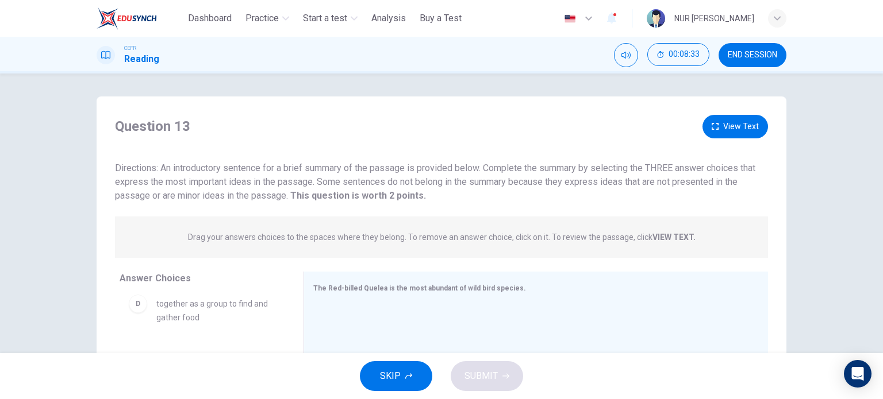
scroll to position [165, 0]
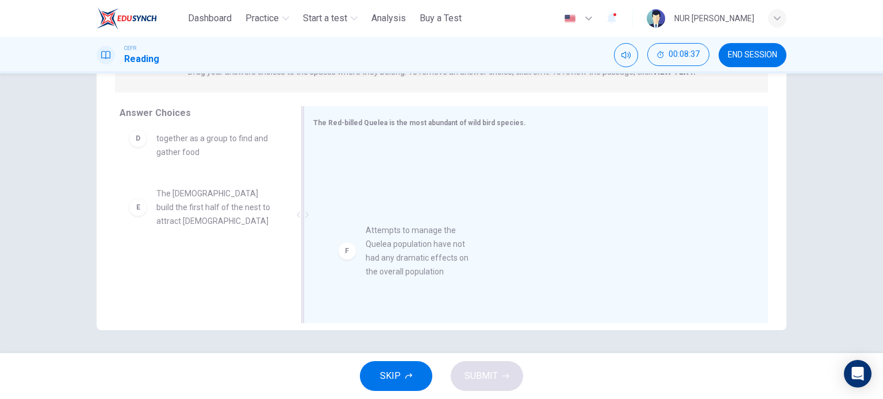
drag, startPoint x: 222, startPoint y: 266, endPoint x: 464, endPoint y: 257, distance: 242.1
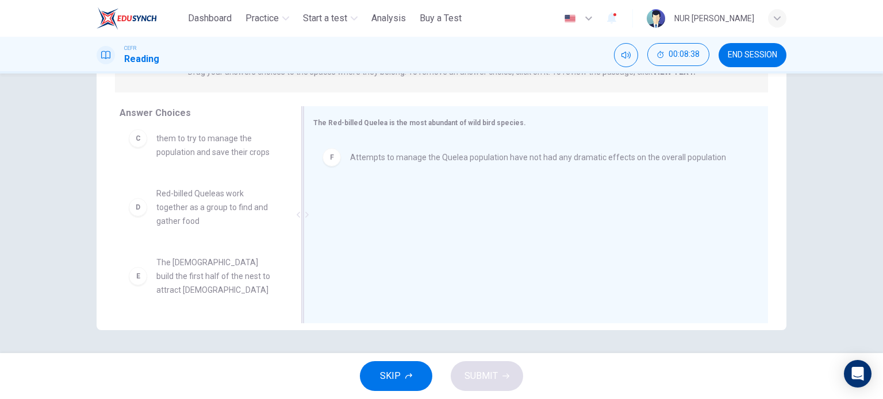
scroll to position [131, 0]
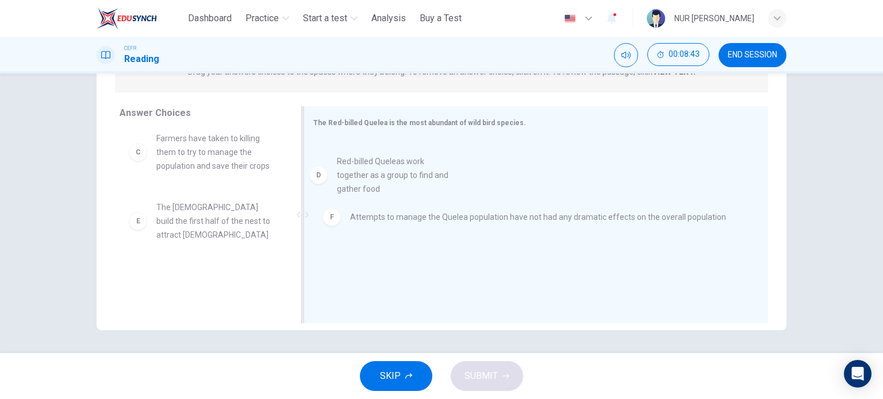
drag, startPoint x: 223, startPoint y: 223, endPoint x: 422, endPoint y: 176, distance: 204.2
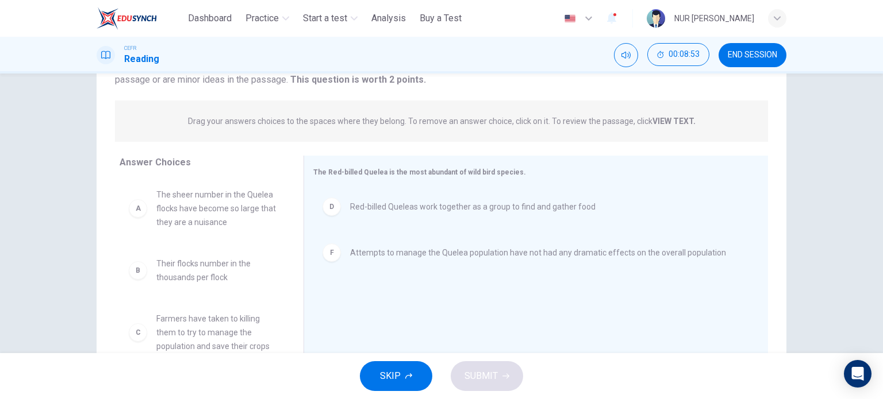
scroll to position [31, 0]
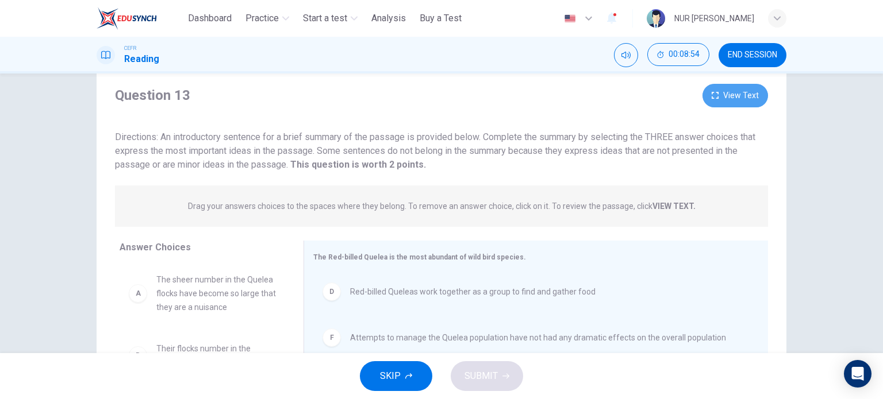
click at [738, 101] on button "View Text" at bounding box center [735, 96] width 66 height 24
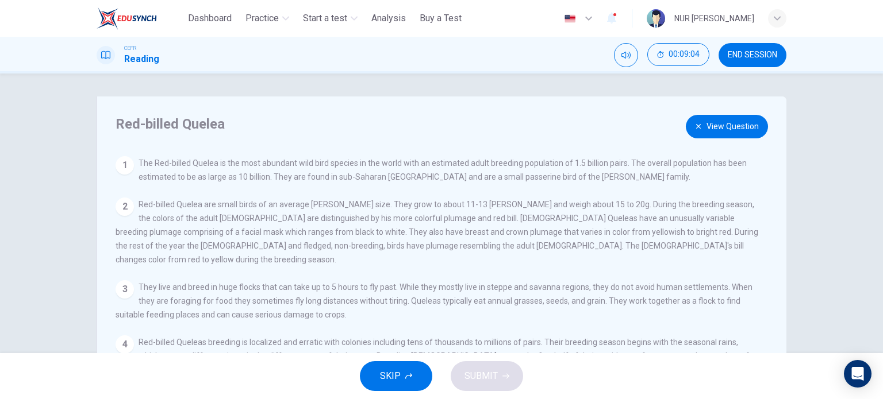
scroll to position [0, 0]
click at [722, 117] on button "View Question" at bounding box center [726, 127] width 82 height 24
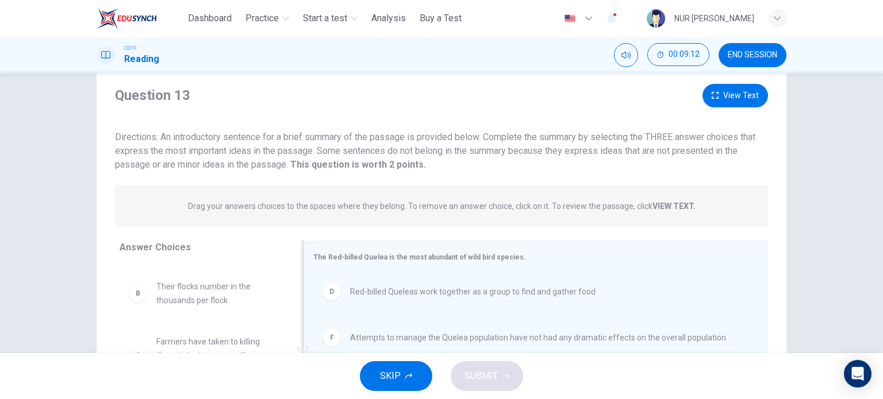
scroll to position [28, 0]
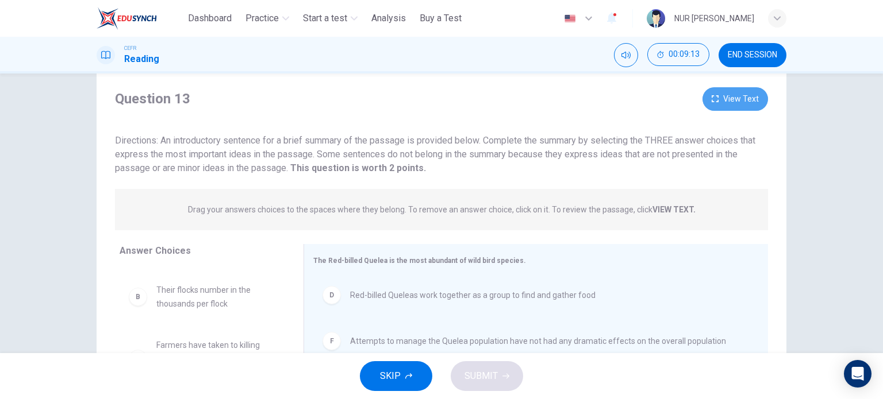
click at [709, 93] on button "View Text" at bounding box center [735, 99] width 66 height 24
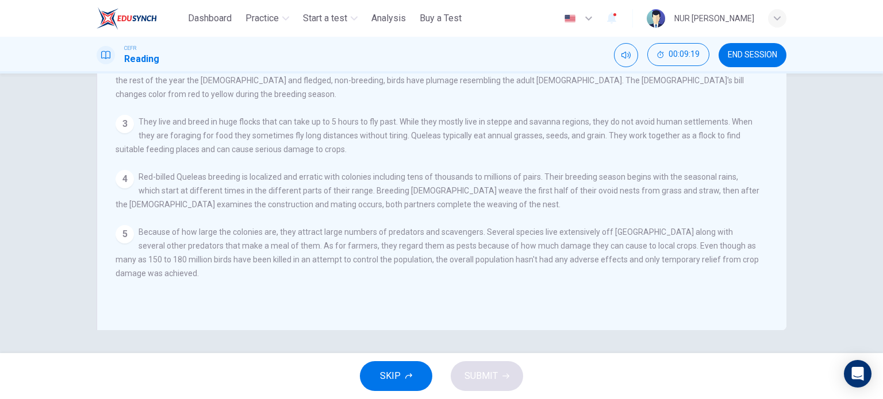
scroll to position [0, 0]
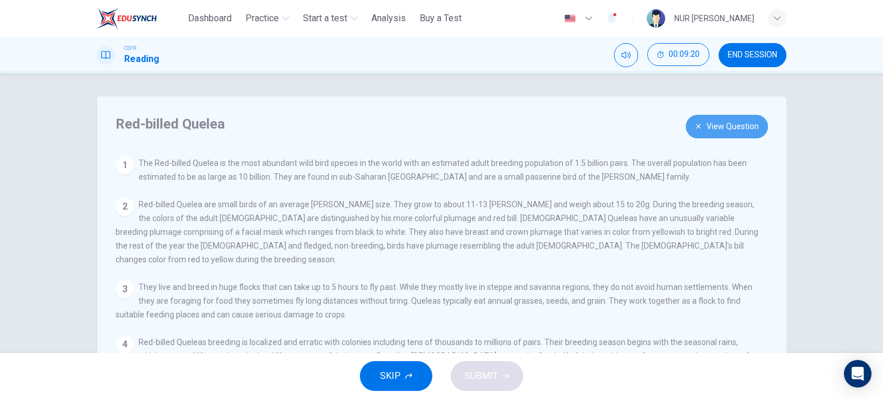
click at [725, 121] on button "View Question" at bounding box center [726, 127] width 82 height 24
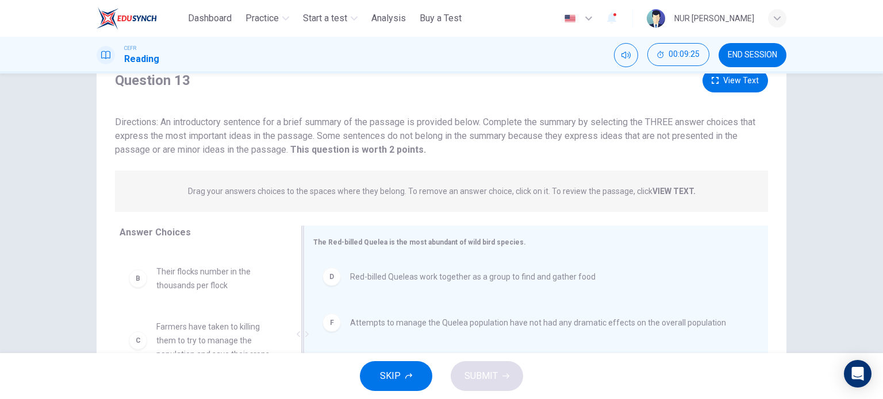
scroll to position [43, 0]
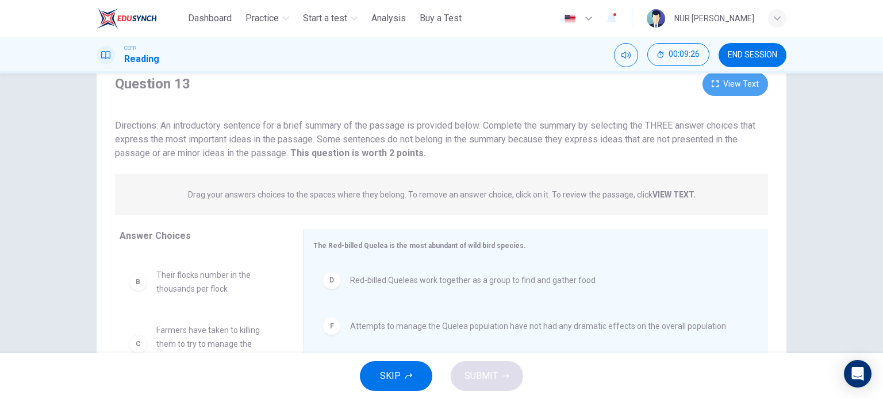
click at [723, 83] on button "View Text" at bounding box center [735, 84] width 66 height 24
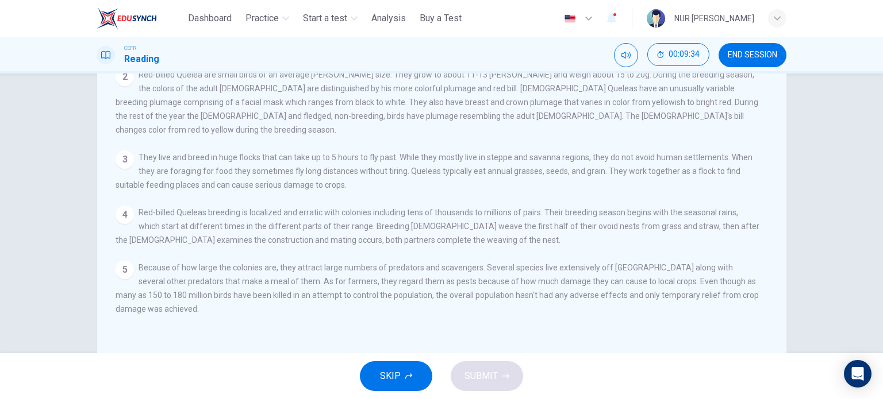
scroll to position [0, 0]
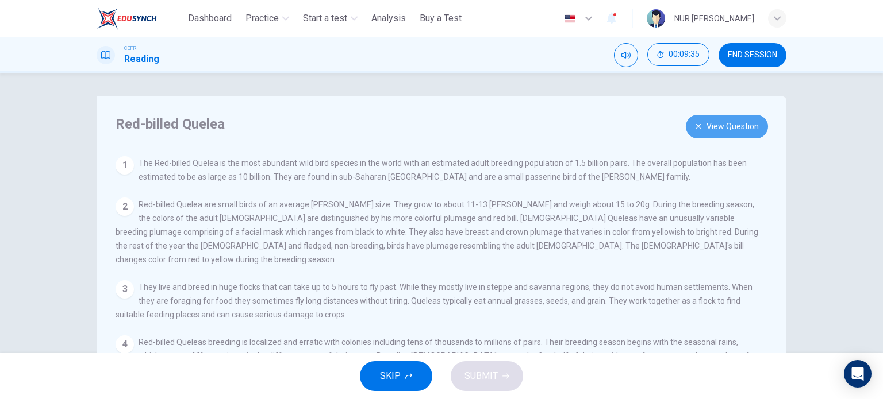
click at [712, 128] on button "View Question" at bounding box center [726, 127] width 82 height 24
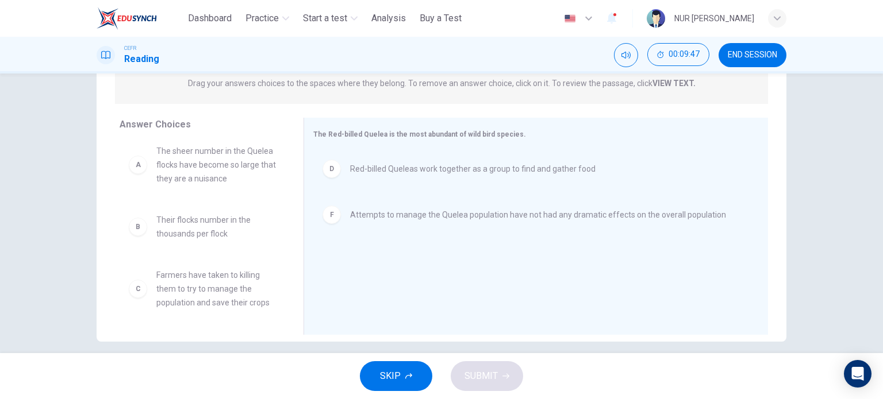
scroll to position [62, 0]
drag, startPoint x: 223, startPoint y: 233, endPoint x: 421, endPoint y: 204, distance: 199.8
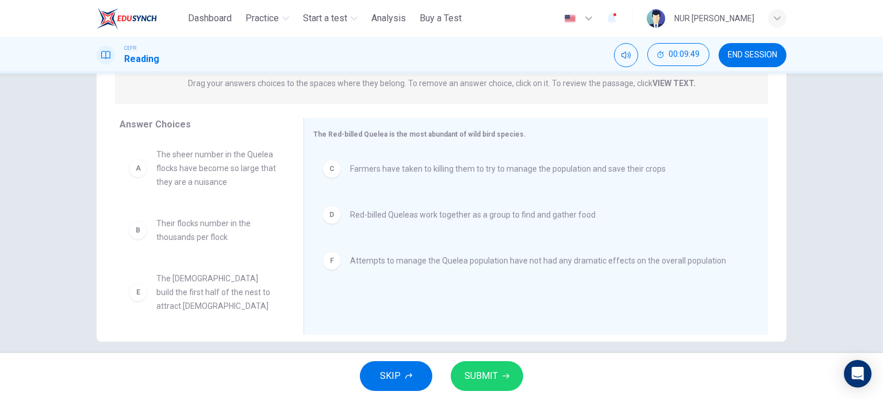
scroll to position [0, 0]
click at [497, 384] on button "SUBMIT" at bounding box center [486, 376] width 72 height 30
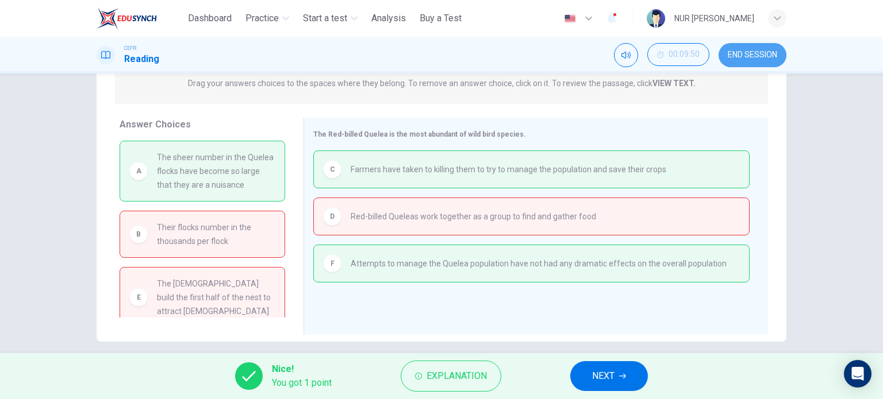
click at [727, 60] on button "END SESSION" at bounding box center [752, 55] width 68 height 24
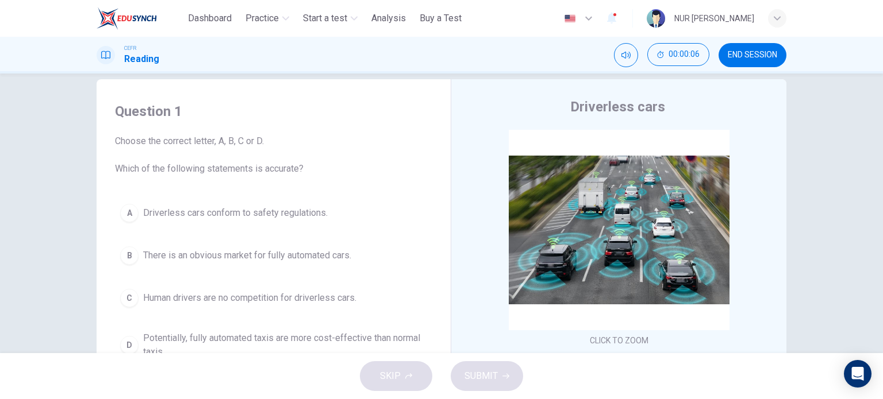
scroll to position [165, 0]
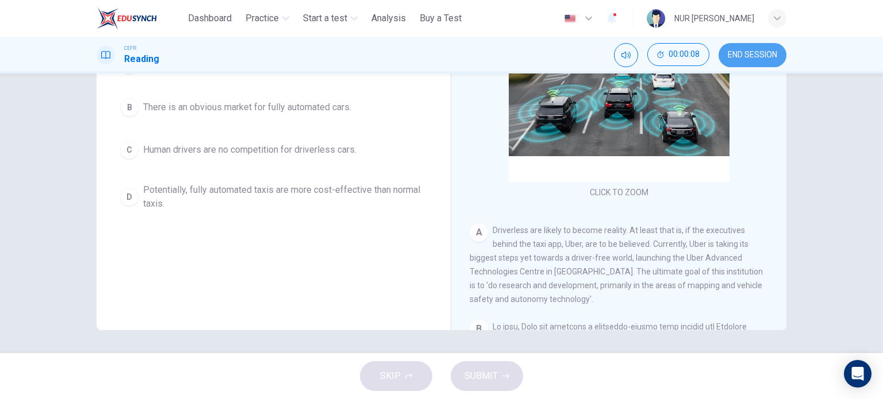
click at [753, 56] on span "END SESSION" at bounding box center [751, 55] width 49 height 9
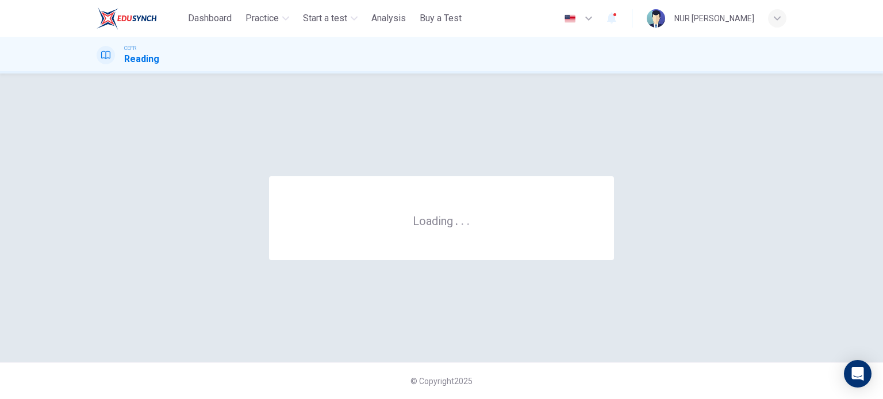
scroll to position [0, 0]
